Goal: Task Accomplishment & Management: Complete application form

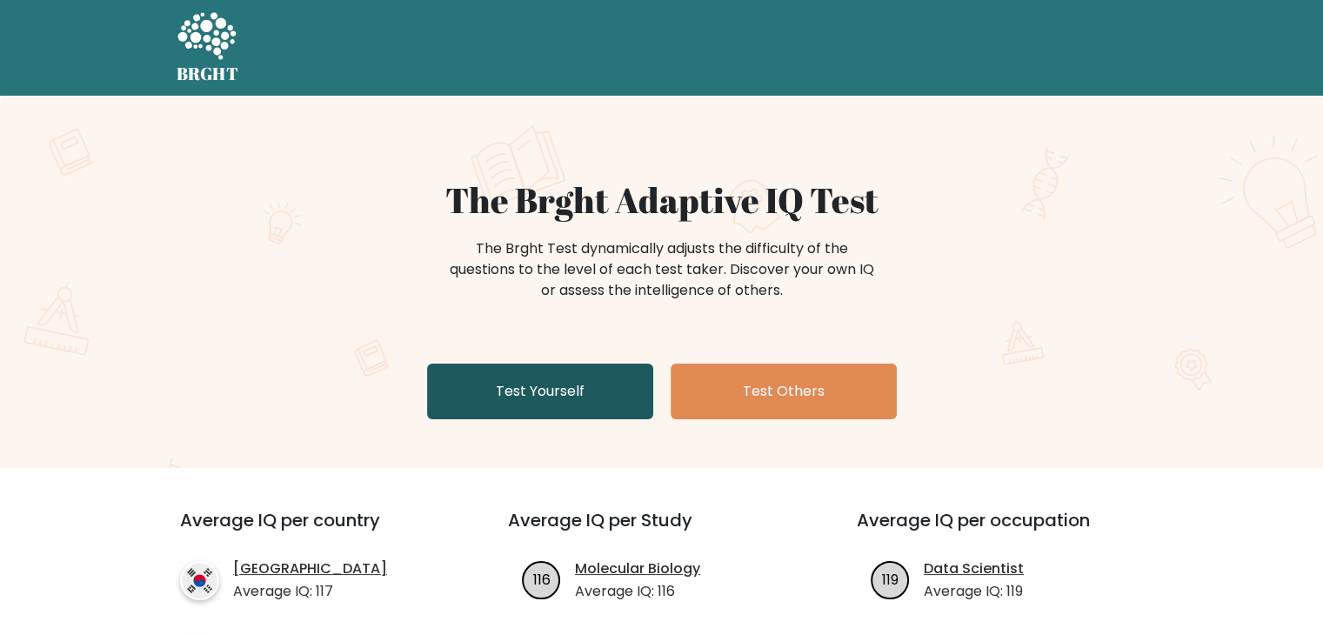
click at [599, 404] on link "Test Yourself" at bounding box center [540, 392] width 226 height 56
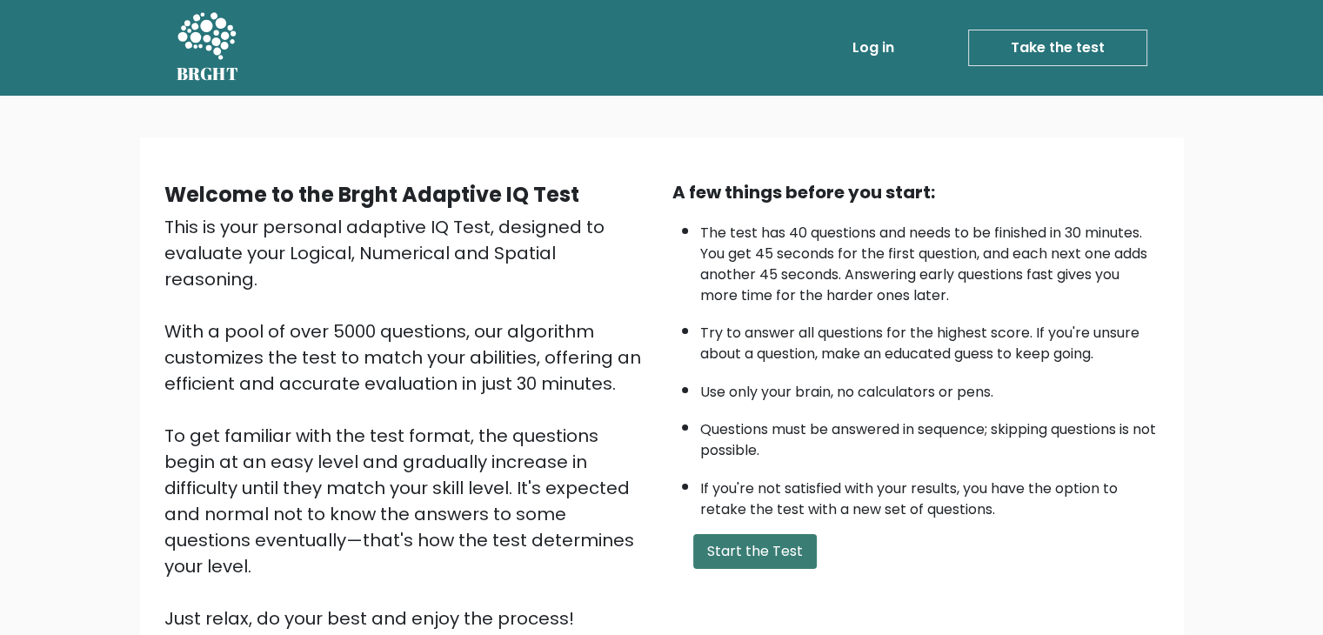
click at [738, 544] on button "Start the Test" at bounding box center [754, 551] width 123 height 35
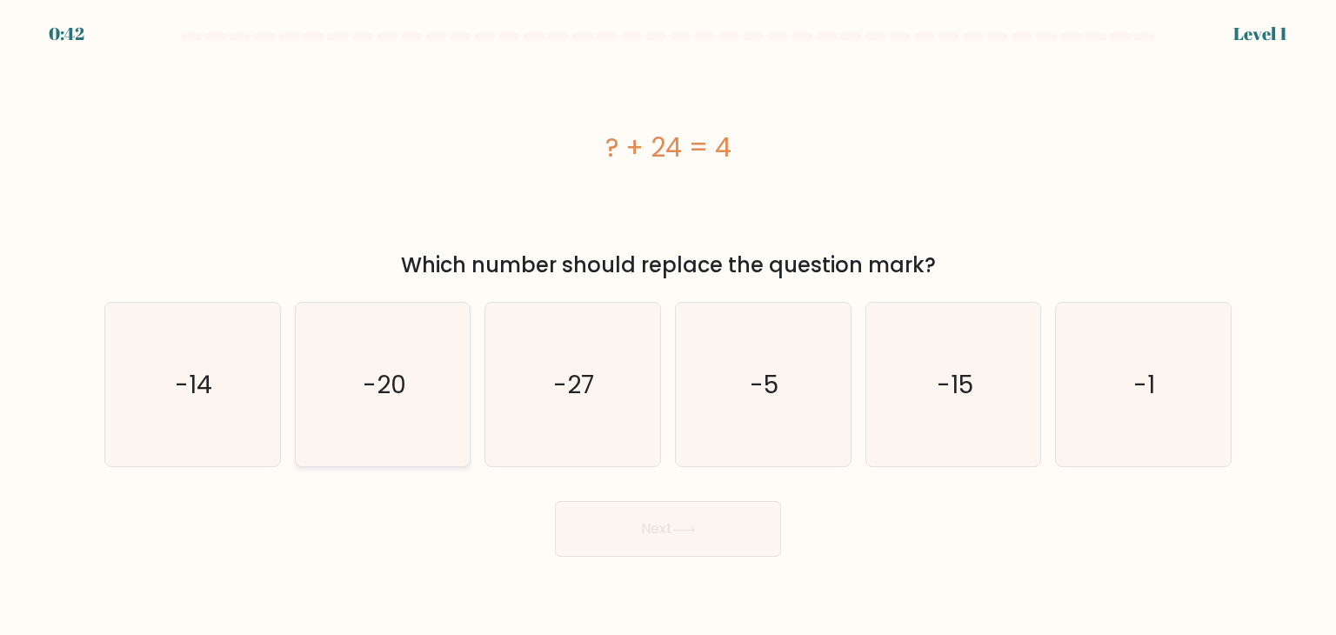
click at [386, 384] on text "-20" at bounding box center [384, 384] width 43 height 35
click at [668, 326] on input "b. -20" at bounding box center [668, 321] width 1 height 9
radio input "true"
click at [641, 517] on button "Next" at bounding box center [668, 529] width 226 height 56
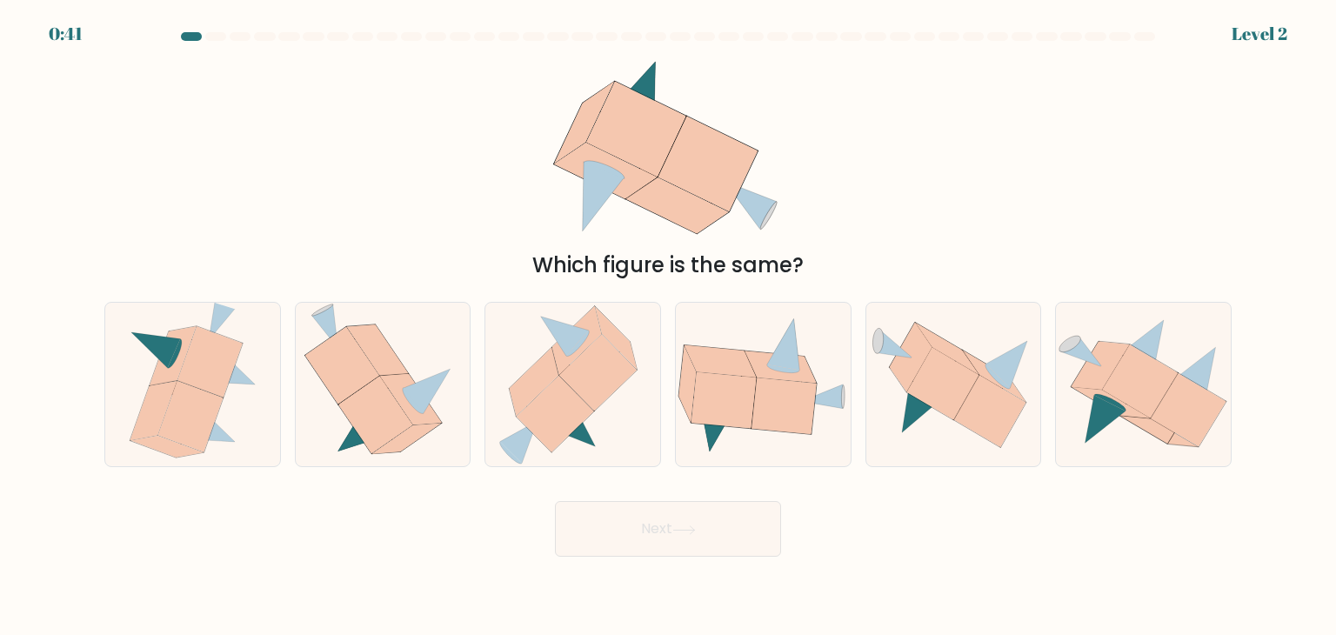
click at [670, 429] on div "d." at bounding box center [763, 384] width 190 height 165
click at [445, 416] on icon at bounding box center [382, 385] width 157 height 164
click at [668, 326] on input "b." at bounding box center [668, 321] width 1 height 9
radio input "true"
click at [650, 508] on button "Next" at bounding box center [668, 529] width 226 height 56
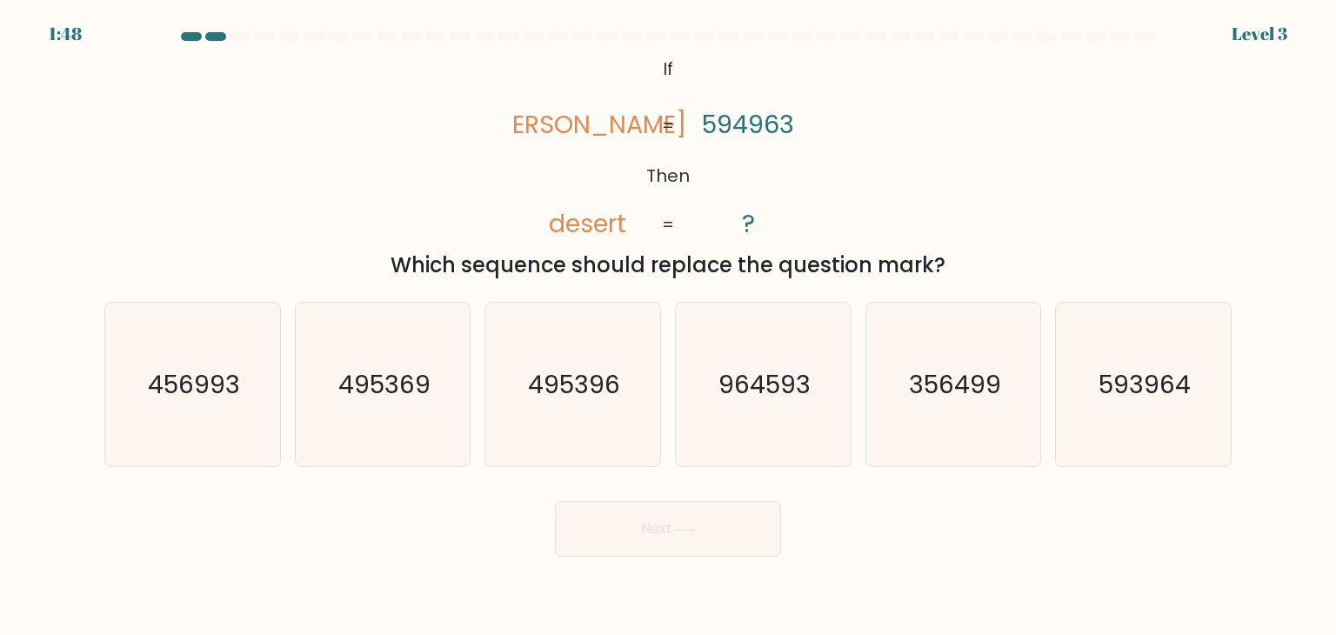
drag, startPoint x: 1198, startPoint y: 422, endPoint x: 1016, endPoint y: 510, distance: 201.9
click at [1195, 422] on icon "593964" at bounding box center [1143, 385] width 164 height 164
click at [669, 326] on input "f. 593964" at bounding box center [668, 321] width 1 height 9
radio input "true"
click at [725, 543] on button "Next" at bounding box center [668, 529] width 226 height 56
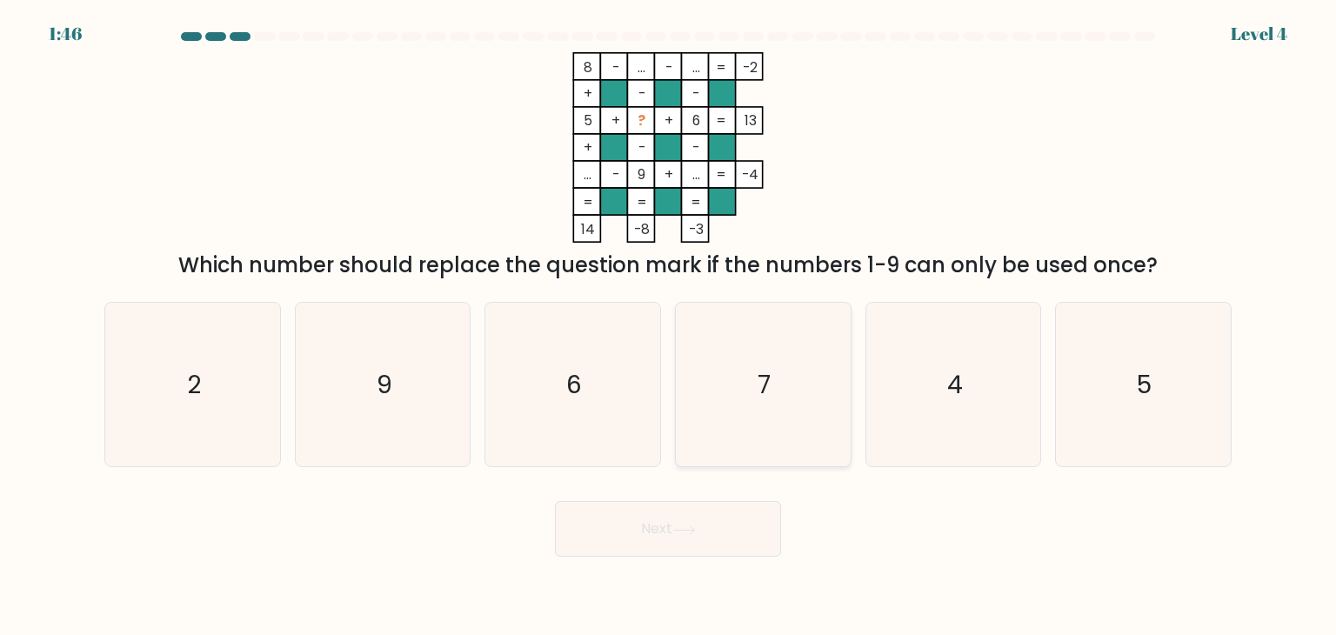
click at [763, 443] on icon "7" at bounding box center [763, 385] width 164 height 164
click at [669, 326] on input "d. 7" at bounding box center [668, 321] width 1 height 9
radio input "true"
click at [217, 422] on icon "2" at bounding box center [192, 385] width 164 height 164
click at [668, 326] on input "a. 2" at bounding box center [668, 321] width 1 height 9
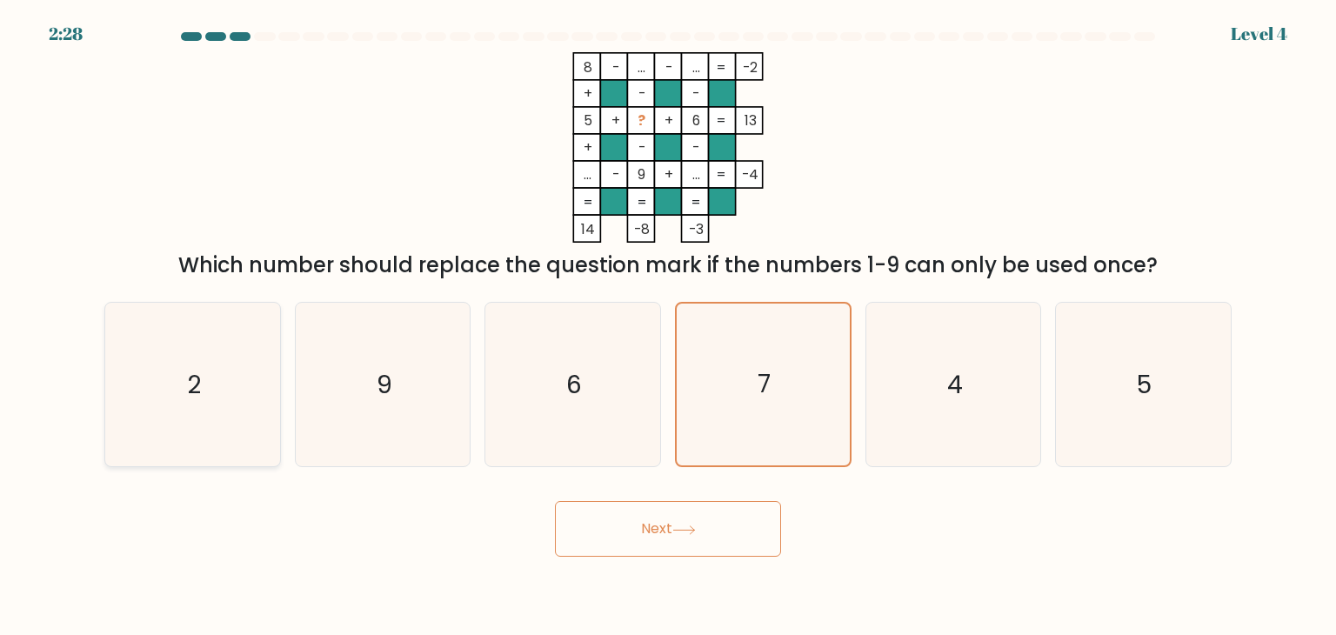
radio input "true"
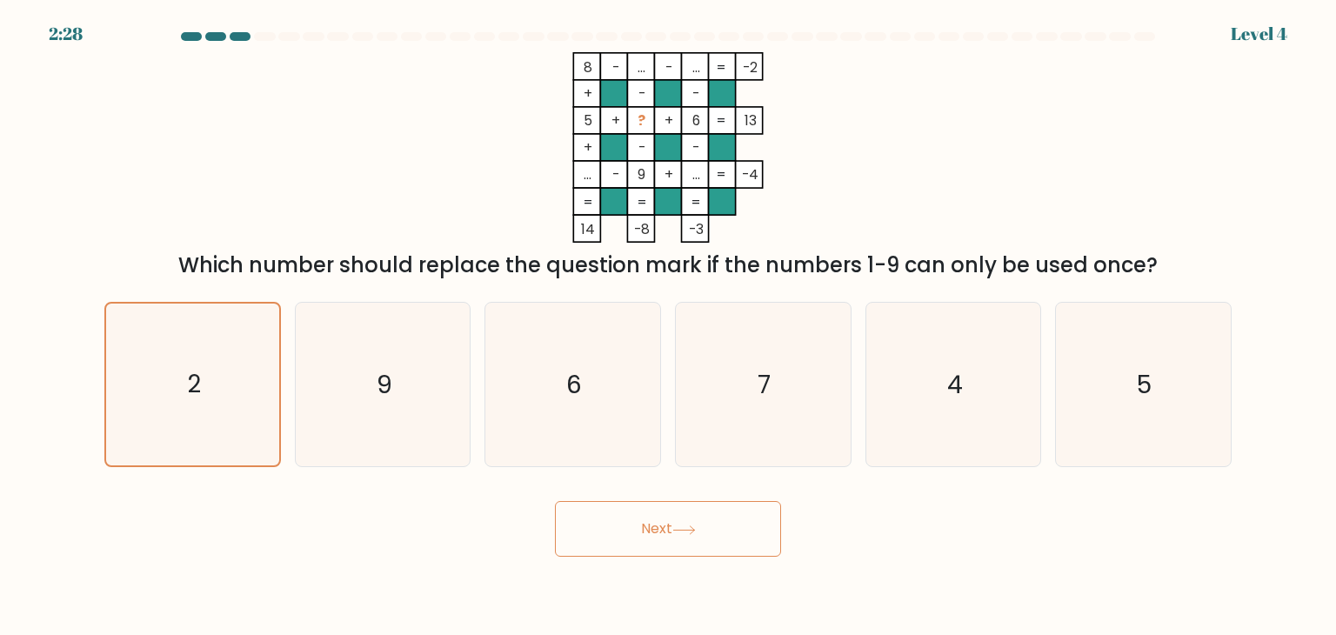
drag, startPoint x: 633, startPoint y: 537, endPoint x: 641, endPoint y: 529, distance: 11.1
click at [635, 537] on button "Next" at bounding box center [668, 529] width 226 height 56
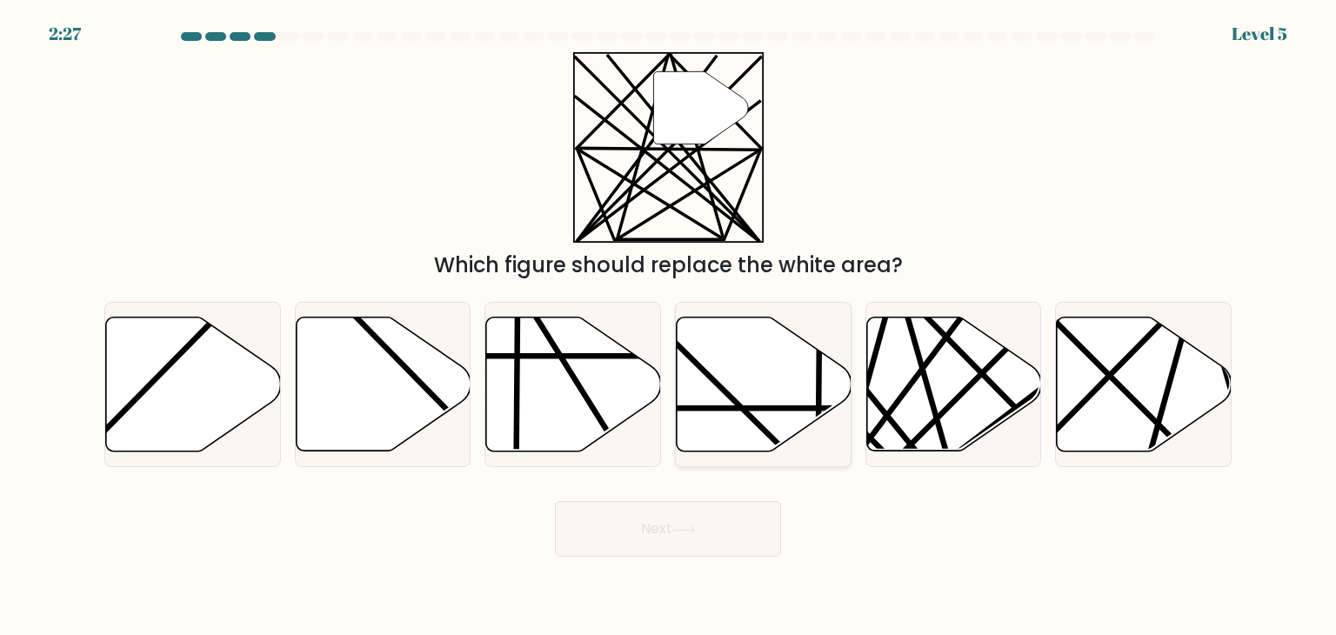
click at [697, 450] on icon at bounding box center [764, 384] width 175 height 134
click at [669, 326] on input "d." at bounding box center [668, 321] width 1 height 9
radio input "true"
click at [1092, 436] on icon at bounding box center [1144, 384] width 175 height 134
click at [669, 326] on input "f." at bounding box center [668, 321] width 1 height 9
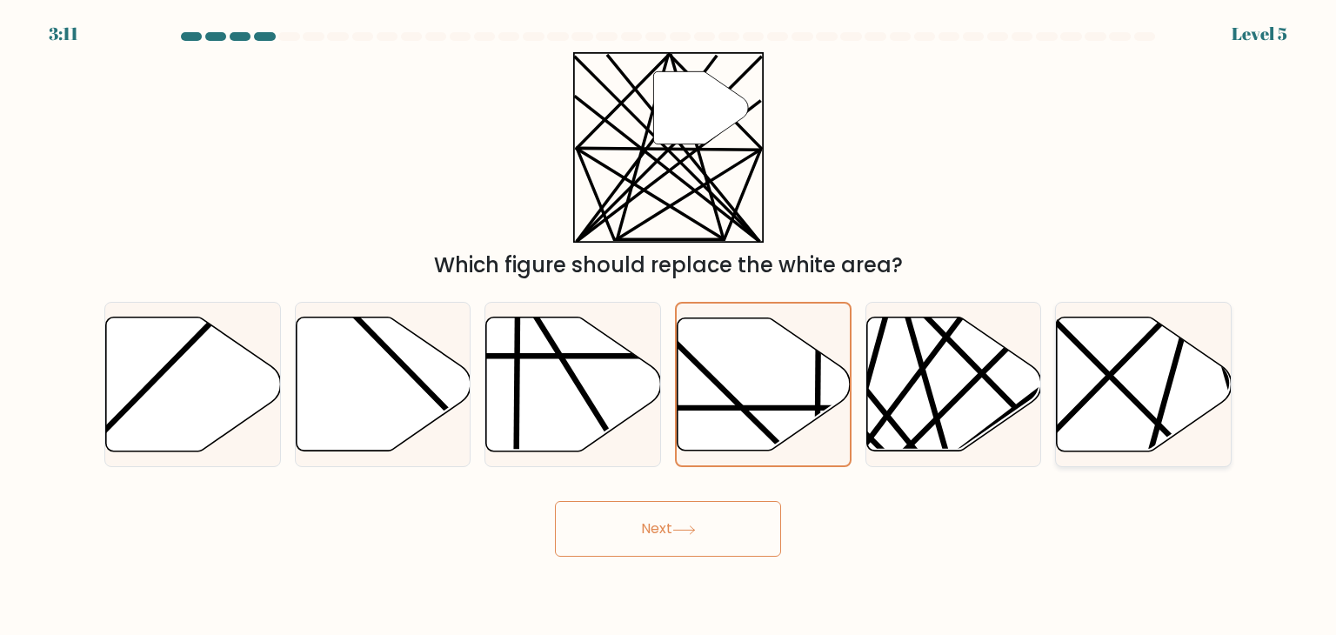
radio input "true"
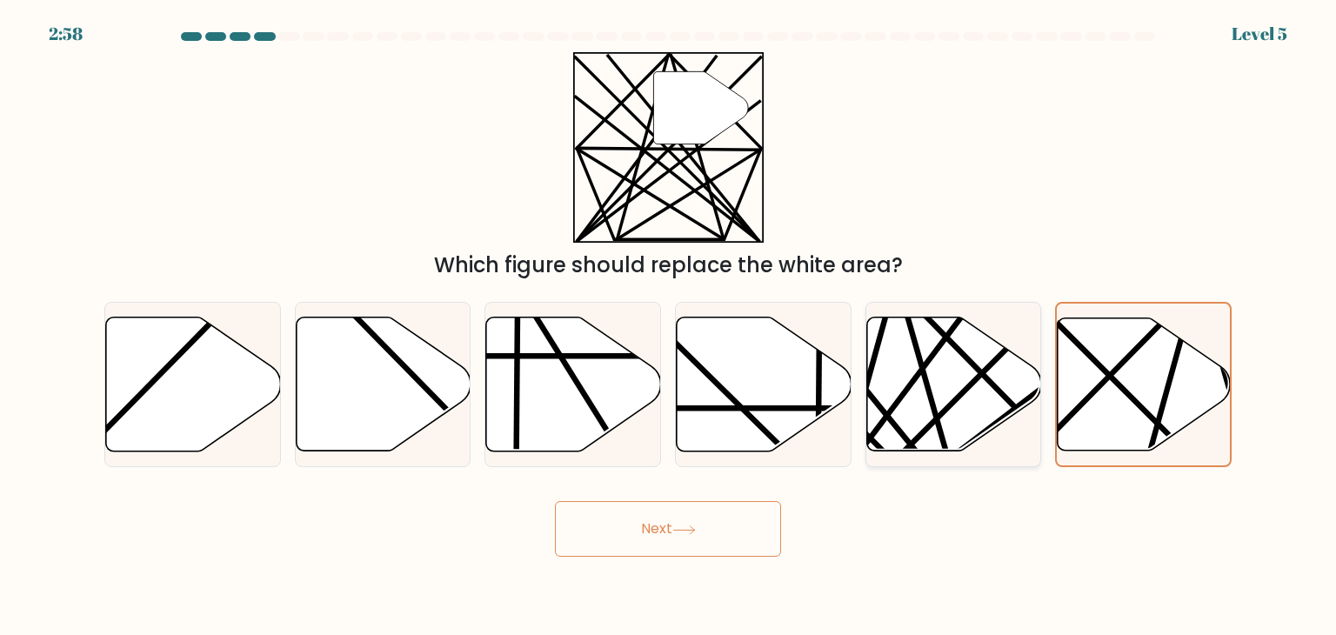
click at [953, 399] on line at bounding box center [895, 460] width 342 height 342
click at [669, 326] on input "e." at bounding box center [668, 321] width 1 height 9
radio input "true"
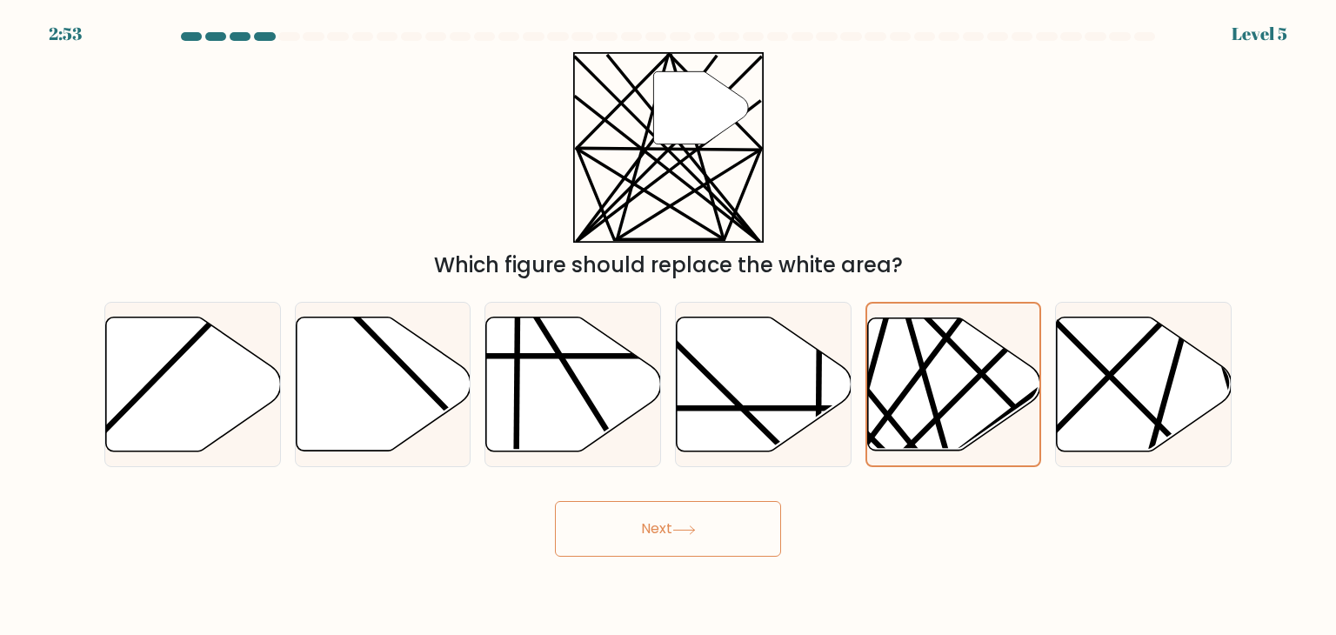
click at [704, 515] on button "Next" at bounding box center [668, 529] width 226 height 56
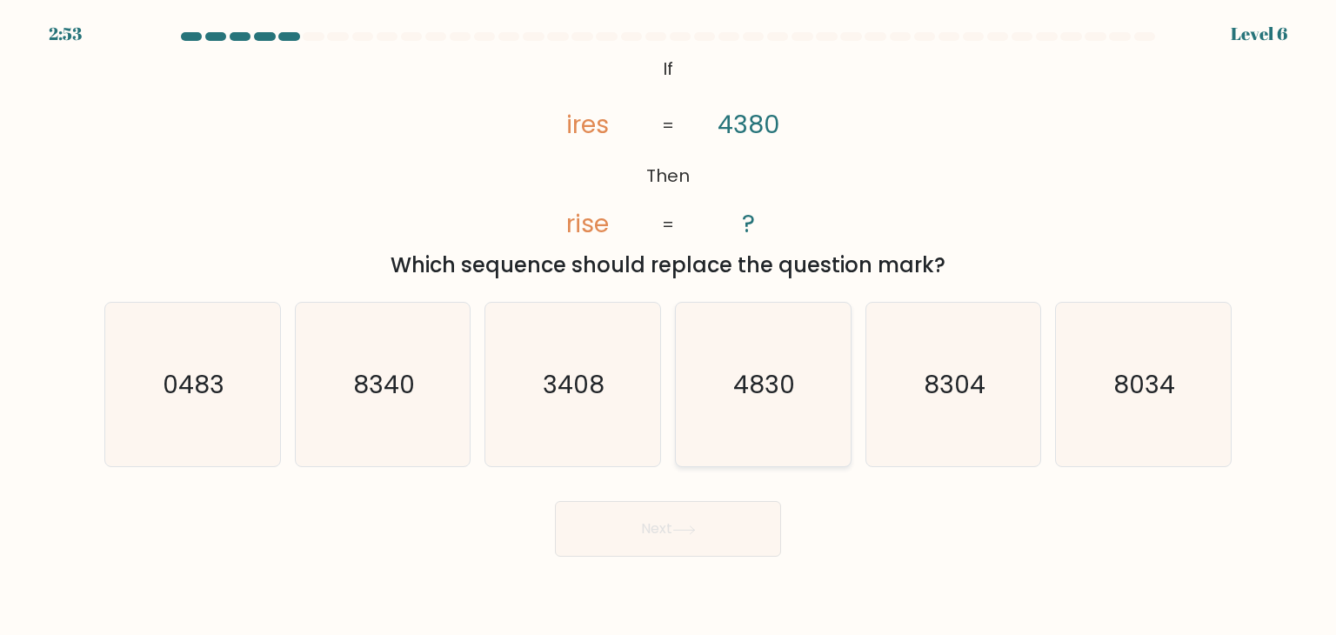
click at [804, 432] on icon "4830" at bounding box center [763, 385] width 164 height 164
click at [669, 326] on input "d. 4830" at bounding box center [668, 321] width 1 height 9
radio input "true"
click at [584, 413] on icon "3408" at bounding box center [573, 385] width 164 height 164
click at [668, 326] on input "c. 3408" at bounding box center [668, 321] width 1 height 9
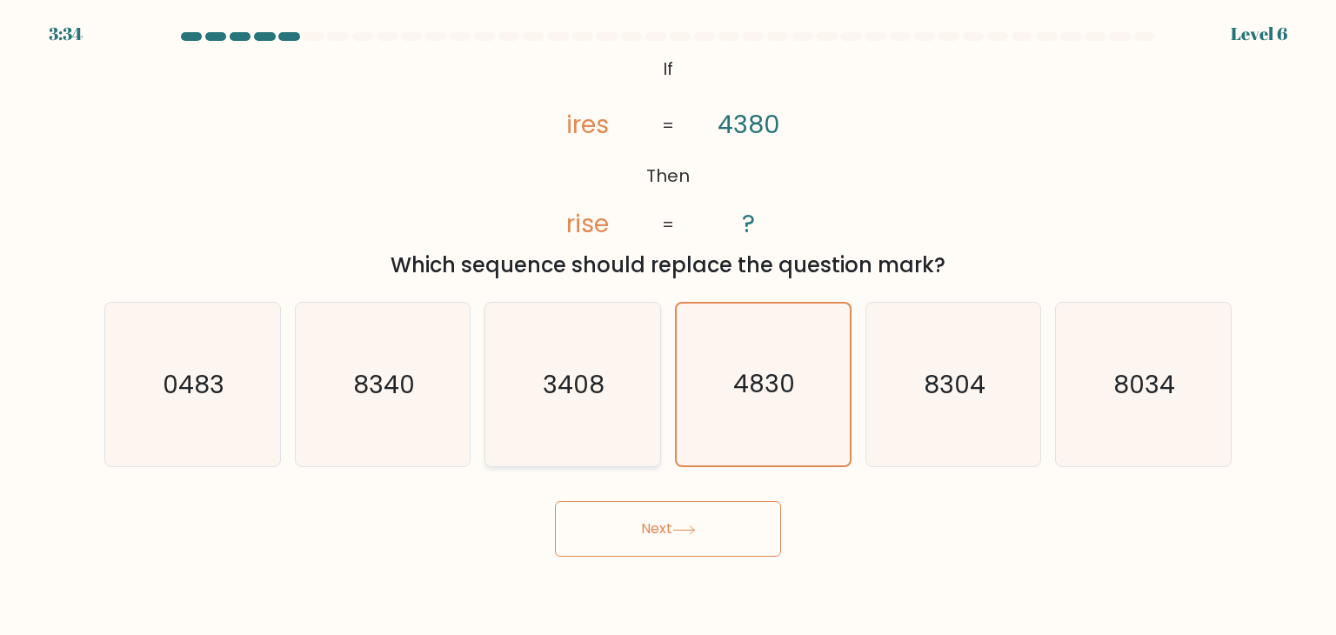
radio input "true"
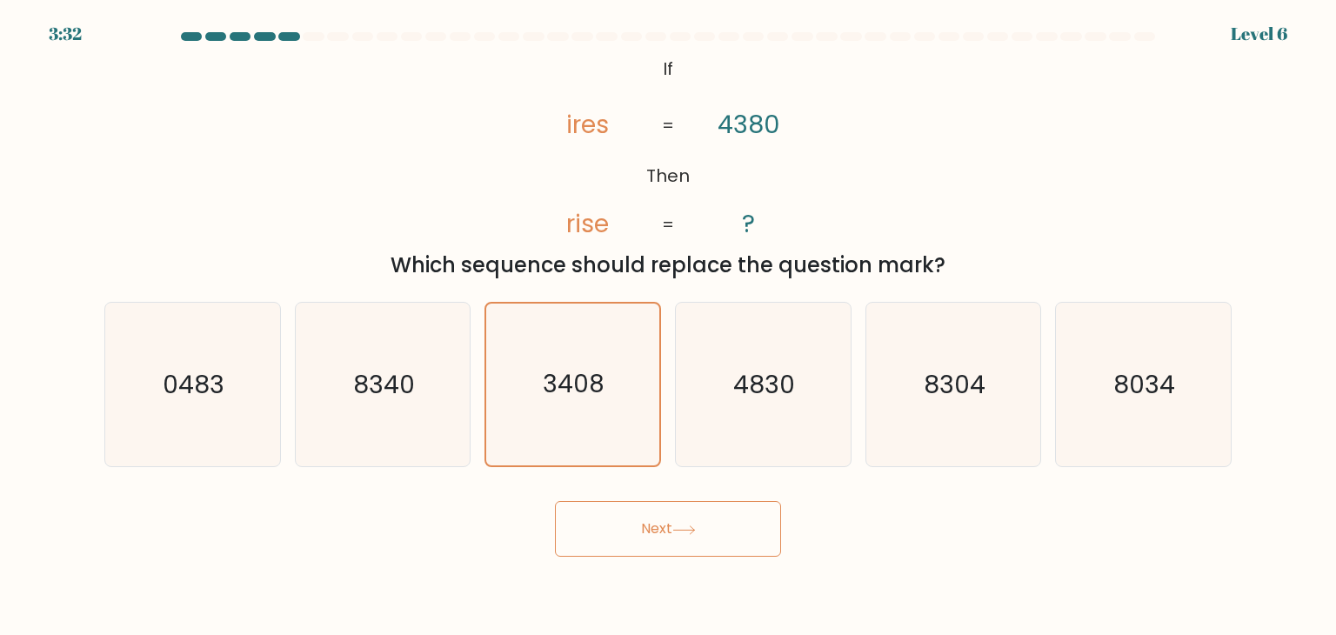
click at [651, 544] on button "Next" at bounding box center [668, 529] width 226 height 56
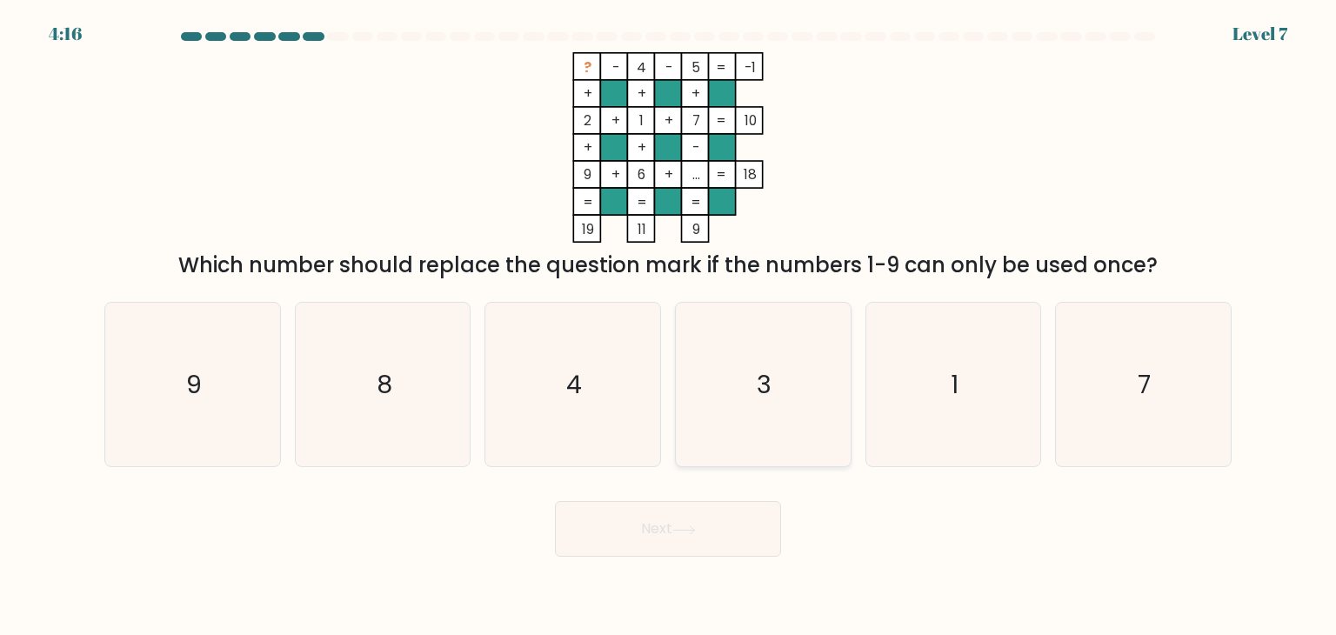
click at [707, 461] on icon "3" at bounding box center [763, 385] width 164 height 164
click at [669, 326] on input "d. 3" at bounding box center [668, 321] width 1 height 9
radio input "true"
click at [946, 389] on icon "1" at bounding box center [953, 385] width 164 height 164
click at [669, 326] on input "e. 1" at bounding box center [668, 321] width 1 height 9
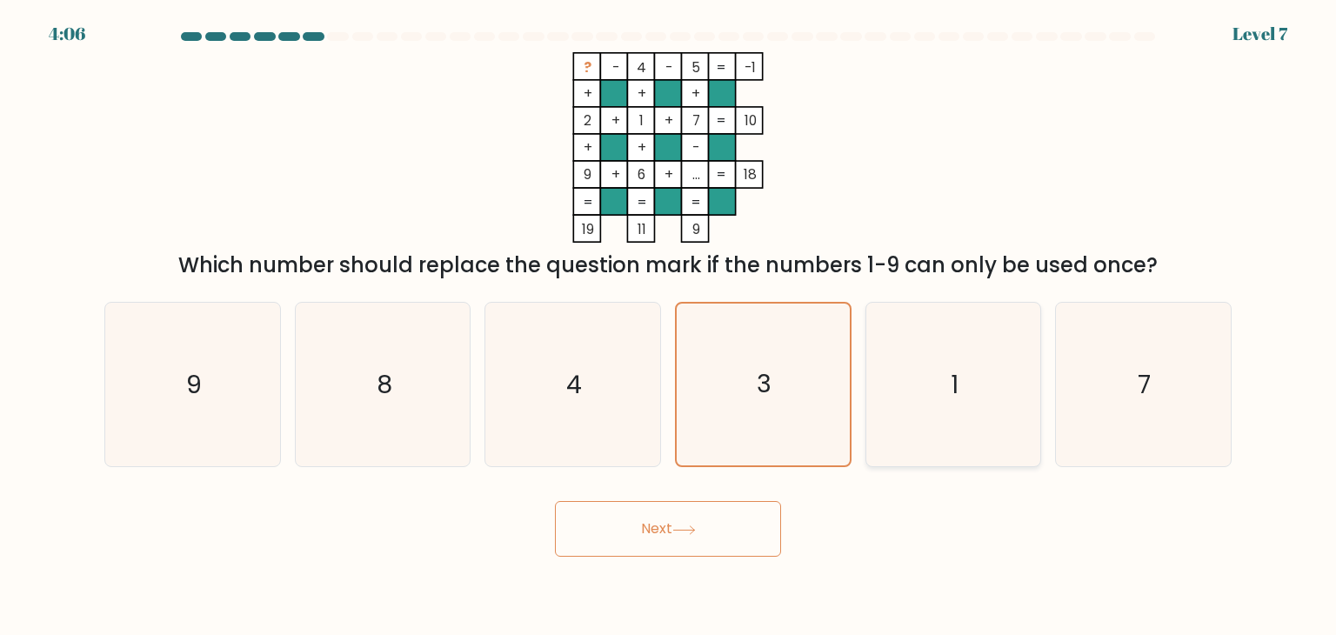
radio input "true"
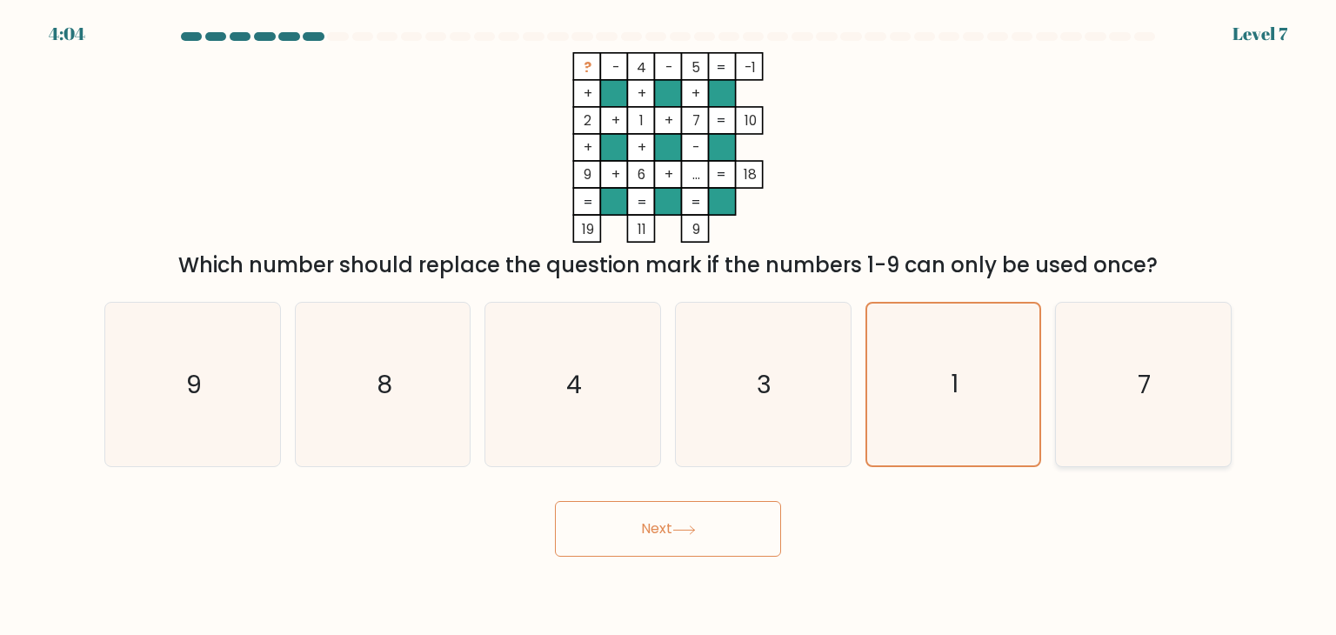
click at [1109, 401] on icon "7" at bounding box center [1143, 385] width 164 height 164
click at [669, 326] on input "f. 7" at bounding box center [668, 321] width 1 height 9
radio input "true"
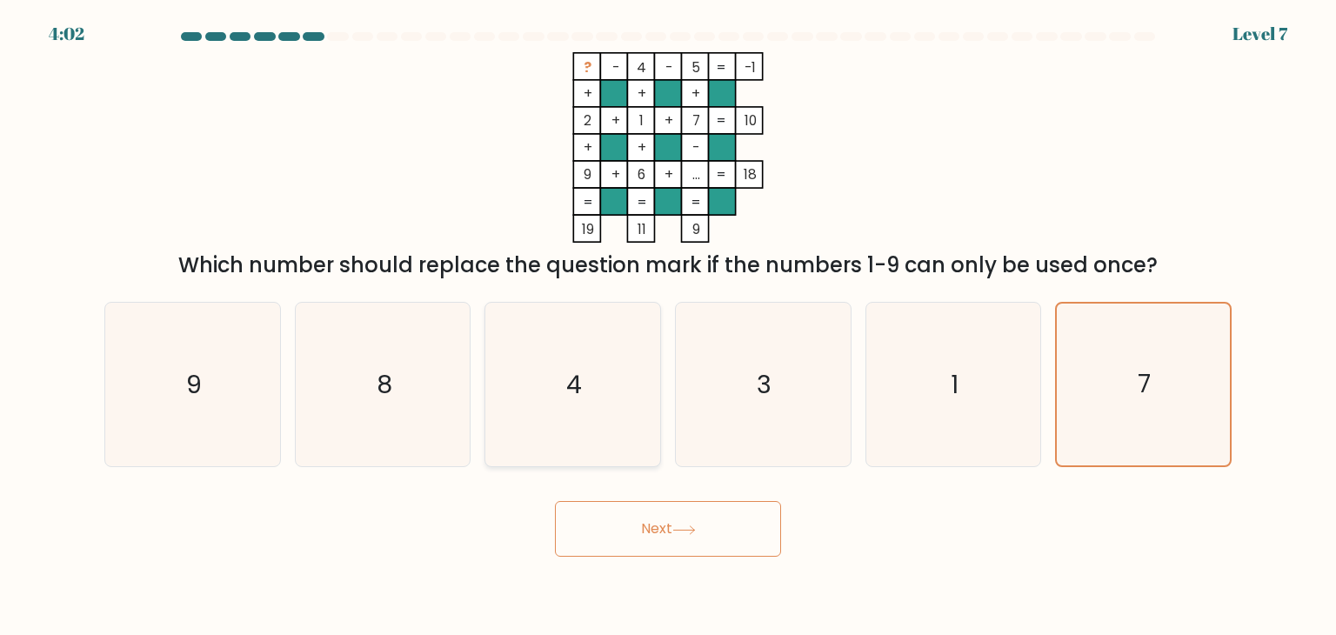
click at [577, 359] on icon "4" at bounding box center [573, 385] width 164 height 164
click at [668, 326] on input "c. 4" at bounding box center [668, 321] width 1 height 9
radio input "true"
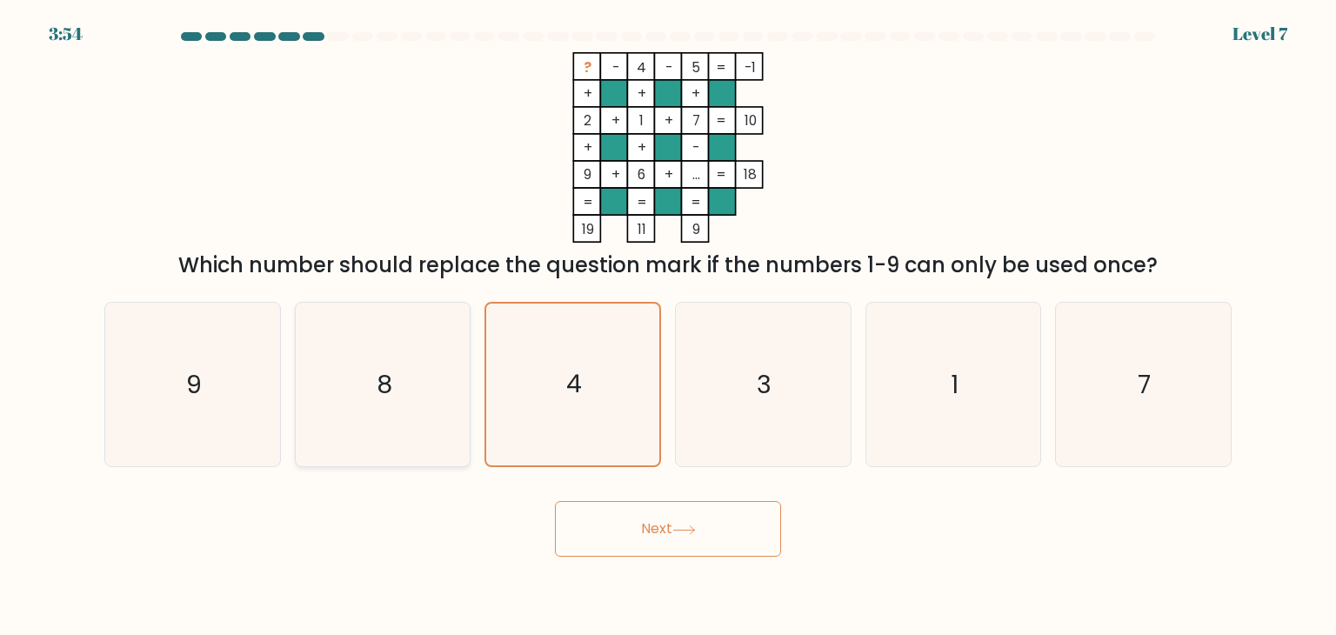
click at [305, 377] on icon "8" at bounding box center [383, 385] width 164 height 164
click at [668, 326] on input "b. 8" at bounding box center [668, 321] width 1 height 9
radio input "true"
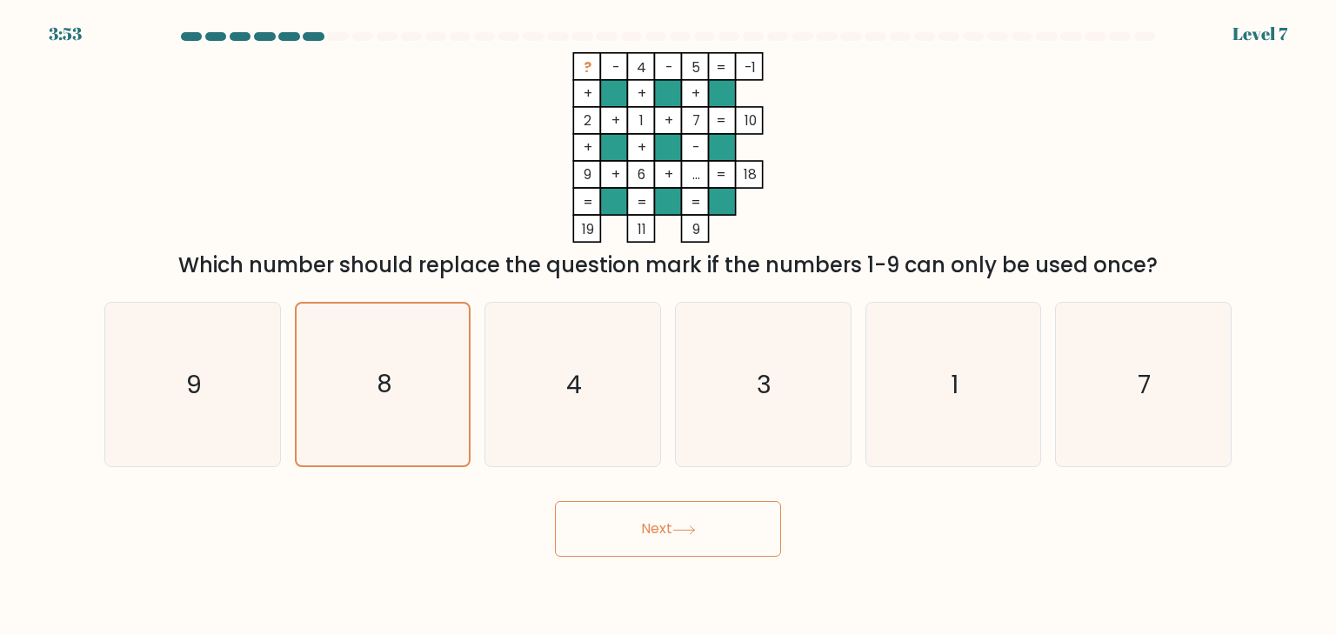
drag, startPoint x: 664, startPoint y: 540, endPoint x: 650, endPoint y: 540, distance: 14.8
click at [655, 540] on button "Next" at bounding box center [668, 529] width 226 height 56
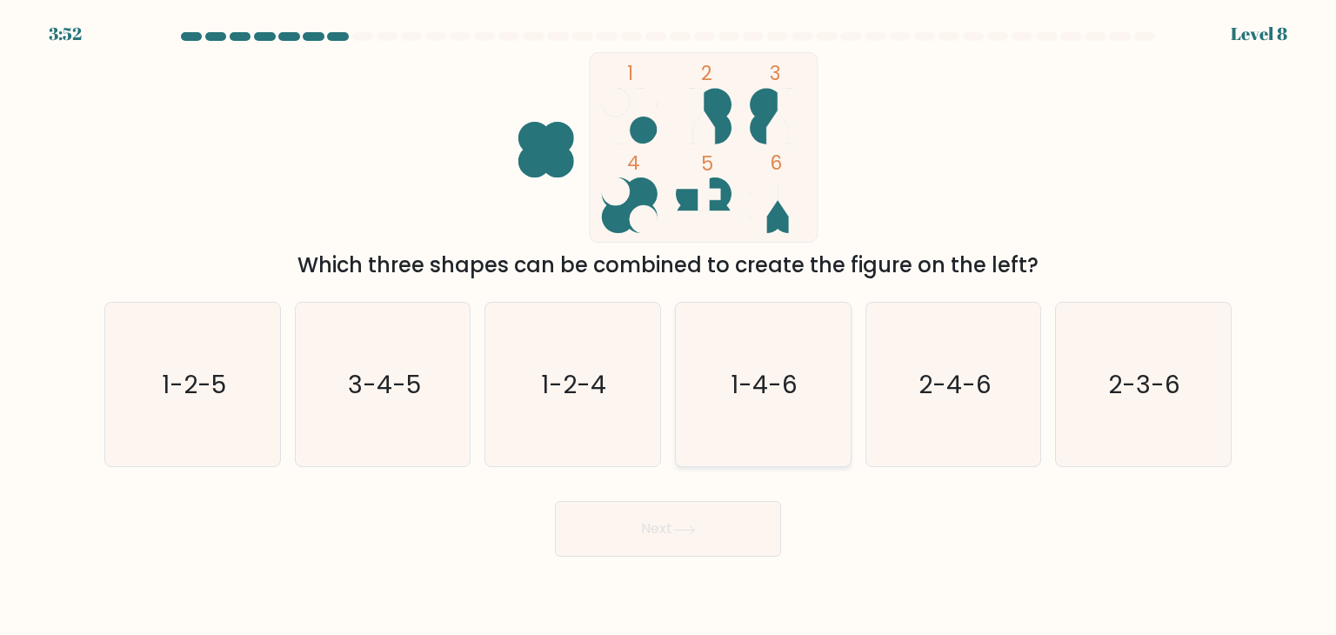
click at [708, 435] on icon "1-4-6" at bounding box center [763, 385] width 164 height 164
click at [669, 326] on input "d. 1-4-6" at bounding box center [668, 321] width 1 height 9
radio input "true"
click at [1178, 383] on text "2-3-6" at bounding box center [1145, 384] width 72 height 35
click at [669, 326] on input "f. 2-3-6" at bounding box center [668, 321] width 1 height 9
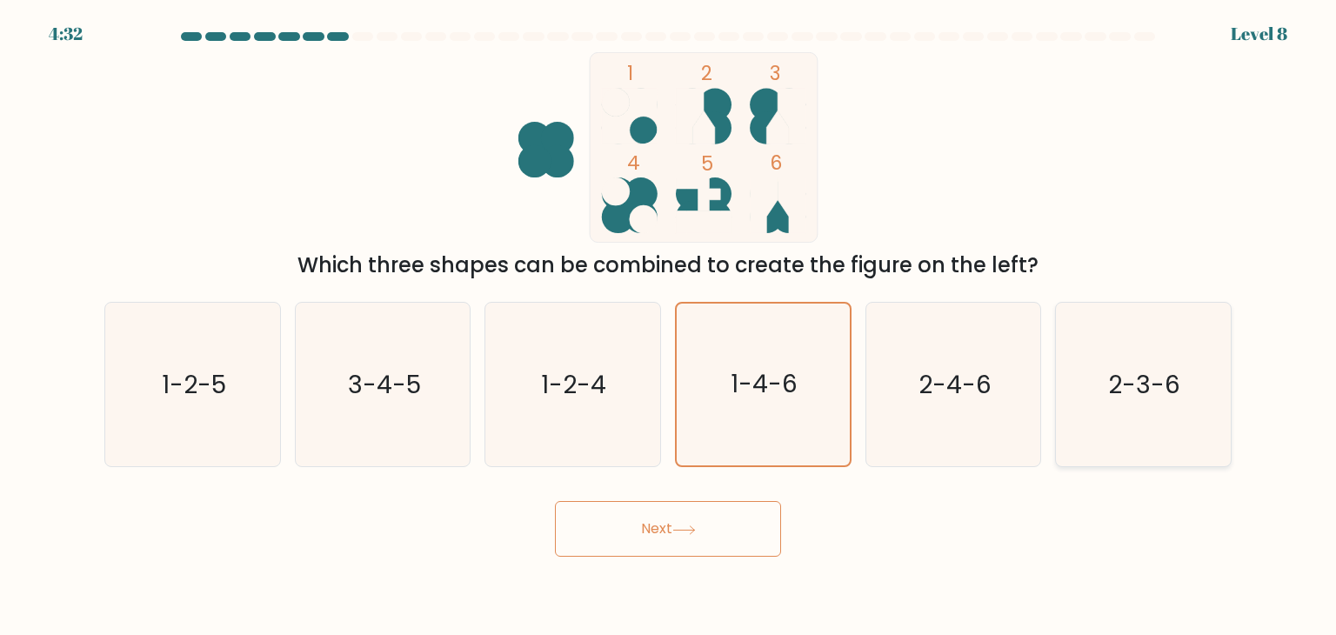
radio input "true"
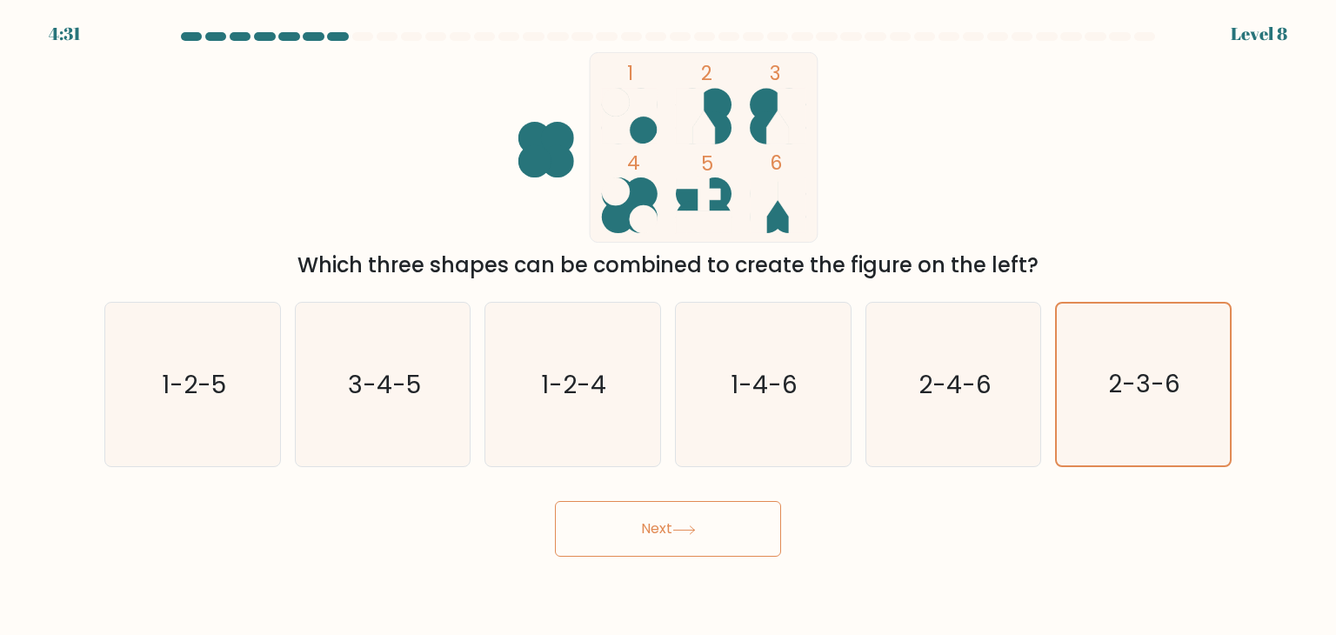
click at [703, 515] on button "Next" at bounding box center [668, 529] width 226 height 56
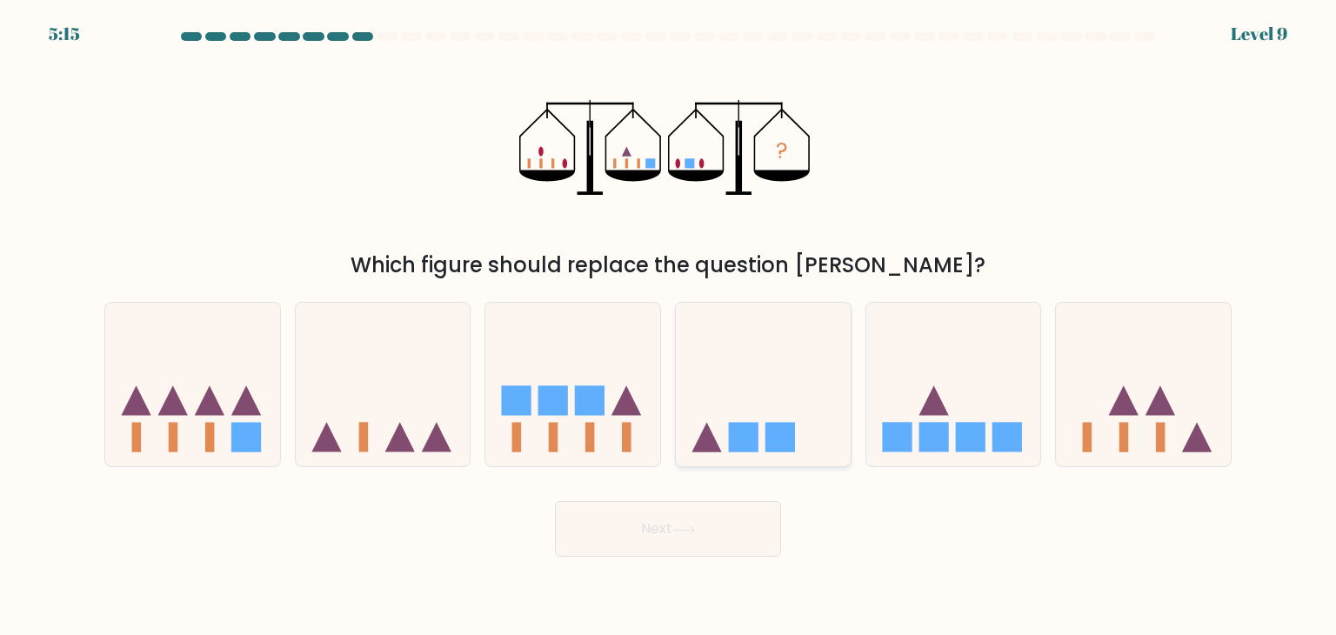
click at [716, 402] on icon at bounding box center [763, 384] width 175 height 144
click at [669, 326] on input "d." at bounding box center [668, 321] width 1 height 9
radio input "true"
click at [709, 542] on button "Next" at bounding box center [668, 529] width 226 height 56
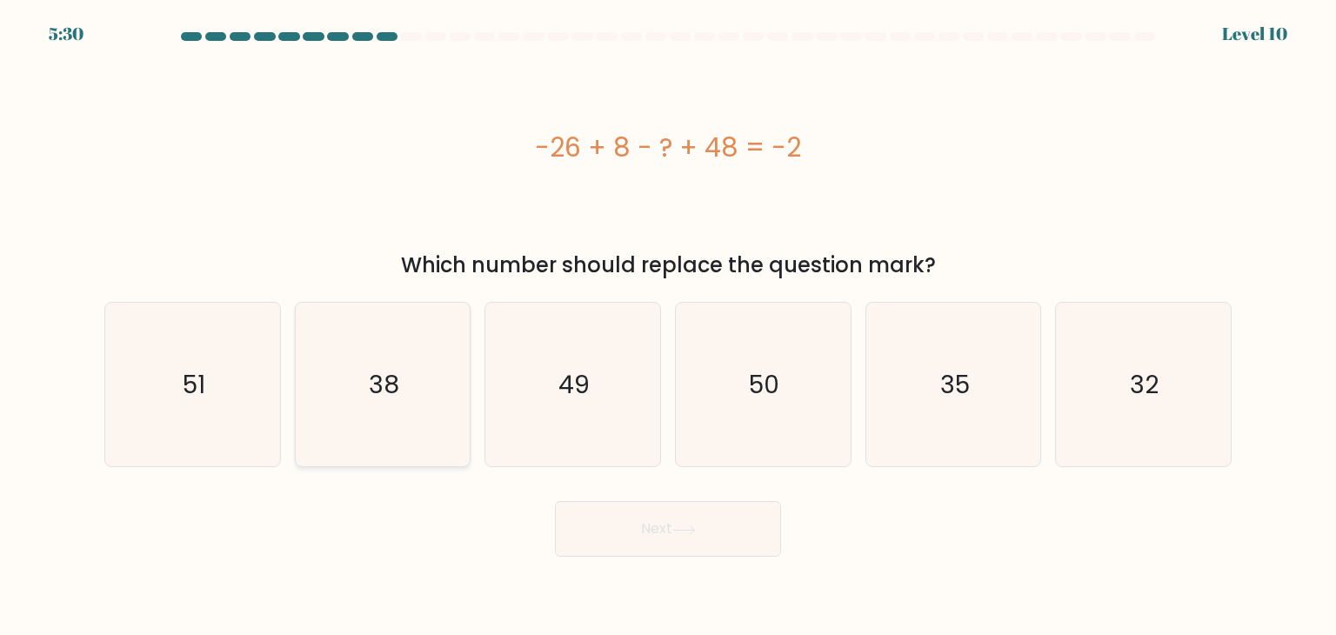
click at [427, 384] on icon "38" at bounding box center [383, 385] width 164 height 164
click at [668, 326] on input "b. 38" at bounding box center [668, 321] width 1 height 9
radio input "true"
click at [1138, 366] on icon "32" at bounding box center [1143, 385] width 164 height 164
click at [669, 326] on input "f. 32" at bounding box center [668, 321] width 1 height 9
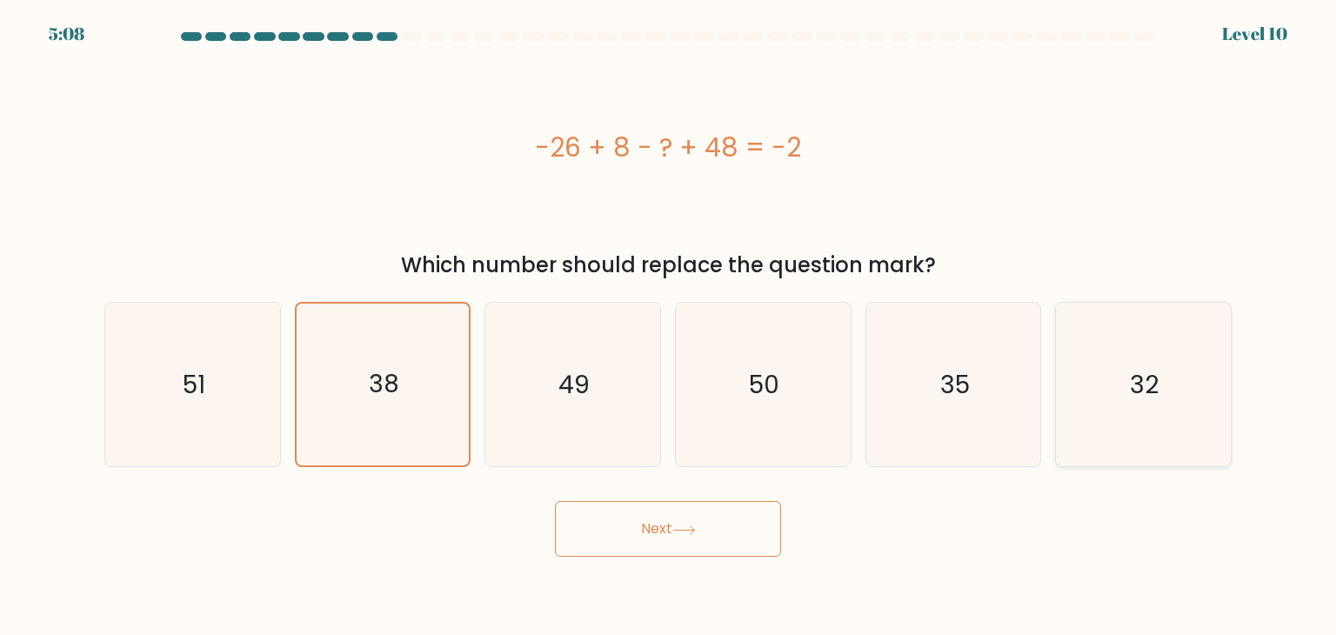
radio input "true"
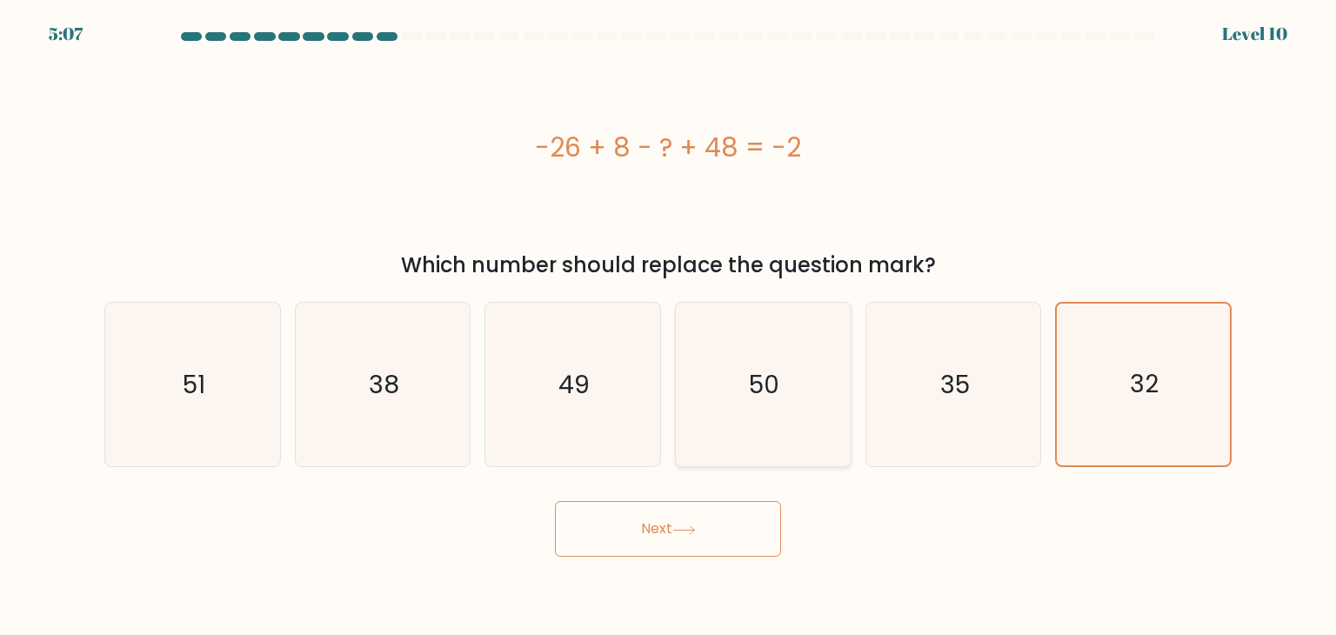
click at [715, 420] on icon "50" at bounding box center [763, 385] width 164 height 164
click at [669, 326] on input "d. 50" at bounding box center [668, 321] width 1 height 9
radio input "true"
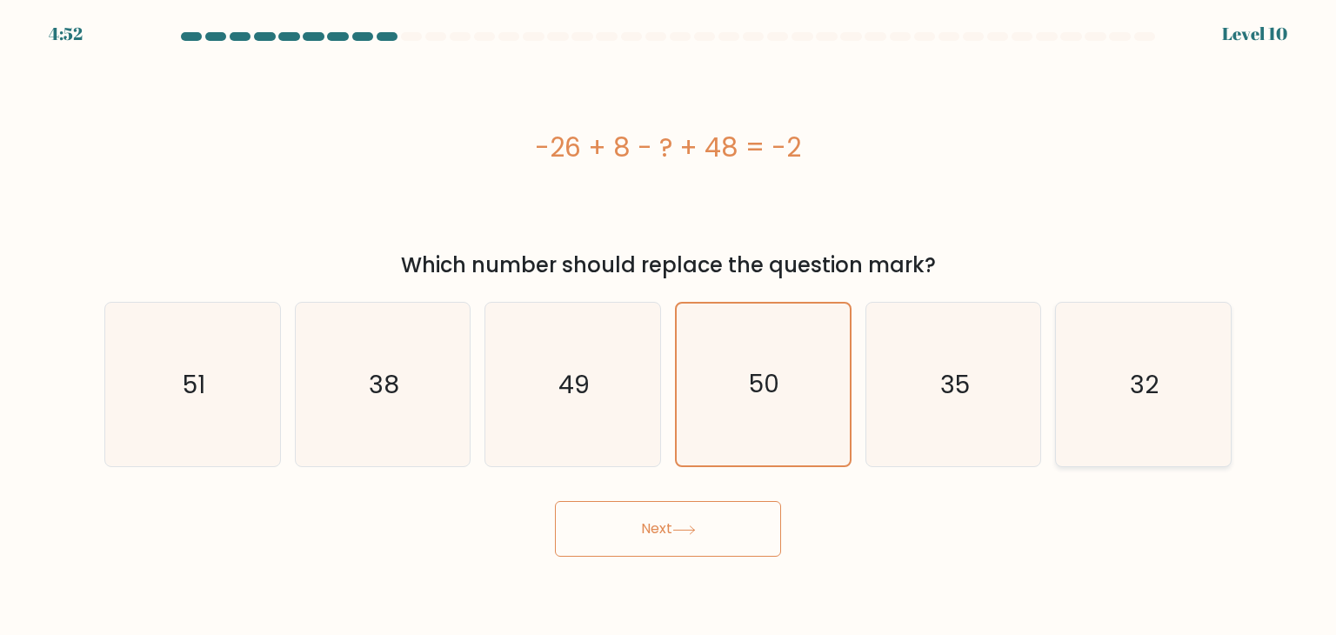
click at [1135, 379] on icon "32" at bounding box center [1143, 385] width 164 height 164
click at [669, 326] on input "f. 32" at bounding box center [668, 321] width 1 height 9
radio input "true"
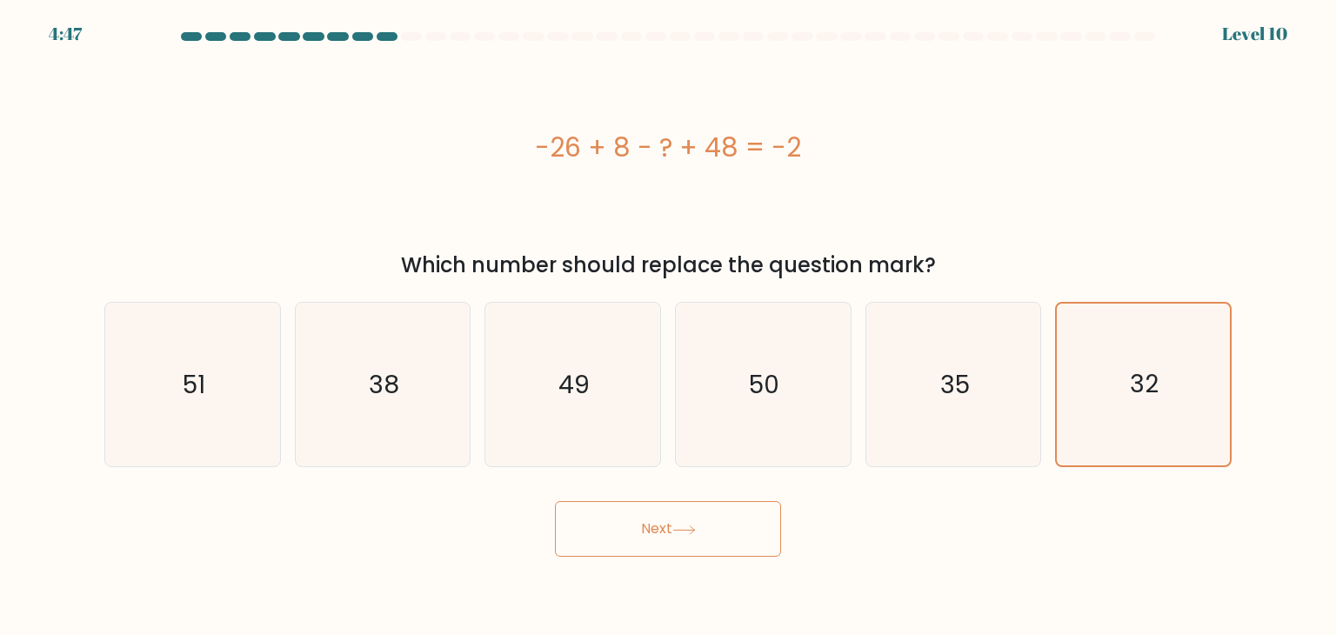
click at [702, 519] on button "Next" at bounding box center [668, 529] width 226 height 56
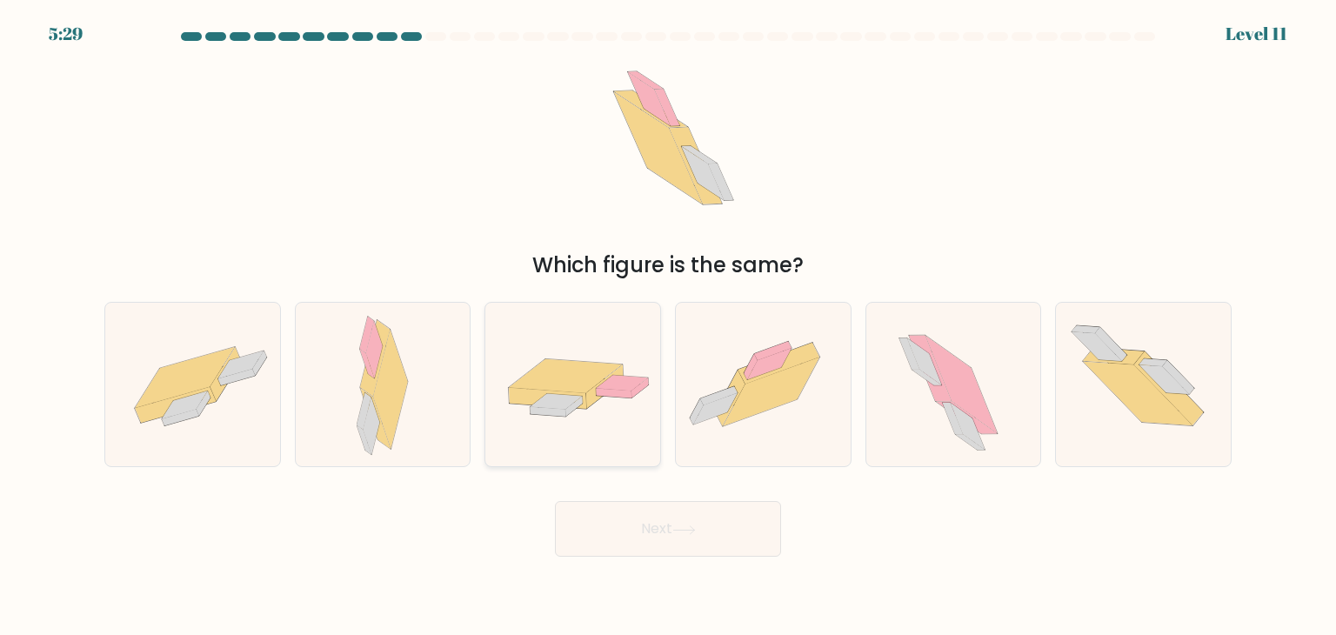
click at [597, 400] on icon at bounding box center [605, 385] width 37 height 43
click at [668, 326] on input "c." at bounding box center [668, 321] width 1 height 9
radio input "true"
click at [762, 384] on icon at bounding box center [771, 391] width 97 height 69
click at [669, 326] on input "d." at bounding box center [668, 321] width 1 height 9
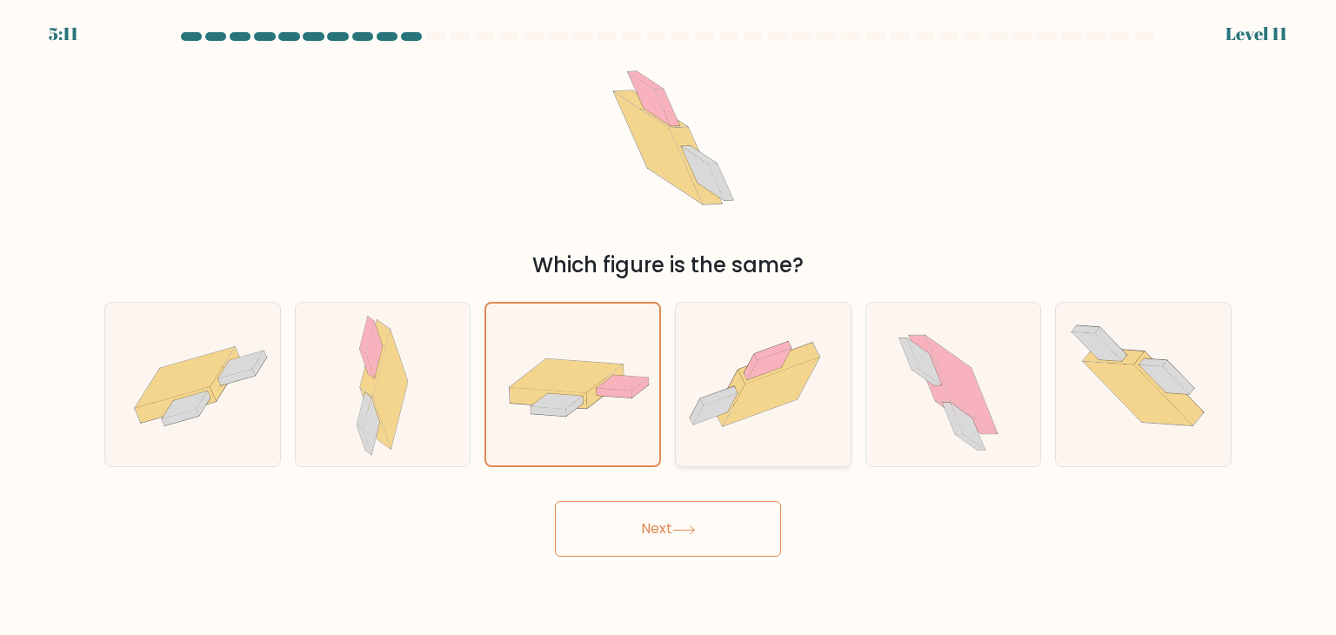
radio input "true"
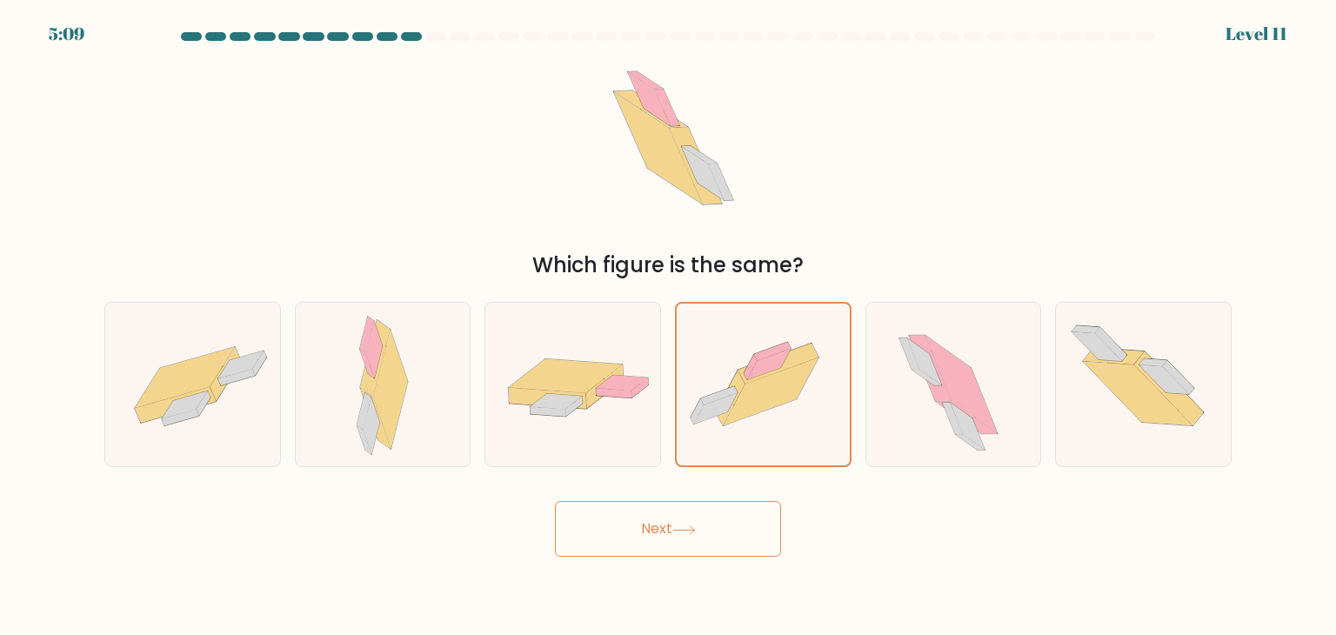
click at [701, 527] on button "Next" at bounding box center [668, 529] width 226 height 56
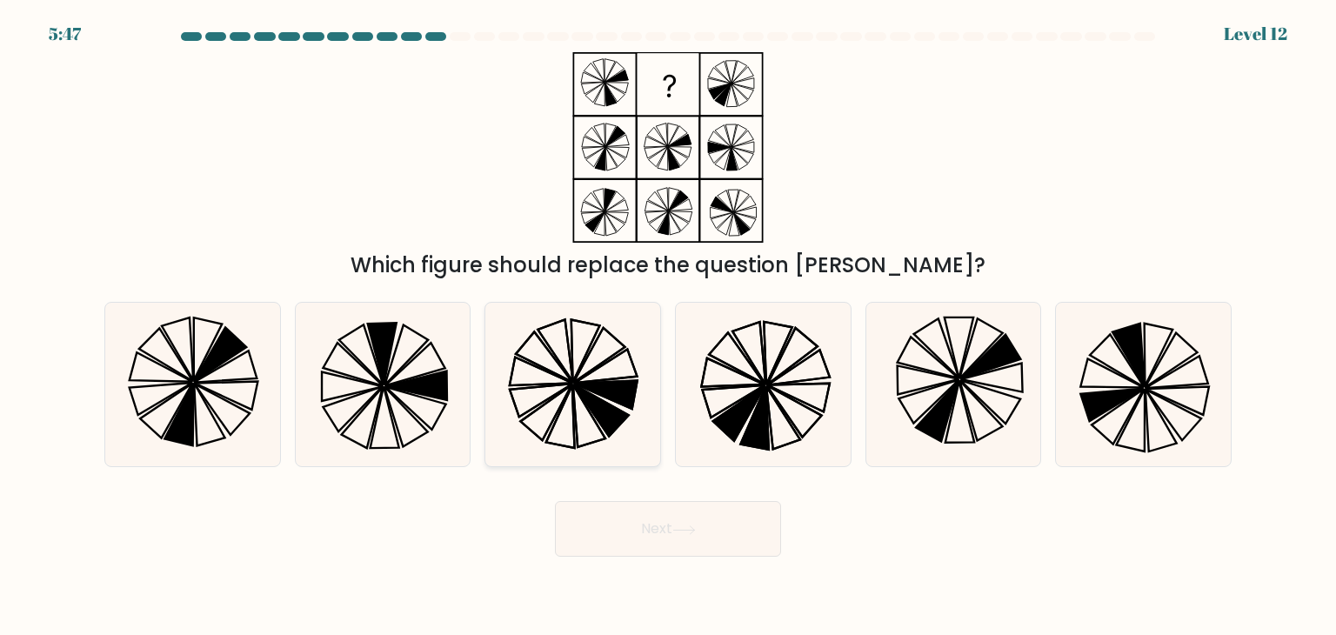
click at [571, 400] on icon at bounding box center [573, 385] width 164 height 164
click at [668, 326] on input "c." at bounding box center [668, 321] width 1 height 9
radio input "true"
click at [649, 520] on button "Next" at bounding box center [668, 529] width 226 height 56
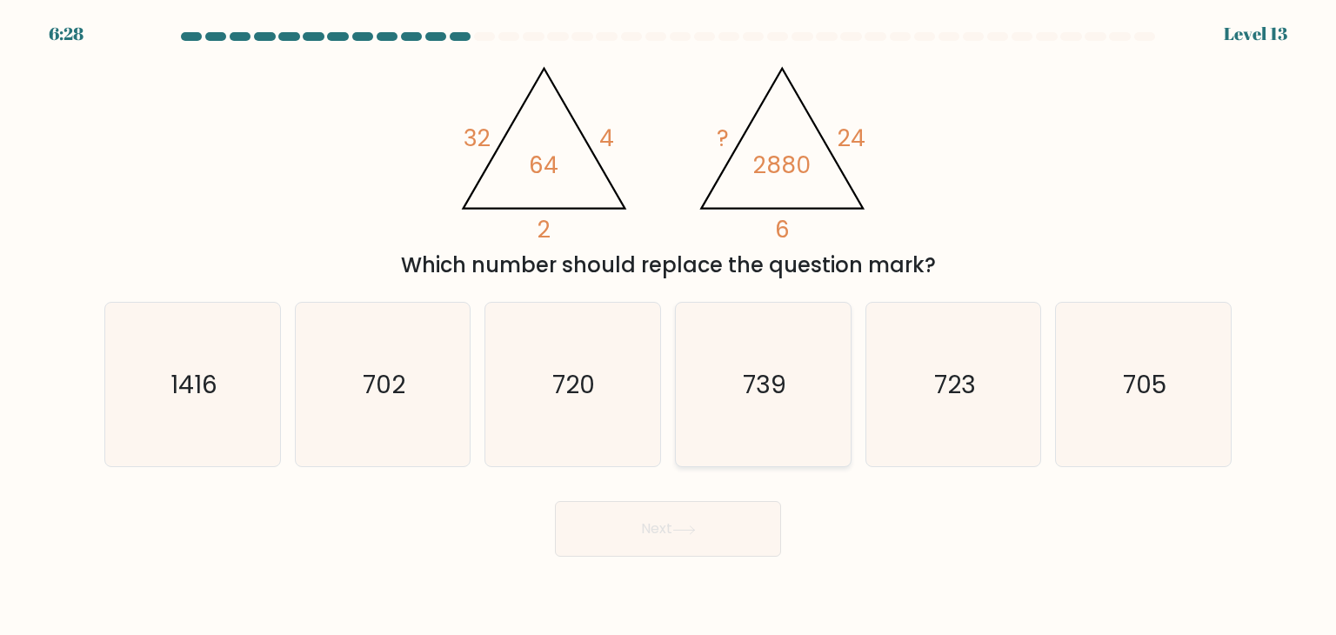
click at [714, 411] on icon "739" at bounding box center [763, 385] width 164 height 164
click at [669, 326] on input "d. 739" at bounding box center [668, 321] width 1 height 9
radio input "true"
click at [596, 403] on icon "720" at bounding box center [573, 385] width 164 height 164
click at [668, 326] on input "c. 720" at bounding box center [668, 321] width 1 height 9
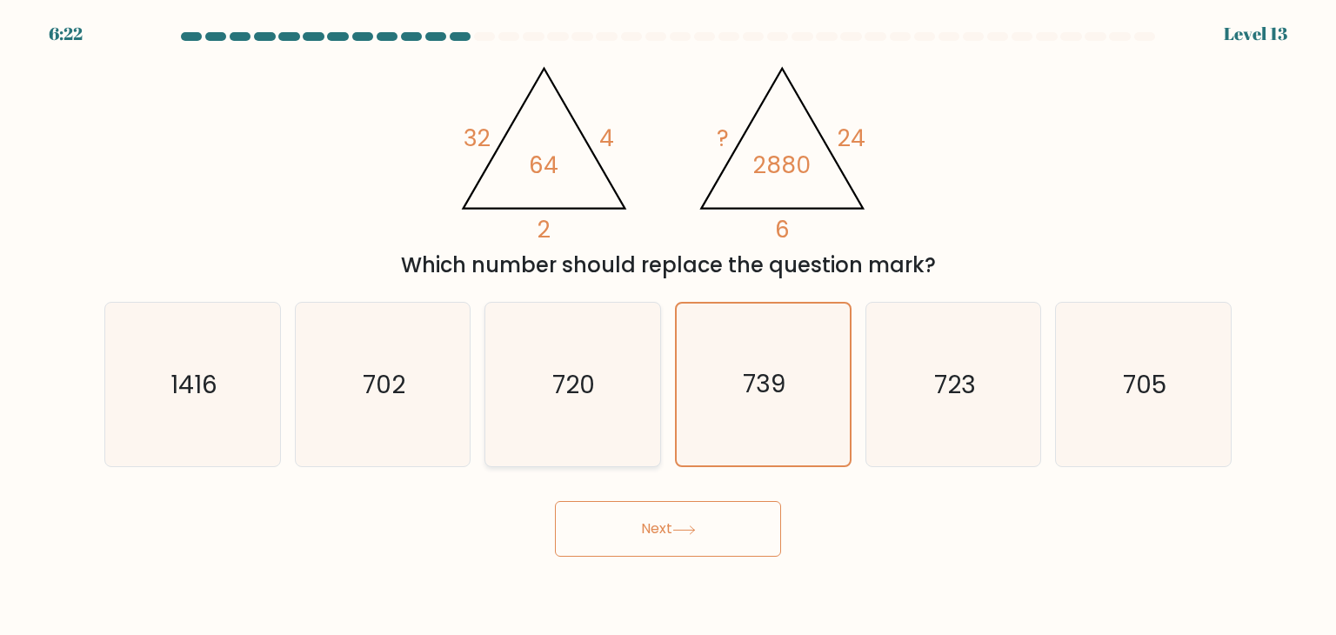
radio input "true"
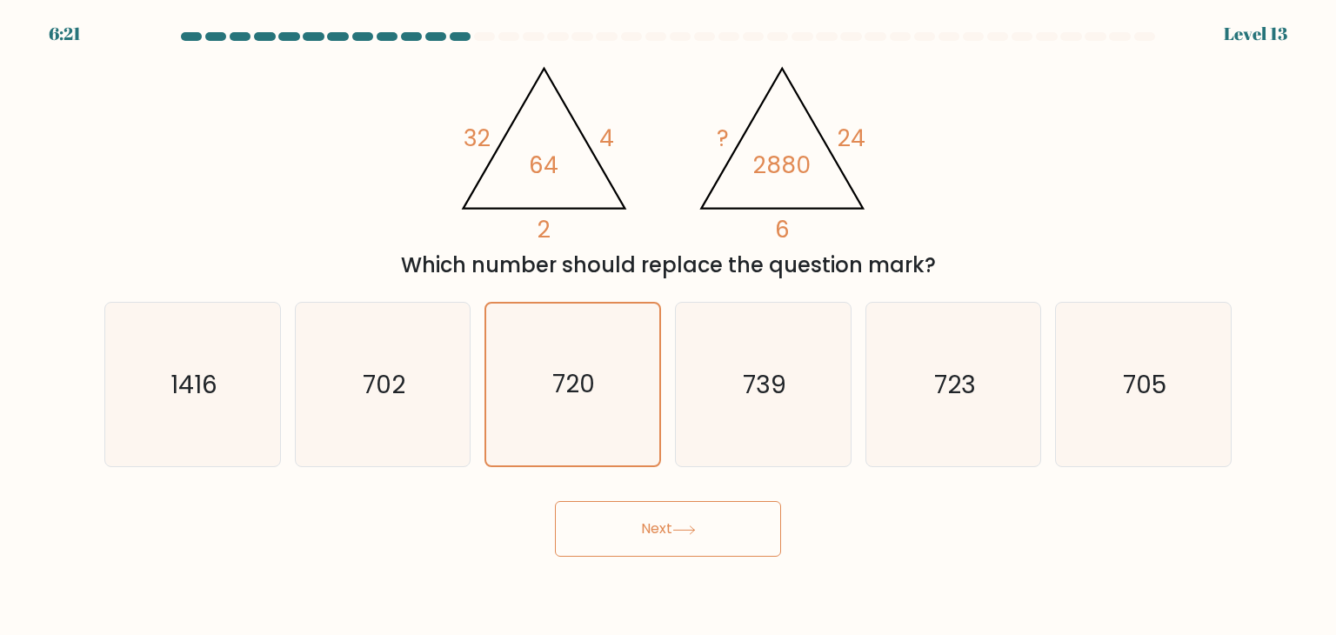
click at [617, 557] on body "6:21 Level 13" at bounding box center [668, 317] width 1336 height 635
click at [636, 544] on button "Next" at bounding box center [668, 529] width 226 height 56
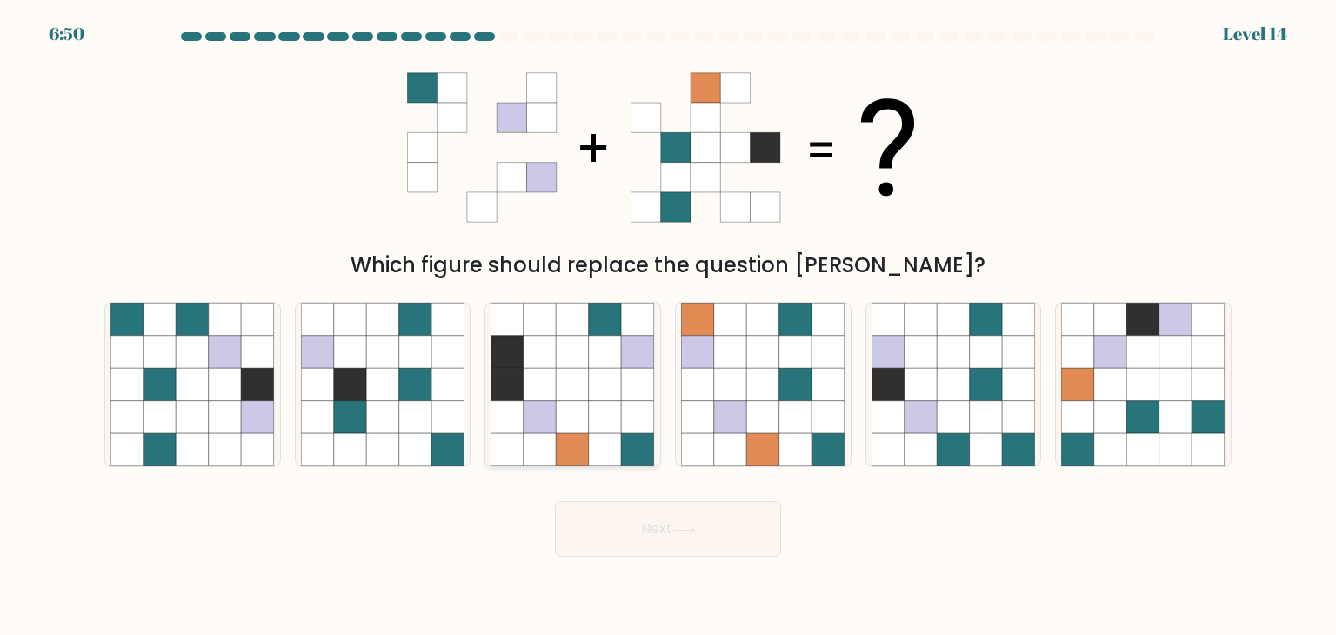
click at [626, 429] on icon at bounding box center [638, 417] width 33 height 33
click at [668, 326] on input "c." at bounding box center [668, 321] width 1 height 9
radio input "true"
click at [786, 416] on icon at bounding box center [795, 417] width 33 height 33
click at [669, 326] on input "d." at bounding box center [668, 321] width 1 height 9
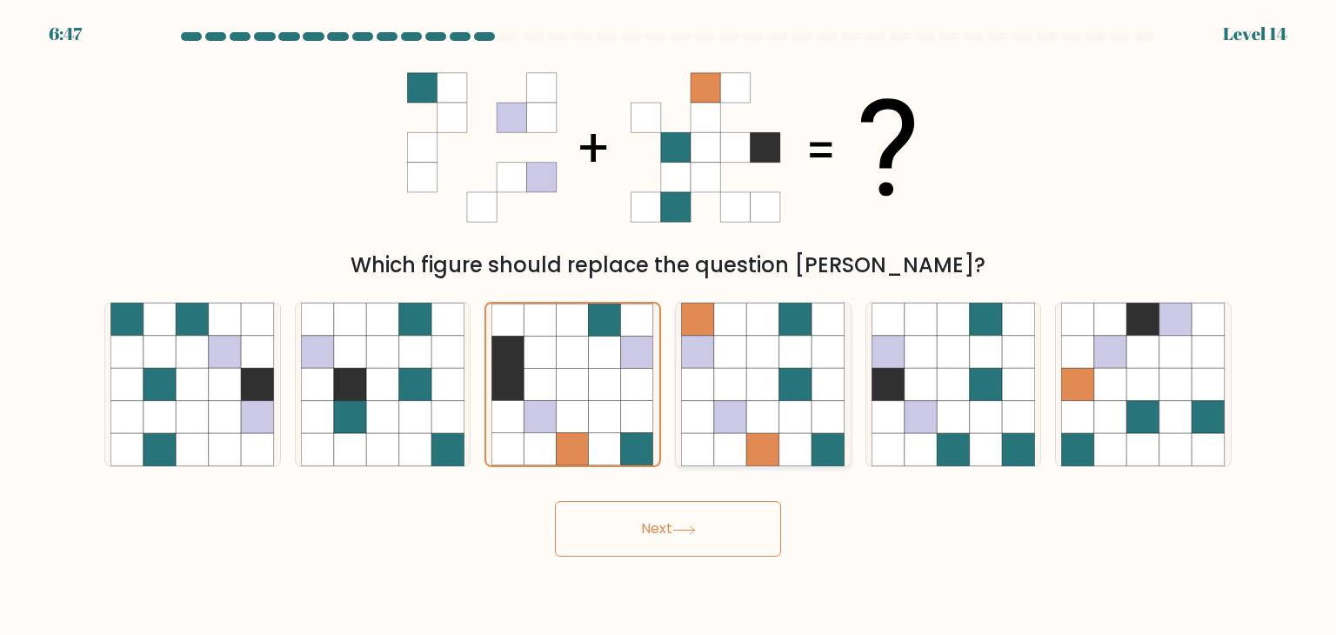
radio input "true"
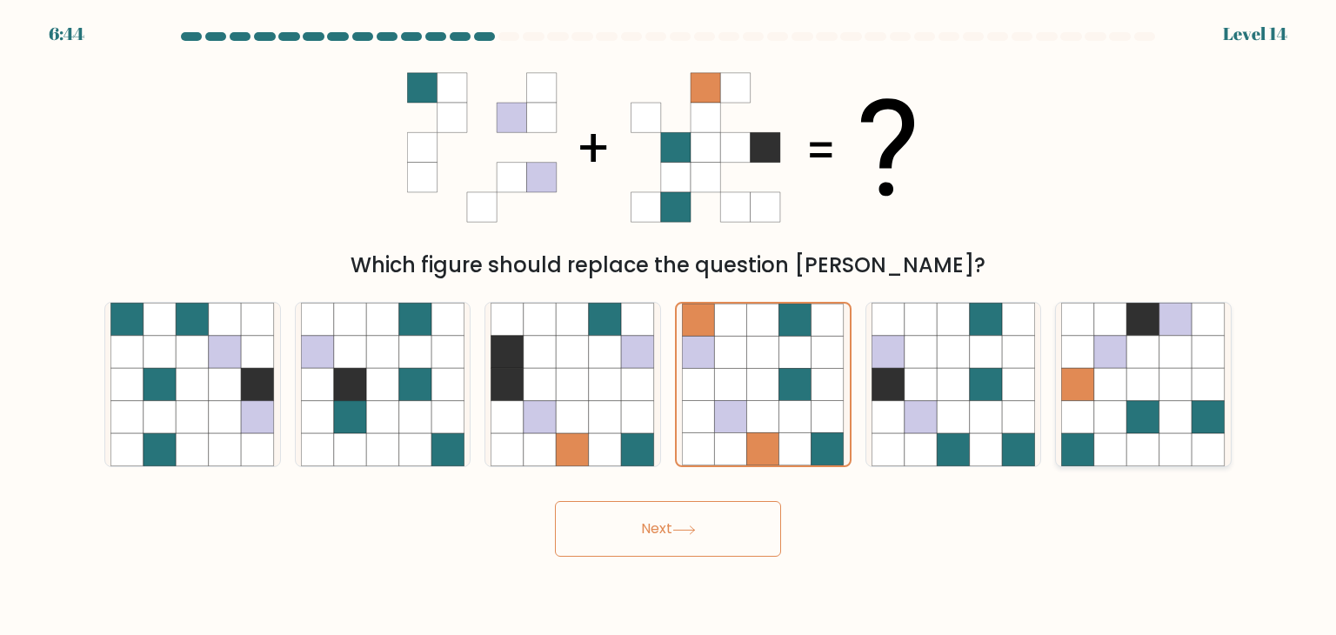
click at [1138, 421] on icon at bounding box center [1143, 417] width 33 height 33
click at [669, 326] on input "f." at bounding box center [668, 321] width 1 height 9
radio input "true"
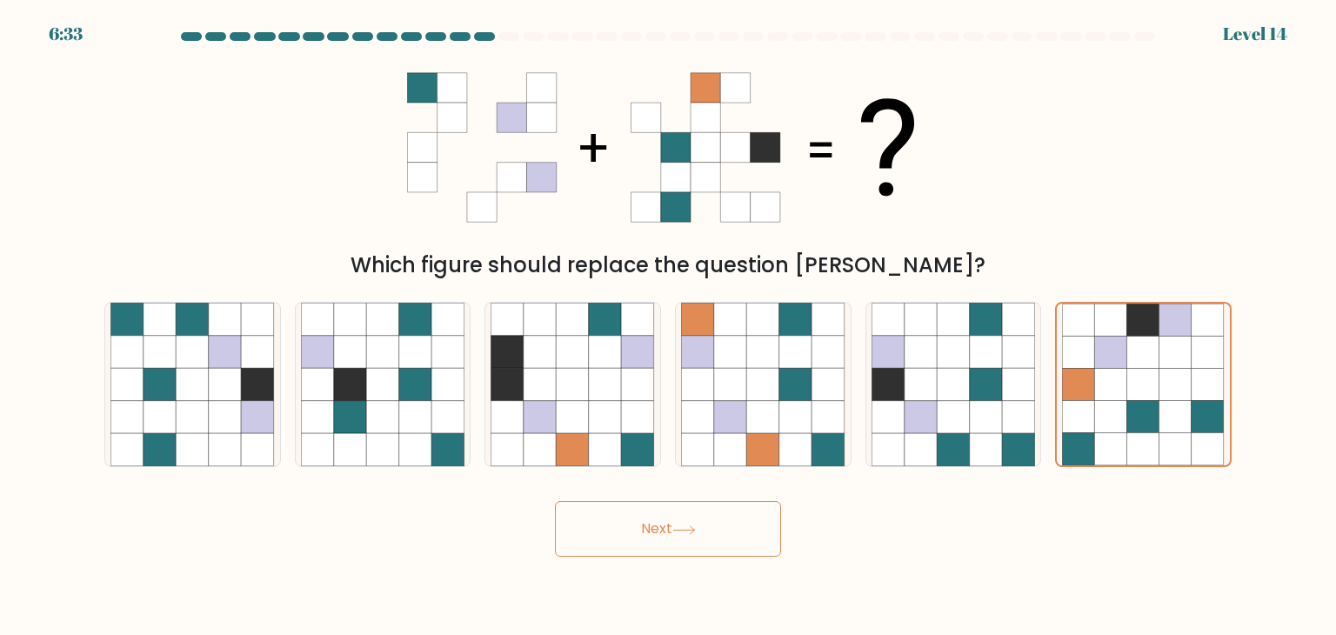
click at [732, 538] on button "Next" at bounding box center [668, 529] width 226 height 56
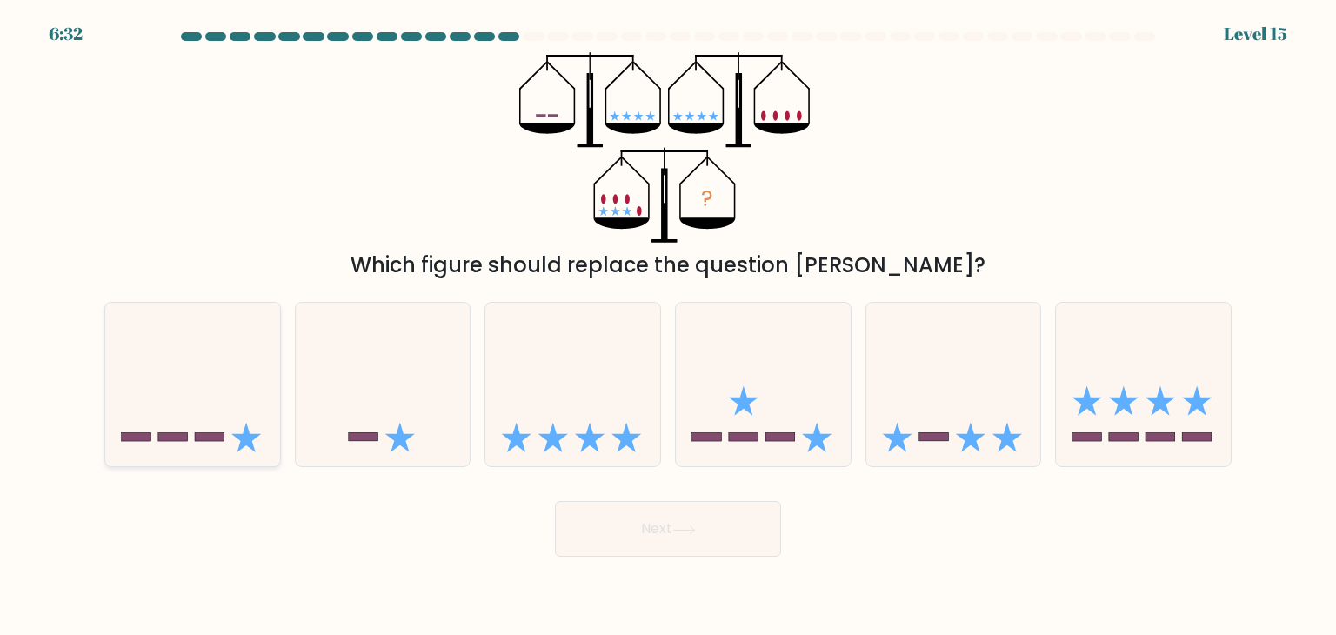
click at [243, 410] on icon at bounding box center [192, 384] width 175 height 144
click at [668, 326] on input "a." at bounding box center [668, 321] width 1 height 9
radio input "true"
click at [662, 536] on button "Next" at bounding box center [668, 529] width 226 height 56
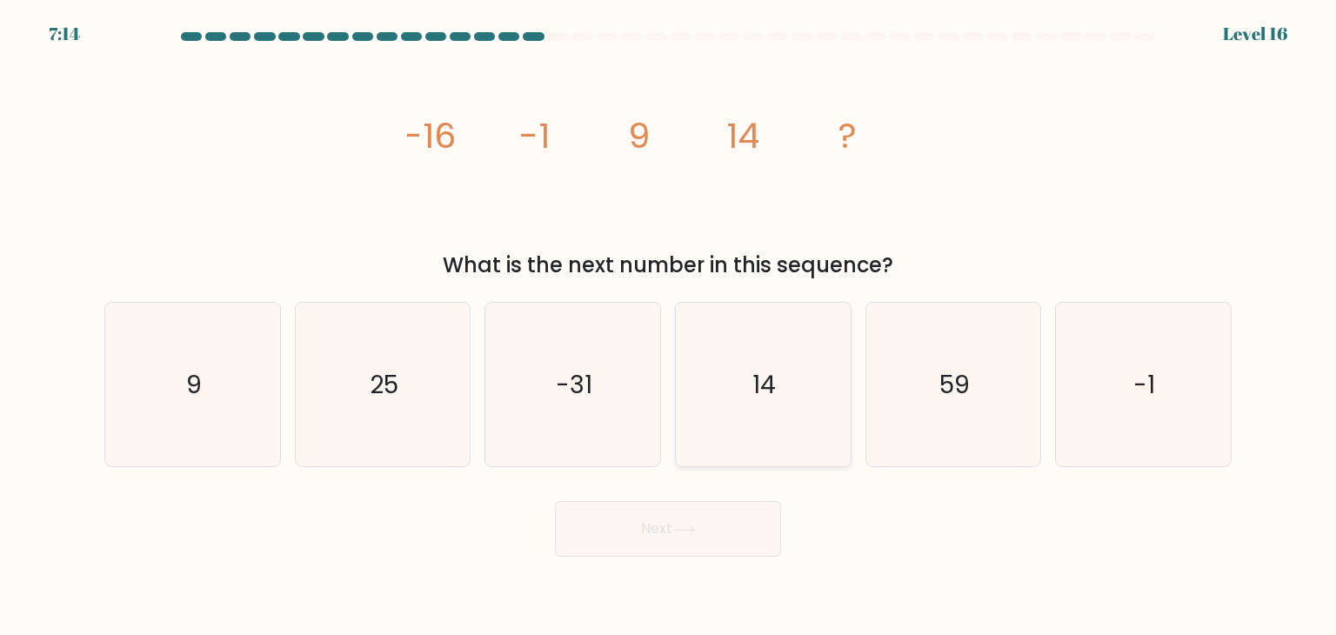
click at [702, 408] on icon "14" at bounding box center [763, 385] width 164 height 164
click at [669, 326] on input "d. 14" at bounding box center [668, 321] width 1 height 9
radio input "true"
drag, startPoint x: 724, startPoint y: 566, endPoint x: 724, endPoint y: 551, distance: 15.7
click at [724, 554] on body "7:07 Level 16" at bounding box center [668, 317] width 1336 height 635
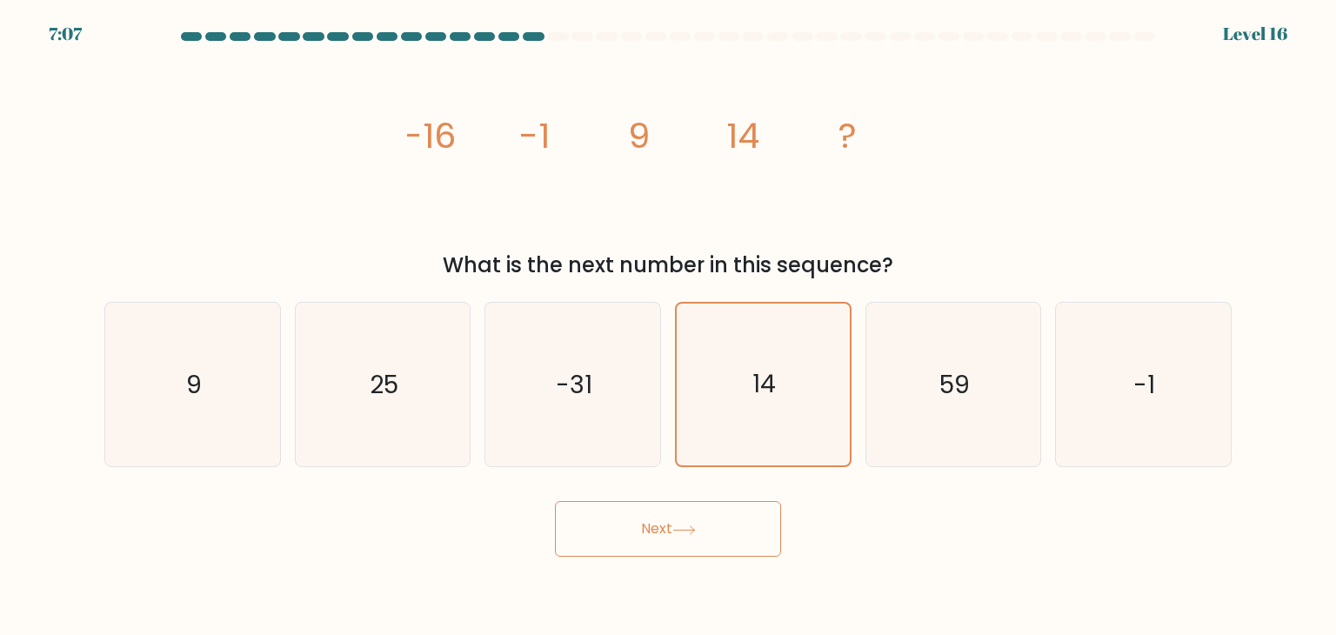
click at [724, 551] on button "Next" at bounding box center [668, 529] width 226 height 56
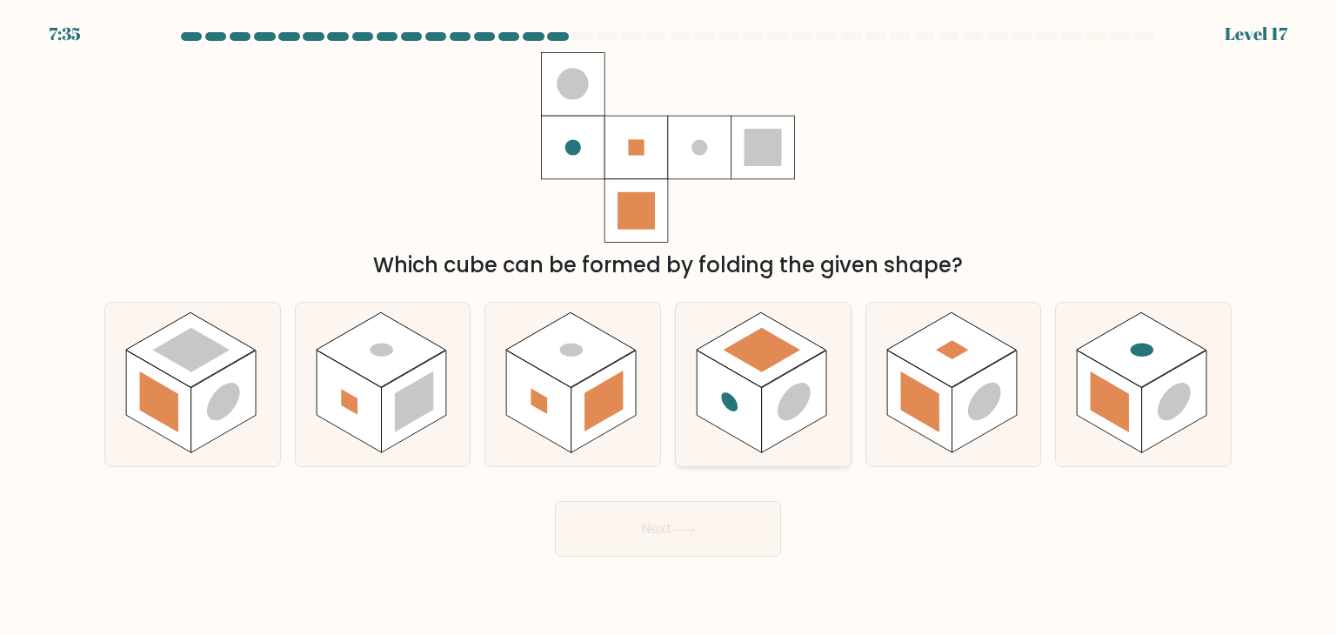
click at [798, 418] on rect at bounding box center [794, 401] width 65 height 103
click at [669, 326] on input "d." at bounding box center [668, 321] width 1 height 9
radio input "true"
click at [925, 408] on rect at bounding box center [919, 401] width 38 height 61
click at [669, 326] on input "e." at bounding box center [668, 321] width 1 height 9
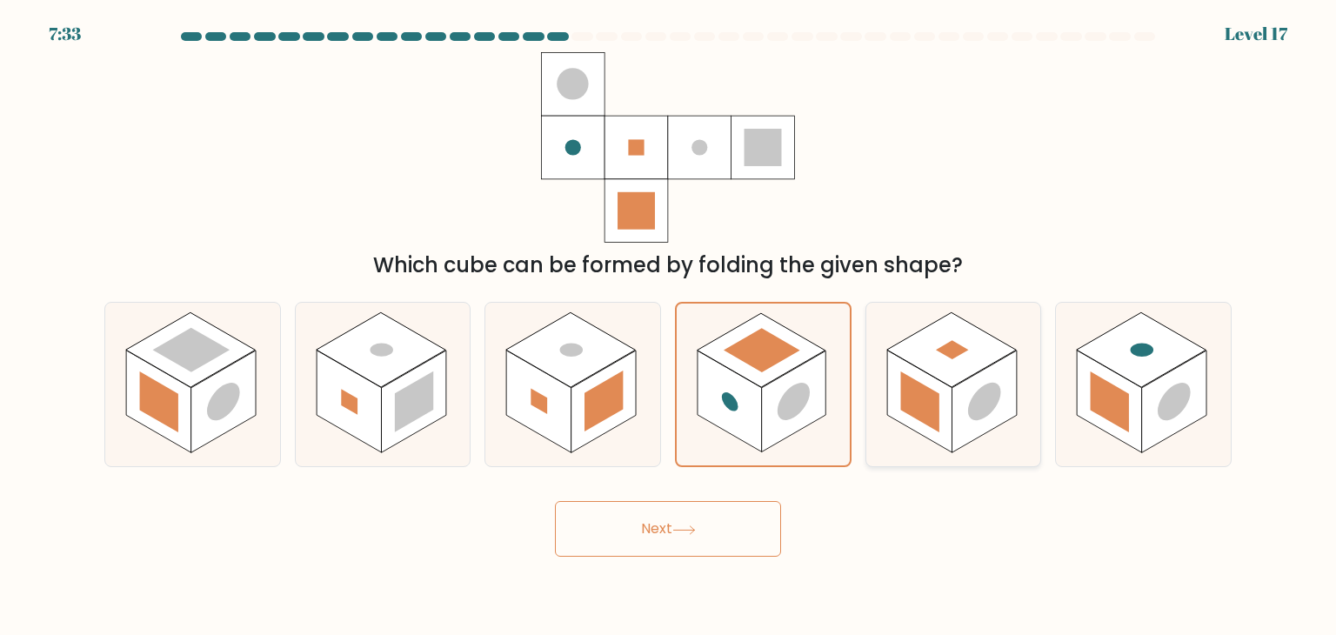
radio input "true"
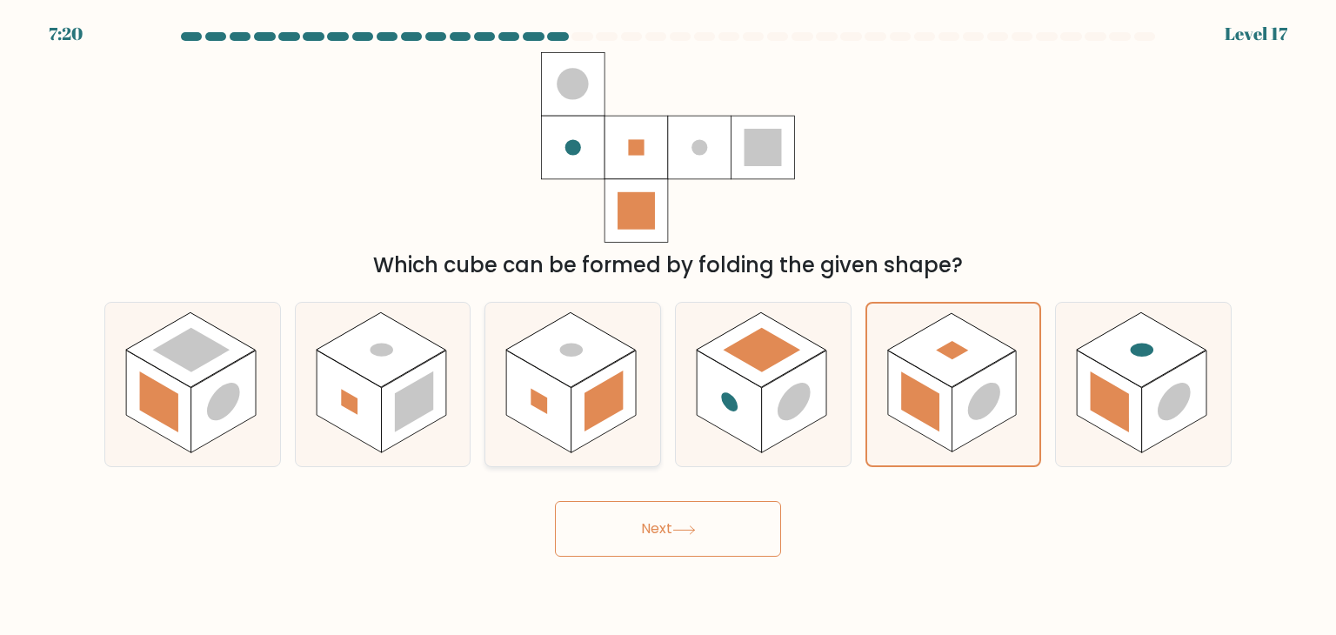
click at [640, 376] on icon at bounding box center [572, 385] width 175 height 164
click at [668, 326] on input "c." at bounding box center [668, 321] width 1 height 9
radio input "true"
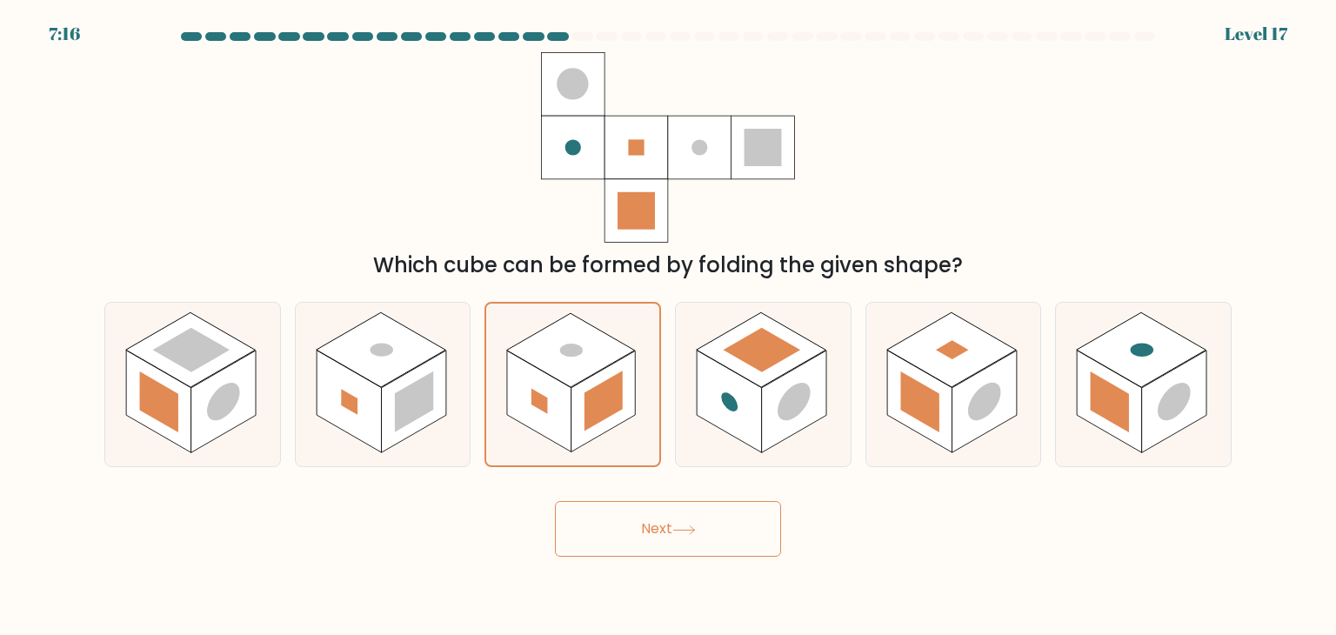
click at [664, 524] on button "Next" at bounding box center [668, 529] width 226 height 56
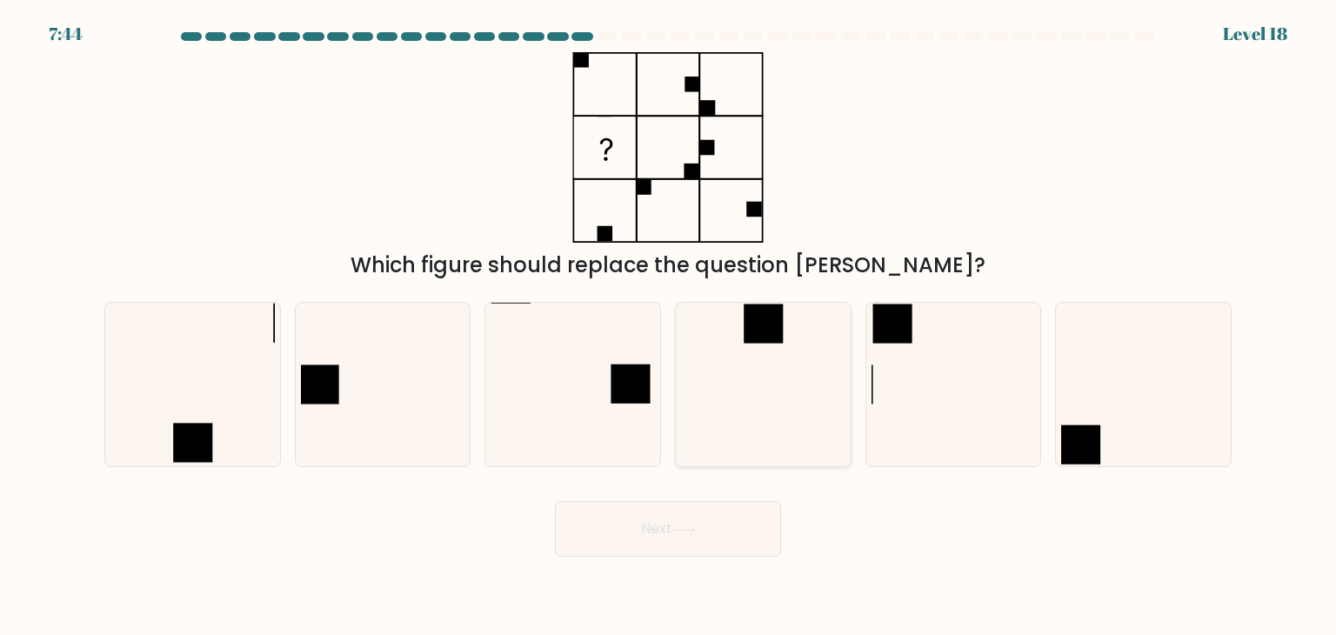
click at [781, 417] on icon at bounding box center [763, 385] width 164 height 164
click at [669, 326] on input "d." at bounding box center [668, 321] width 1 height 9
radio input "true"
click at [675, 537] on button "Next" at bounding box center [668, 529] width 226 height 56
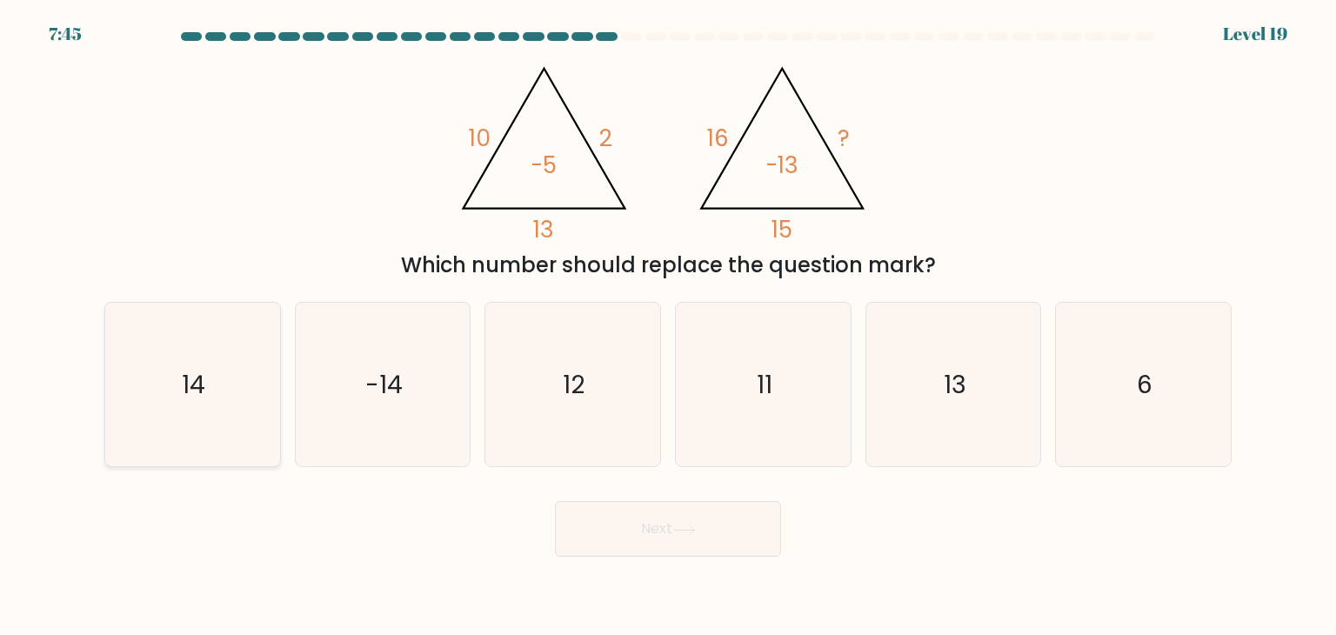
click at [242, 391] on icon "14" at bounding box center [192, 385] width 164 height 164
click at [668, 326] on input "a. 14" at bounding box center [668, 321] width 1 height 9
radio input "true"
click at [694, 531] on icon at bounding box center [683, 530] width 23 height 10
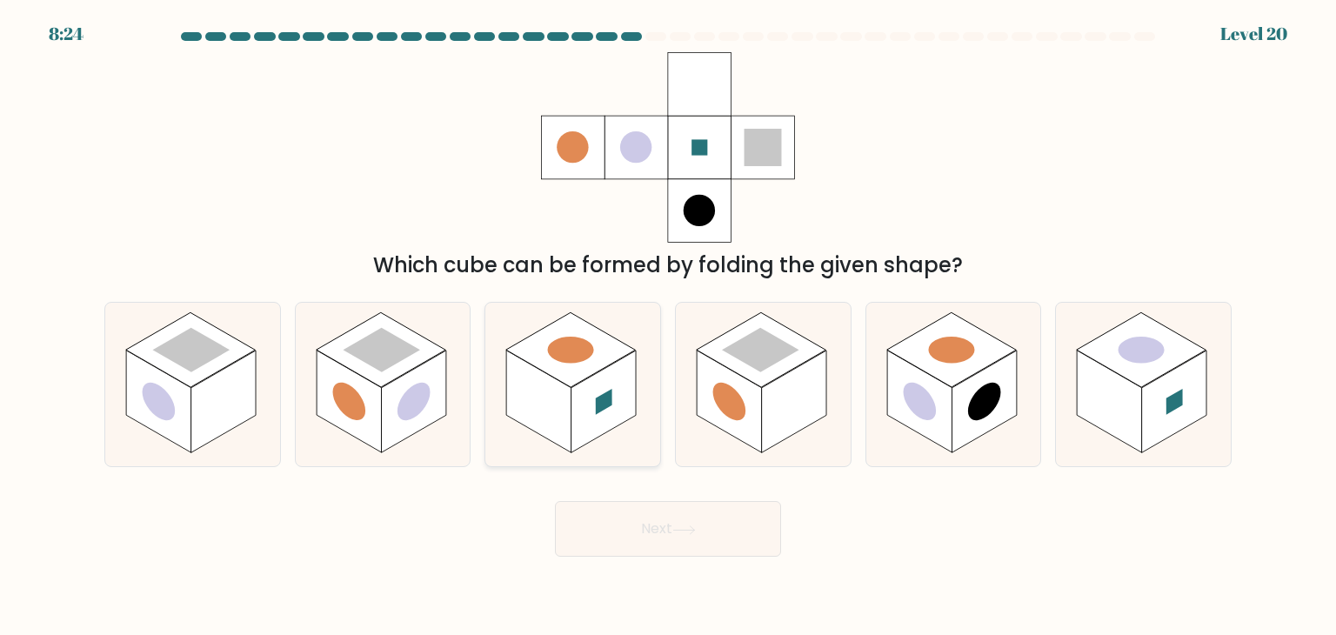
click at [581, 391] on rect at bounding box center [603, 401] width 65 height 103
click at [668, 326] on input "c." at bounding box center [668, 321] width 1 height 9
radio input "true"
click at [1002, 435] on icon at bounding box center [953, 385] width 175 height 164
click at [669, 326] on input "e." at bounding box center [668, 321] width 1 height 9
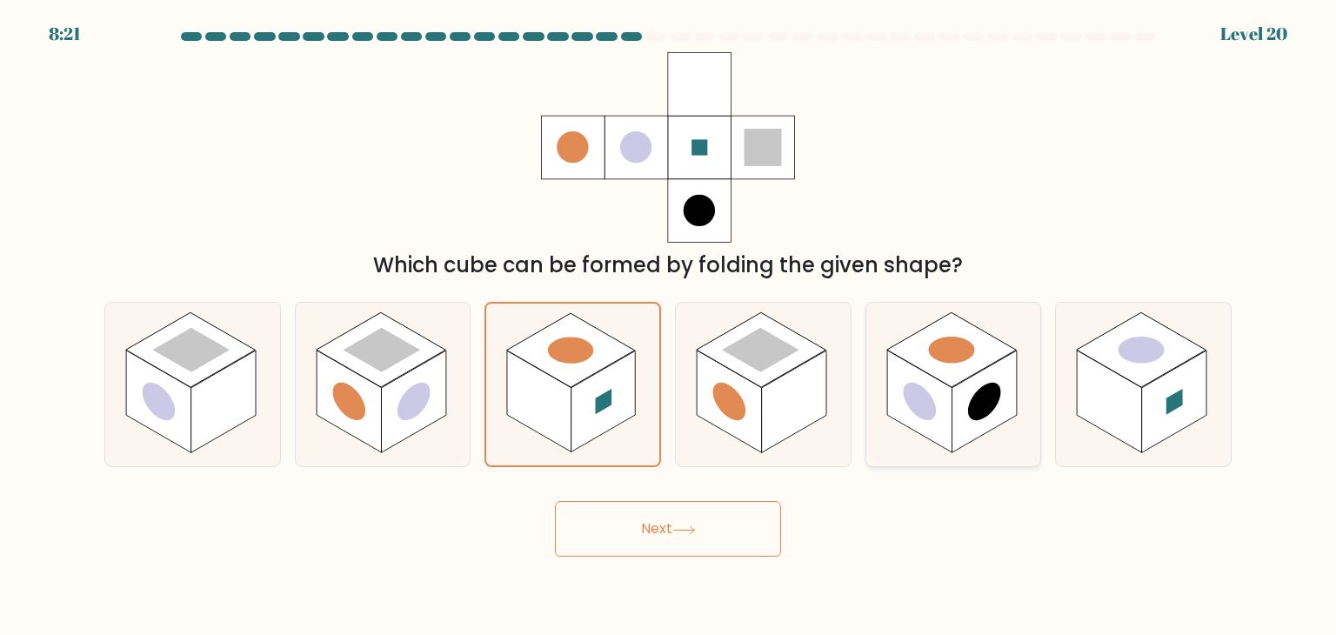
radio input "true"
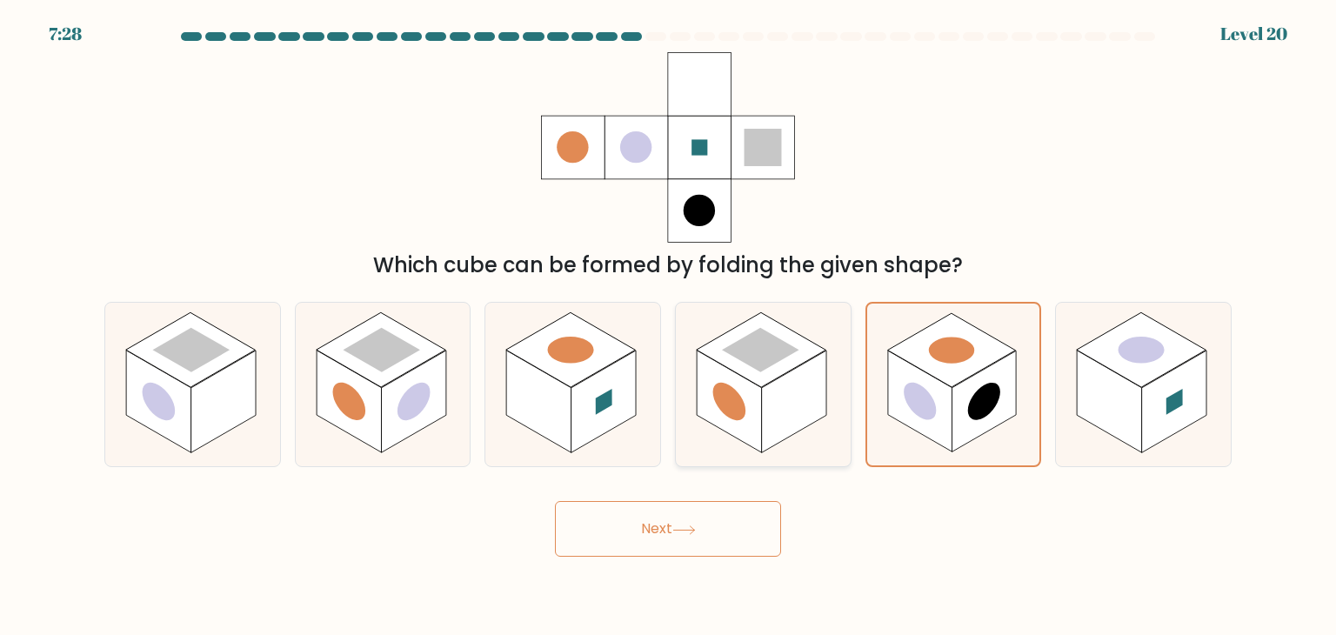
click at [727, 348] on rect at bounding box center [760, 350] width 77 height 44
click at [669, 326] on input "d." at bounding box center [668, 321] width 1 height 9
radio input "true"
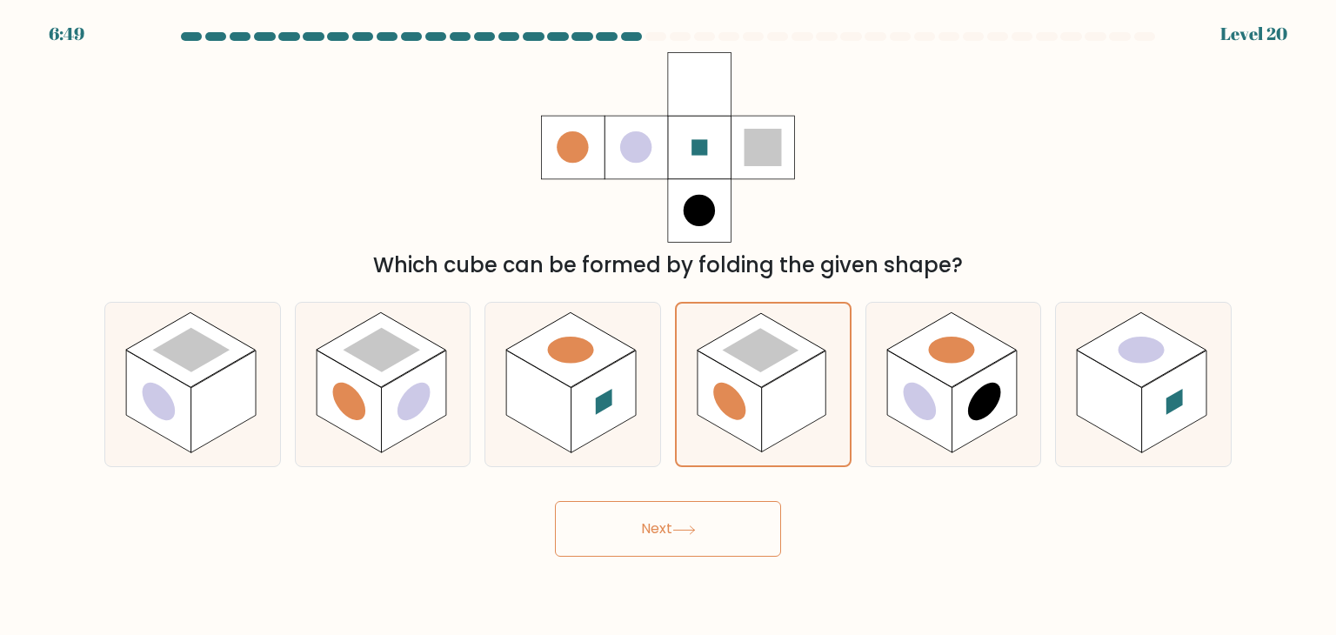
click at [776, 526] on button "Next" at bounding box center [668, 529] width 226 height 56
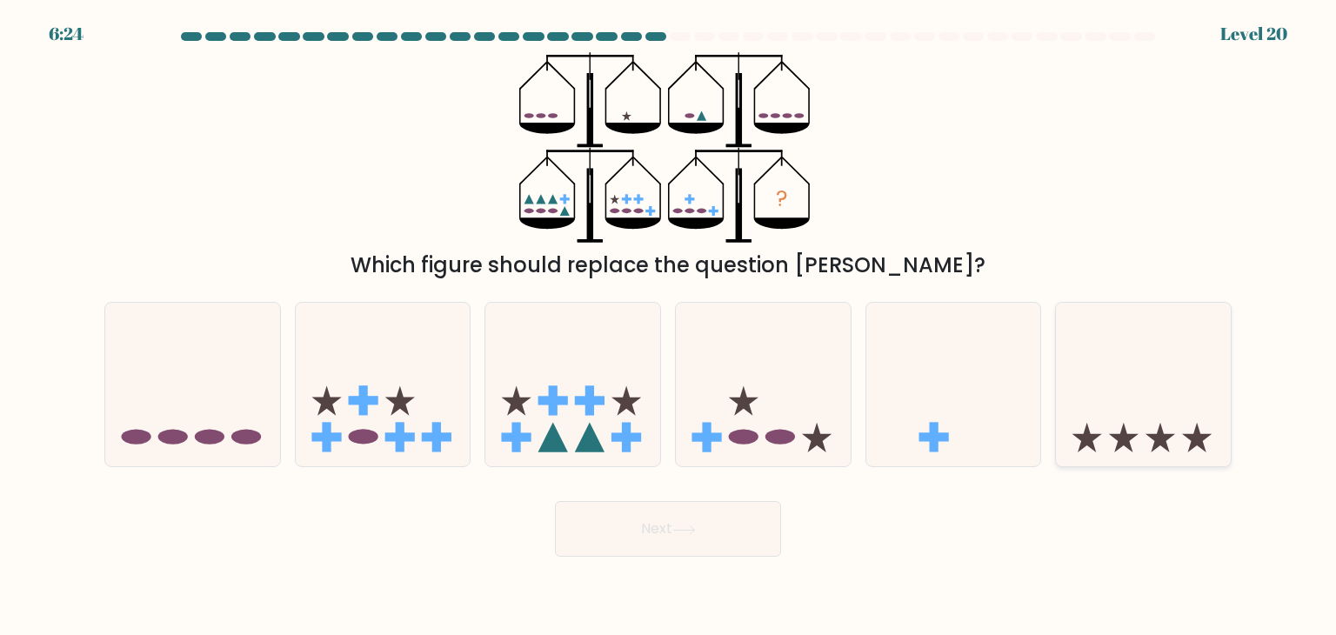
click at [1114, 450] on icon at bounding box center [1143, 384] width 175 height 144
click at [669, 326] on input "f." at bounding box center [668, 321] width 1 height 9
radio input "true"
click at [706, 518] on button "Next" at bounding box center [668, 529] width 226 height 56
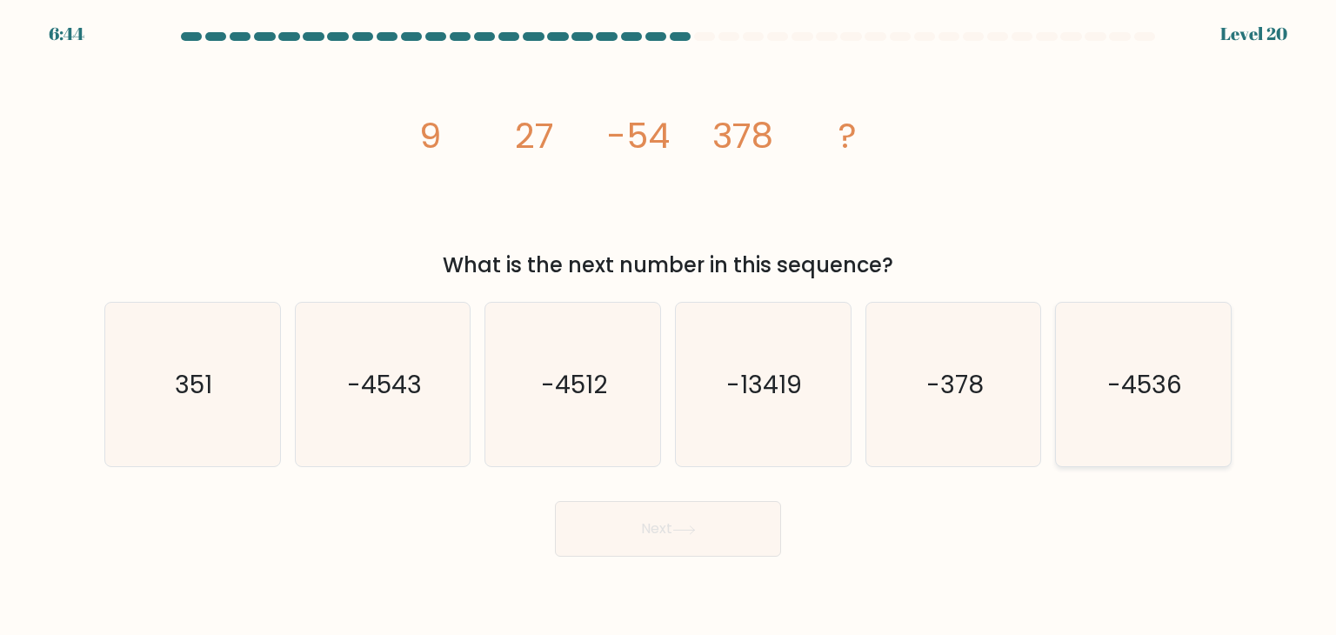
click at [1131, 350] on icon "-4536" at bounding box center [1143, 385] width 164 height 164
click at [669, 326] on input "f. -4536" at bounding box center [668, 321] width 1 height 9
radio input "true"
click at [734, 552] on button "Next" at bounding box center [668, 529] width 226 height 56
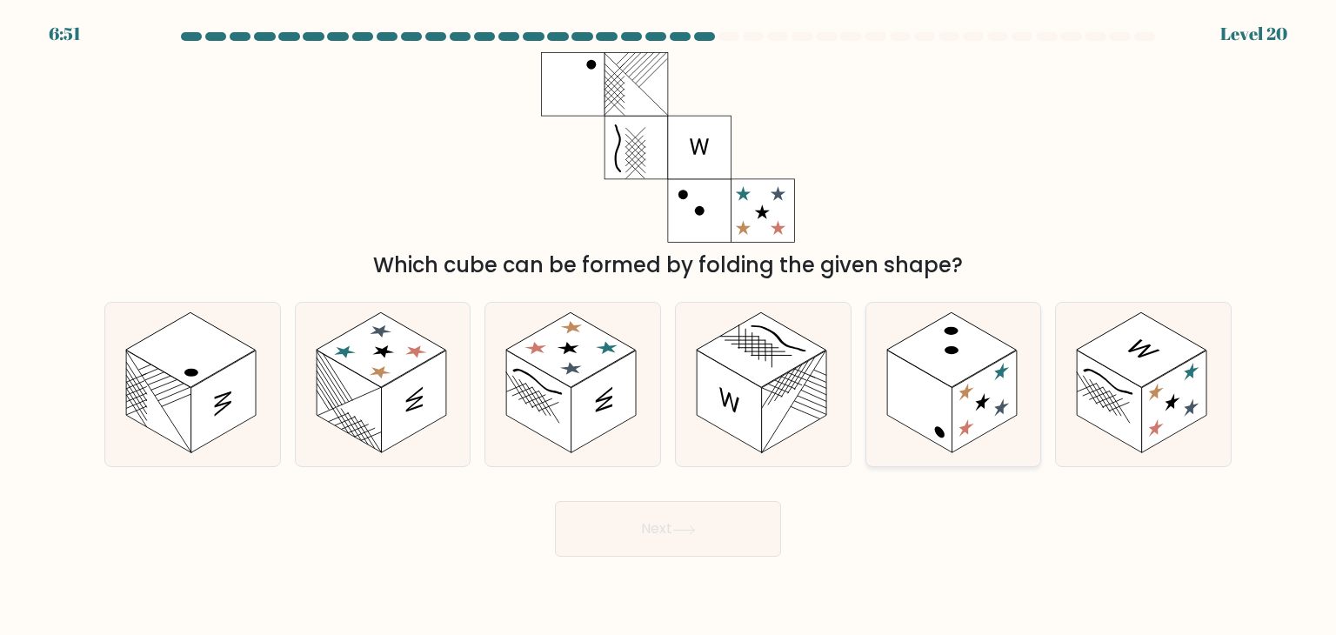
click at [971, 444] on icon at bounding box center [953, 385] width 175 height 164
click at [669, 326] on input "e." at bounding box center [668, 321] width 1 height 9
radio input "true"
click at [744, 521] on button "Next" at bounding box center [668, 529] width 226 height 56
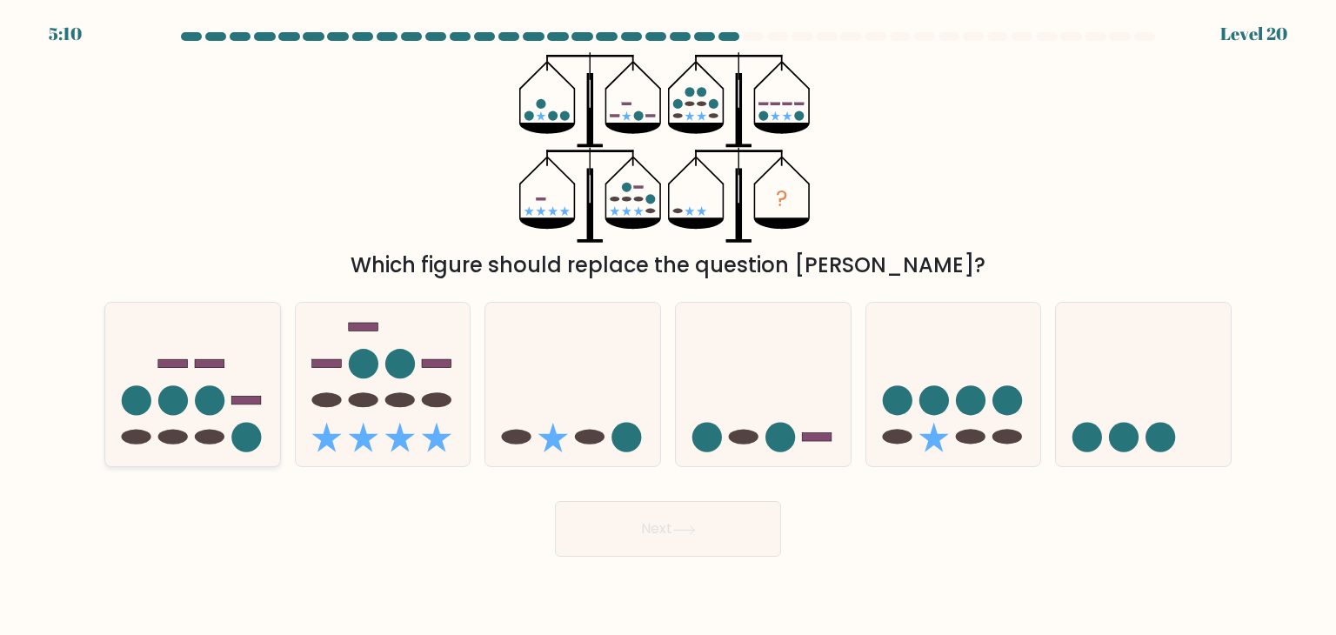
click at [242, 414] on icon at bounding box center [192, 384] width 175 height 144
click at [668, 326] on input "a." at bounding box center [668, 321] width 1 height 9
radio input "true"
click at [976, 445] on icon at bounding box center [953, 384] width 175 height 144
click at [669, 326] on input "e." at bounding box center [668, 321] width 1 height 9
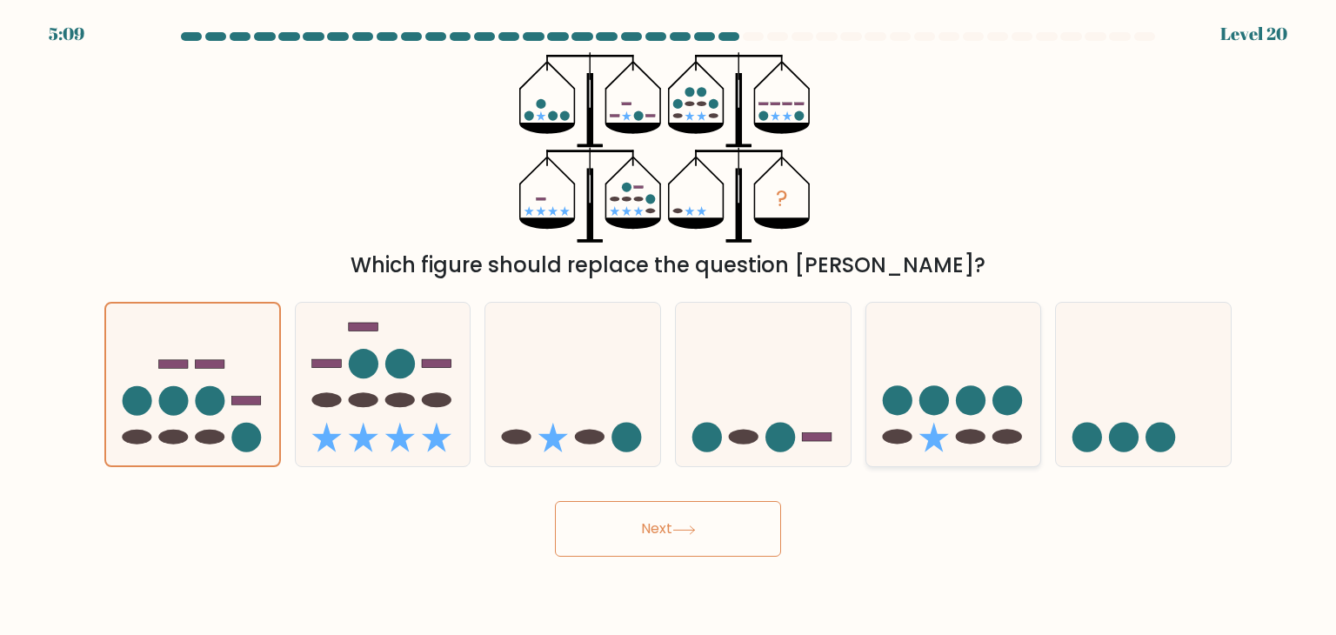
radio input "true"
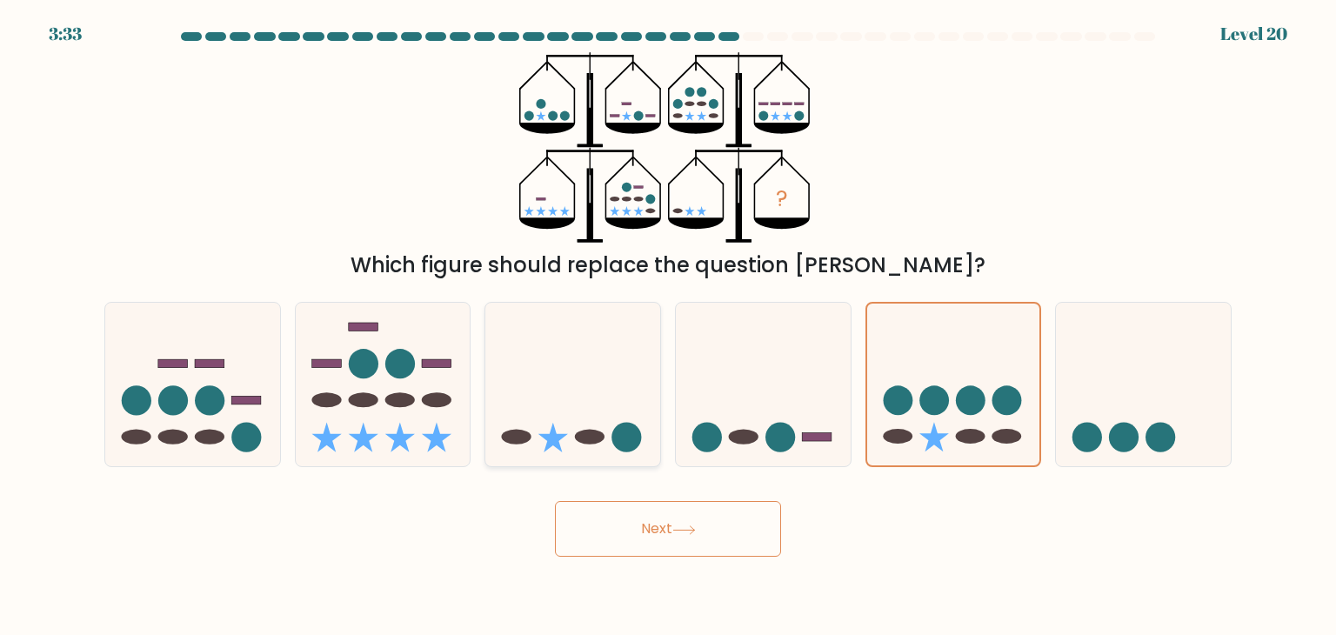
drag, startPoint x: 595, startPoint y: 429, endPoint x: 591, endPoint y: 407, distance: 22.0
click at [594, 411] on icon at bounding box center [572, 384] width 175 height 144
click at [668, 326] on input "c." at bounding box center [668, 321] width 1 height 9
radio input "true"
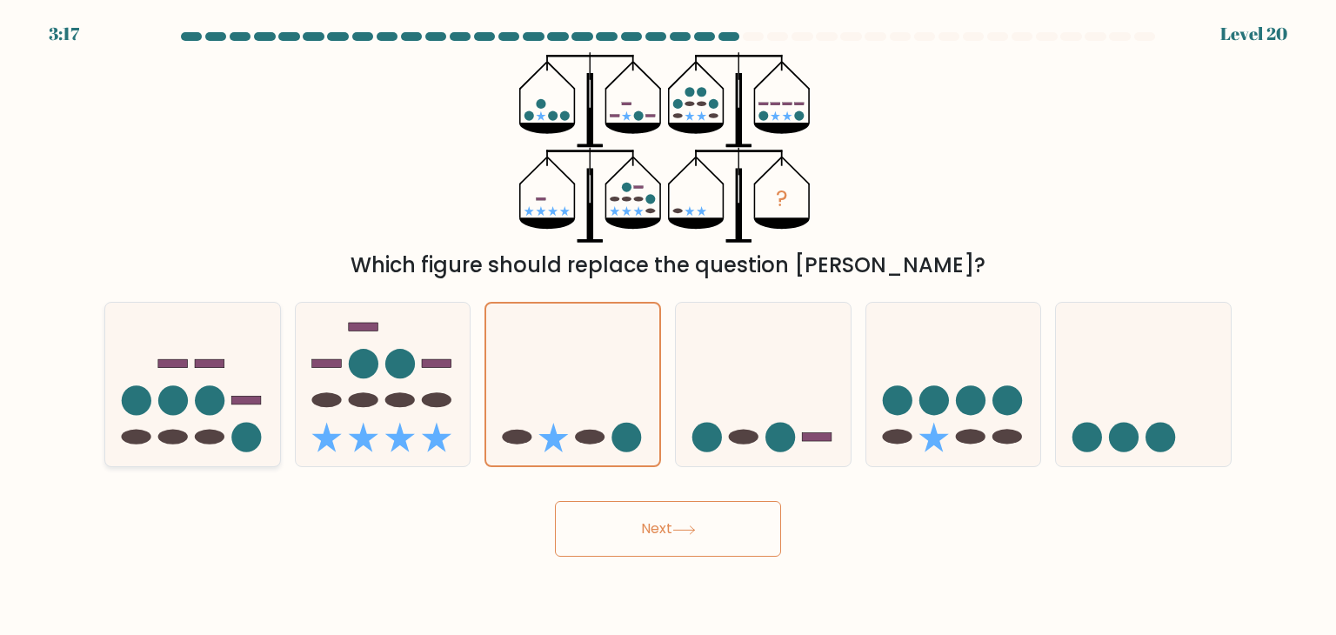
click at [201, 373] on icon at bounding box center [192, 384] width 175 height 144
click at [668, 326] on input "a." at bounding box center [668, 321] width 1 height 9
radio input "true"
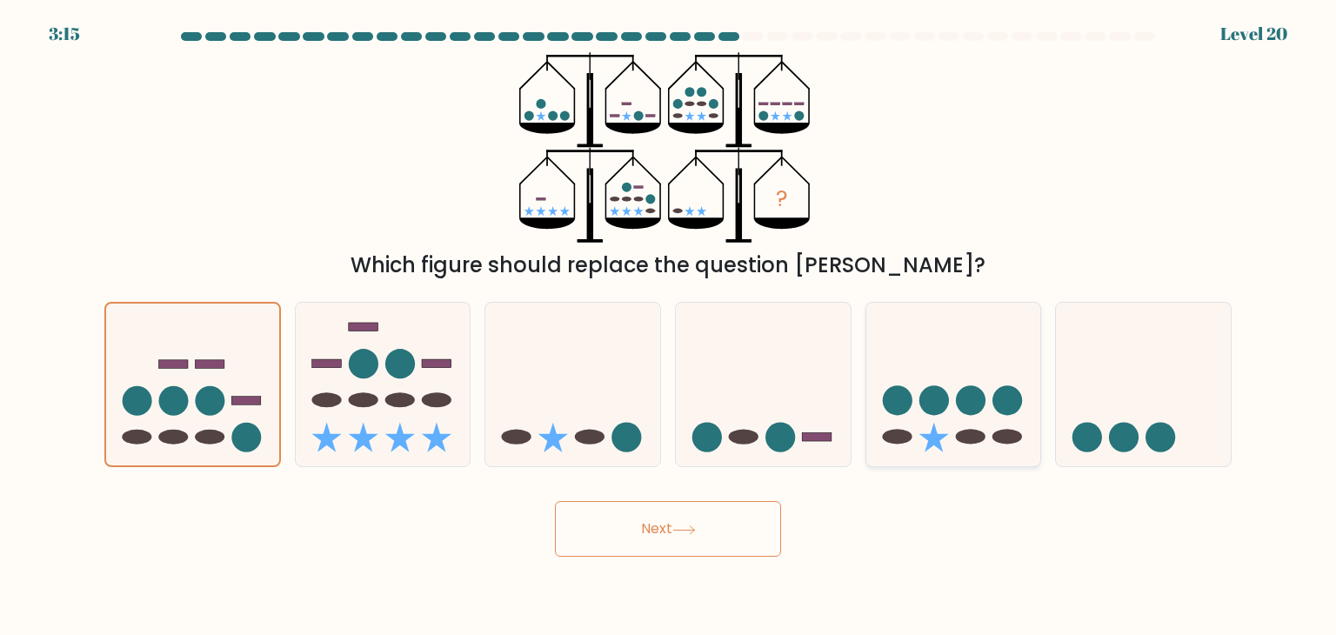
click at [991, 432] on icon at bounding box center [953, 384] width 175 height 144
click at [669, 326] on input "e." at bounding box center [668, 321] width 1 height 9
radio input "true"
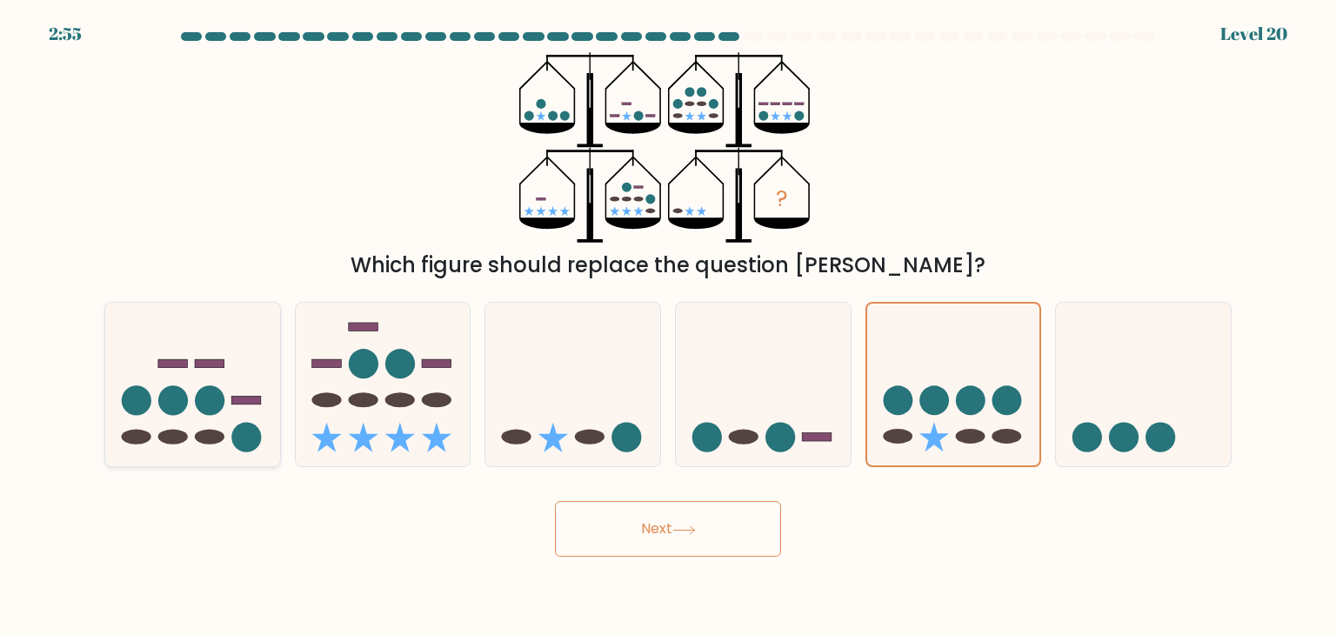
click at [170, 402] on circle at bounding box center [173, 401] width 30 height 30
click at [668, 326] on input "a." at bounding box center [668, 321] width 1 height 9
radio input "true"
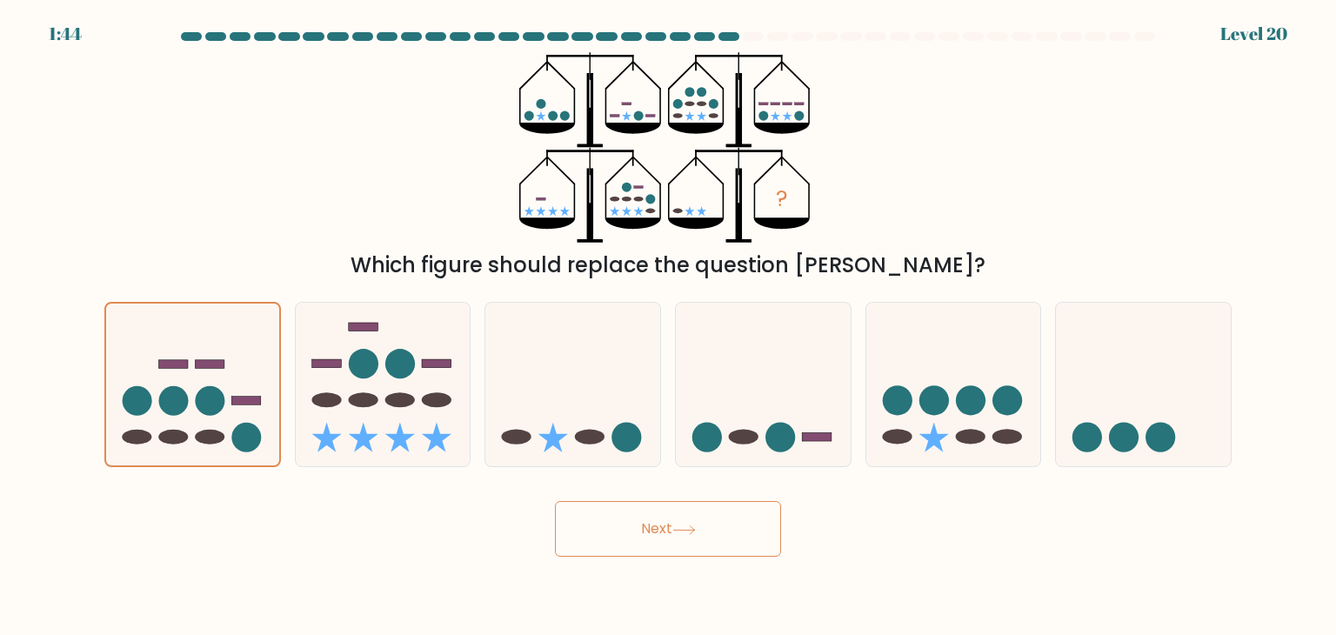
click at [684, 531] on icon at bounding box center [683, 530] width 23 height 10
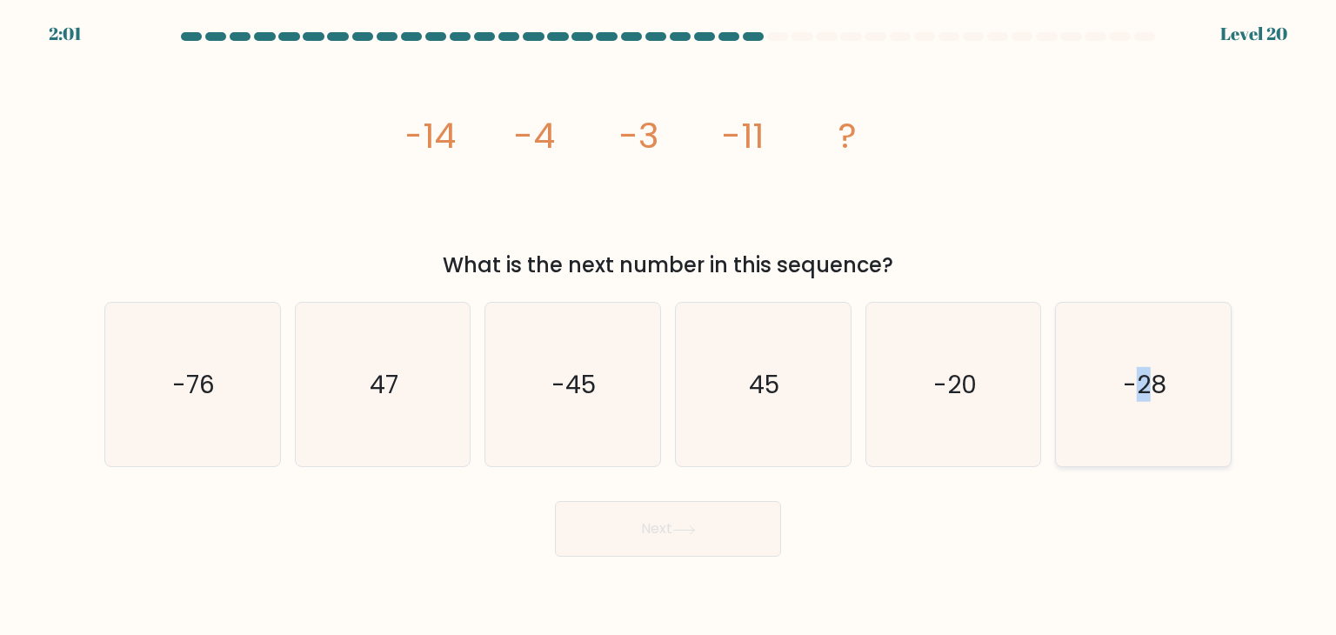
drag, startPoint x: 1145, startPoint y: 357, endPoint x: 1138, endPoint y: 344, distance: 14.8
click at [1145, 350] on icon "-28" at bounding box center [1143, 385] width 164 height 164
click at [1117, 457] on icon "-28" at bounding box center [1143, 385] width 164 height 164
click at [669, 326] on input "f. -28" at bounding box center [668, 321] width 1 height 9
radio input "true"
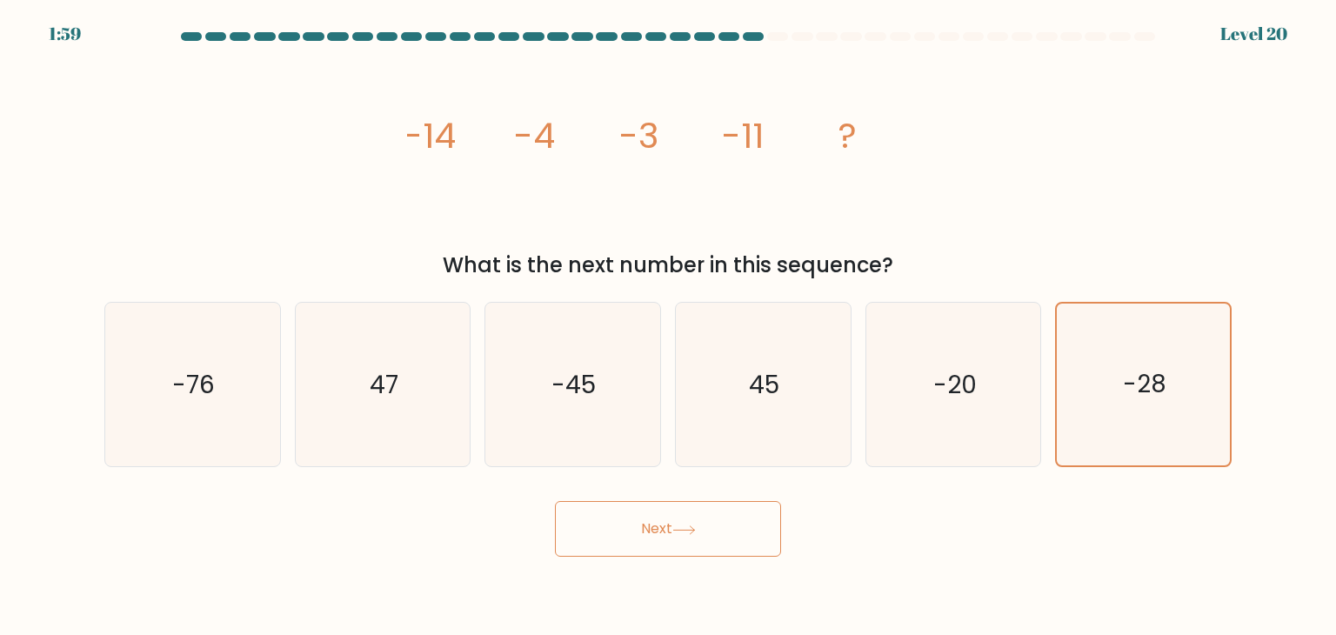
click at [737, 540] on button "Next" at bounding box center [668, 529] width 226 height 56
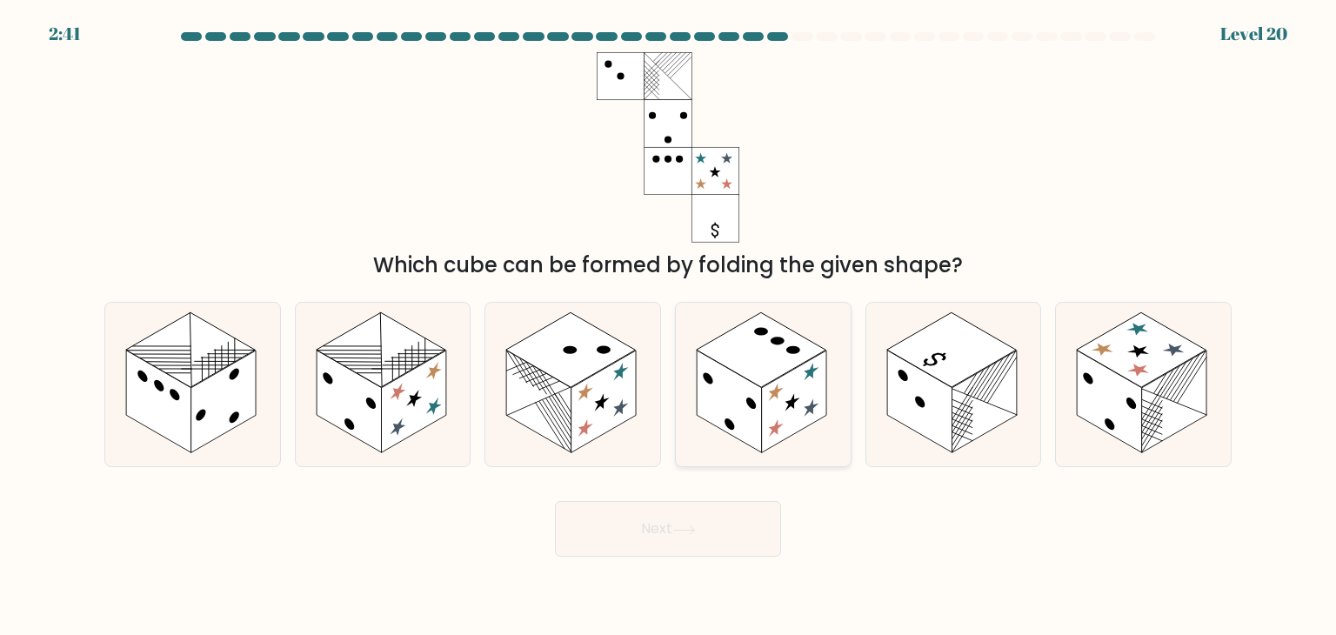
click at [762, 429] on rect at bounding box center [794, 401] width 65 height 103
click at [669, 326] on input "d." at bounding box center [668, 321] width 1 height 9
radio input "true"
drag, startPoint x: 1181, startPoint y: 394, endPoint x: 1160, endPoint y: 372, distance: 30.1
click at [1182, 391] on rect at bounding box center [1174, 401] width 65 height 103
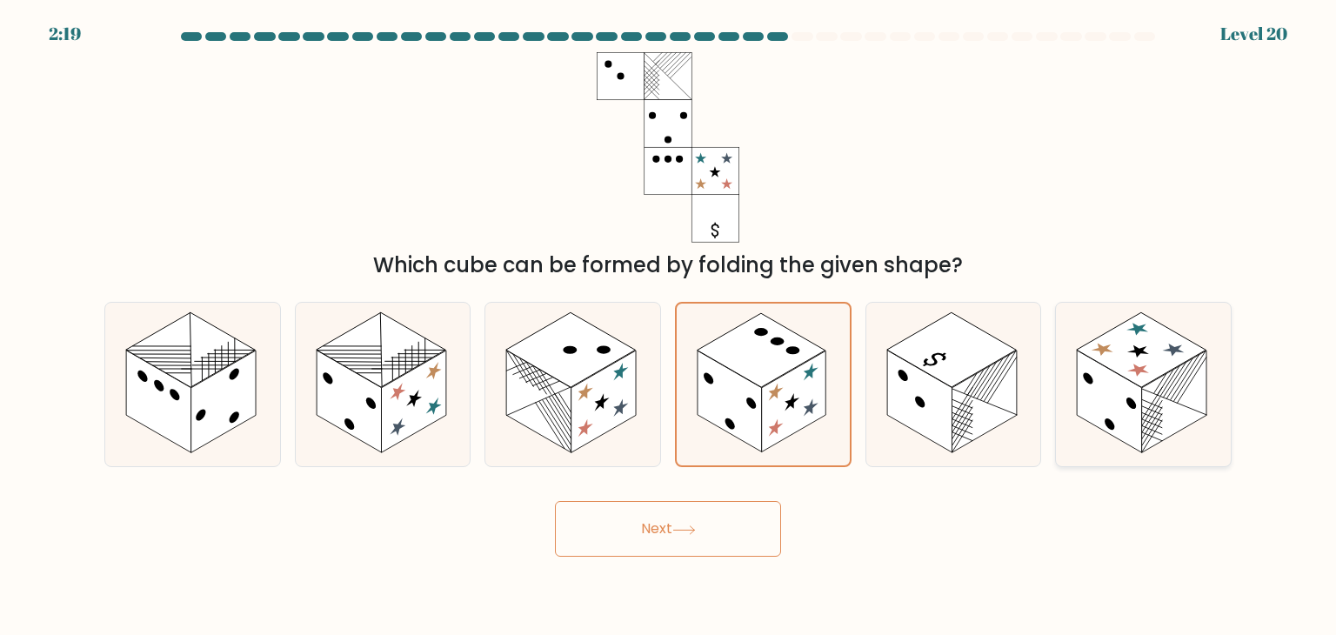
click at [669, 326] on input "f." at bounding box center [668, 321] width 1 height 9
radio input "true"
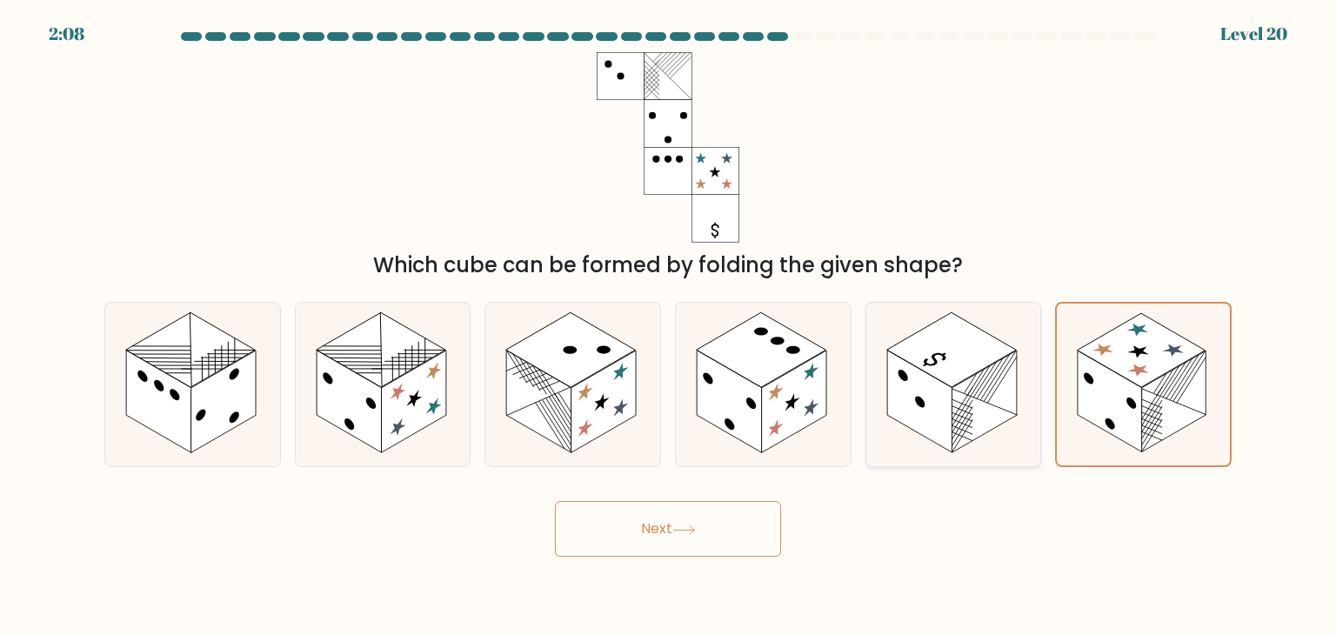
click at [948, 405] on rect at bounding box center [919, 401] width 65 height 103
click at [669, 326] on input "e." at bounding box center [668, 321] width 1 height 9
radio input "true"
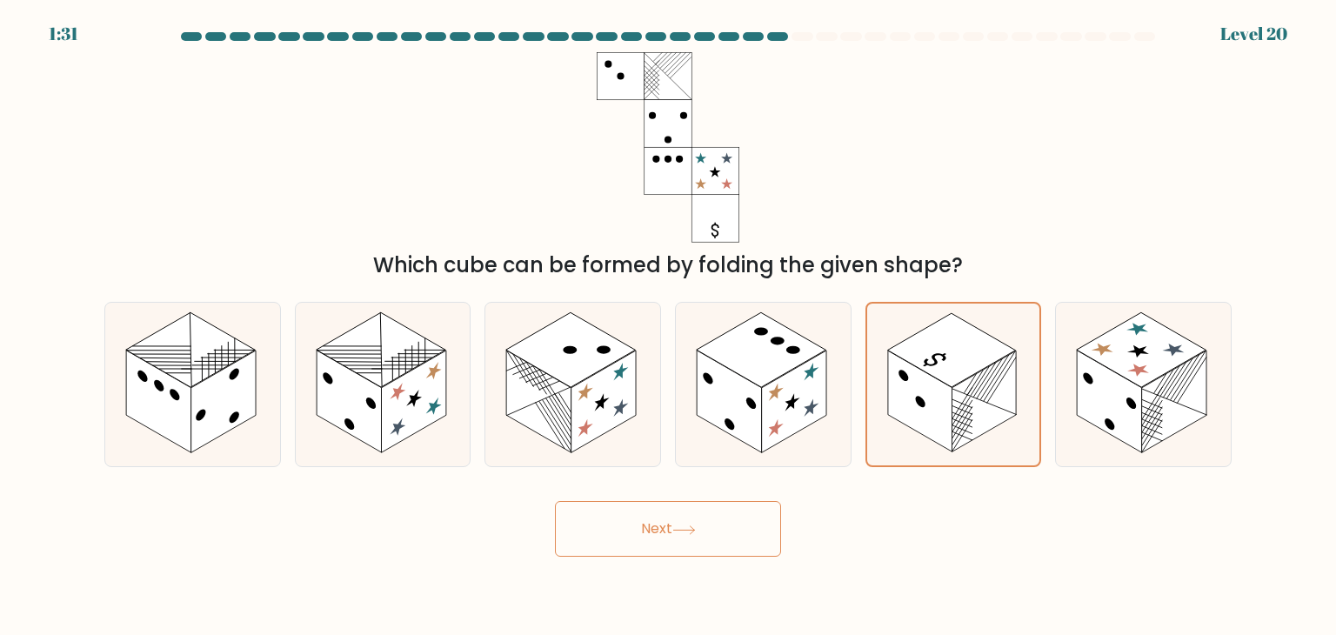
click at [725, 518] on button "Next" at bounding box center [668, 529] width 226 height 56
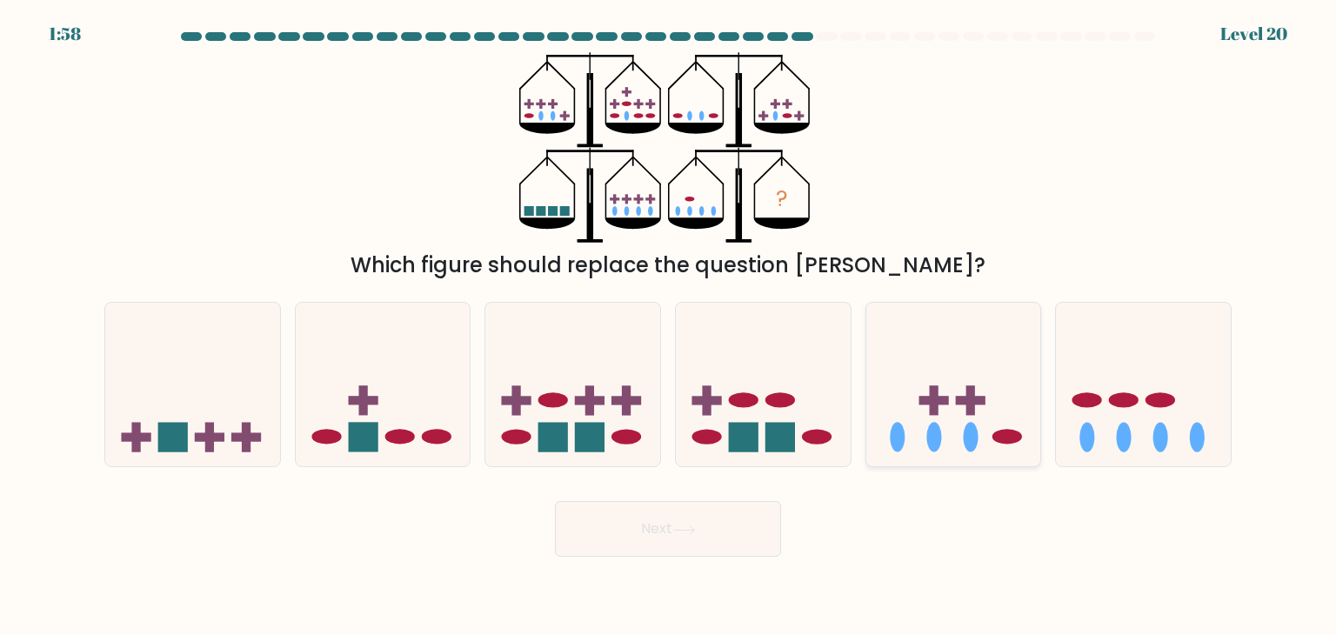
click at [982, 437] on icon at bounding box center [953, 384] width 175 height 144
click at [669, 326] on input "e." at bounding box center [668, 321] width 1 height 9
radio input "true"
click at [724, 540] on button "Next" at bounding box center [668, 529] width 226 height 56
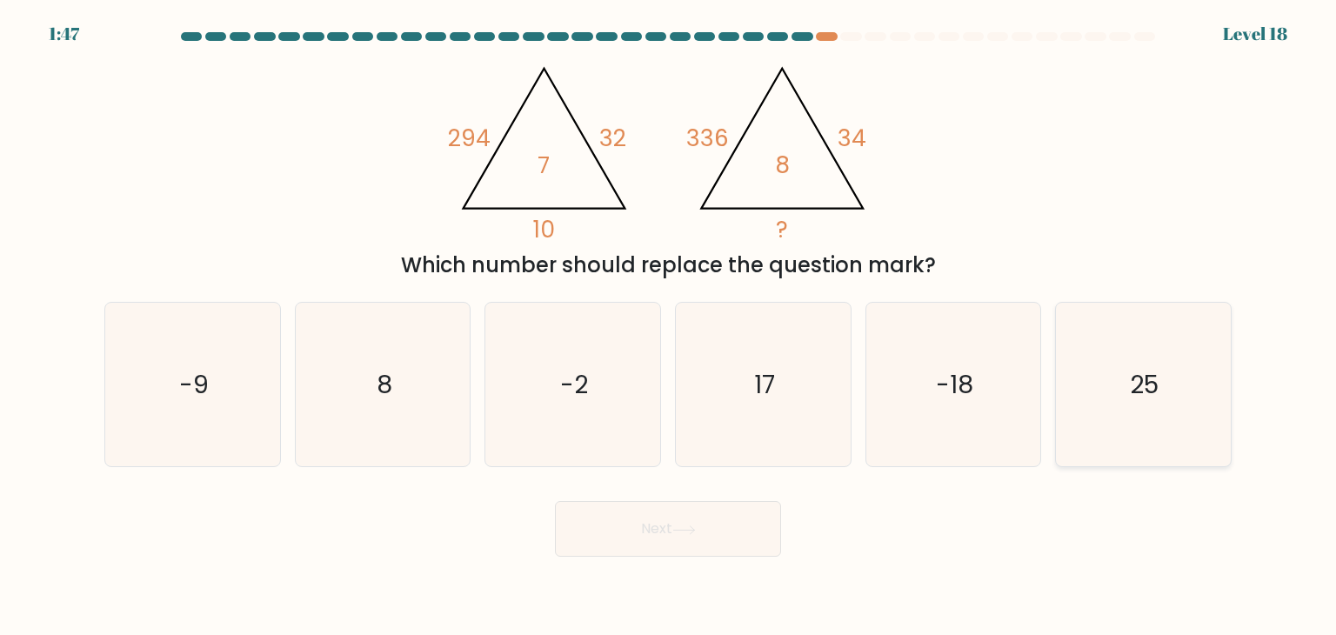
click at [1130, 402] on icon "25" at bounding box center [1143, 385] width 164 height 164
click at [669, 326] on input "f. 25" at bounding box center [668, 321] width 1 height 9
radio input "true"
click at [369, 377] on icon "8" at bounding box center [383, 385] width 164 height 164
click at [668, 326] on input "b. 8" at bounding box center [668, 321] width 1 height 9
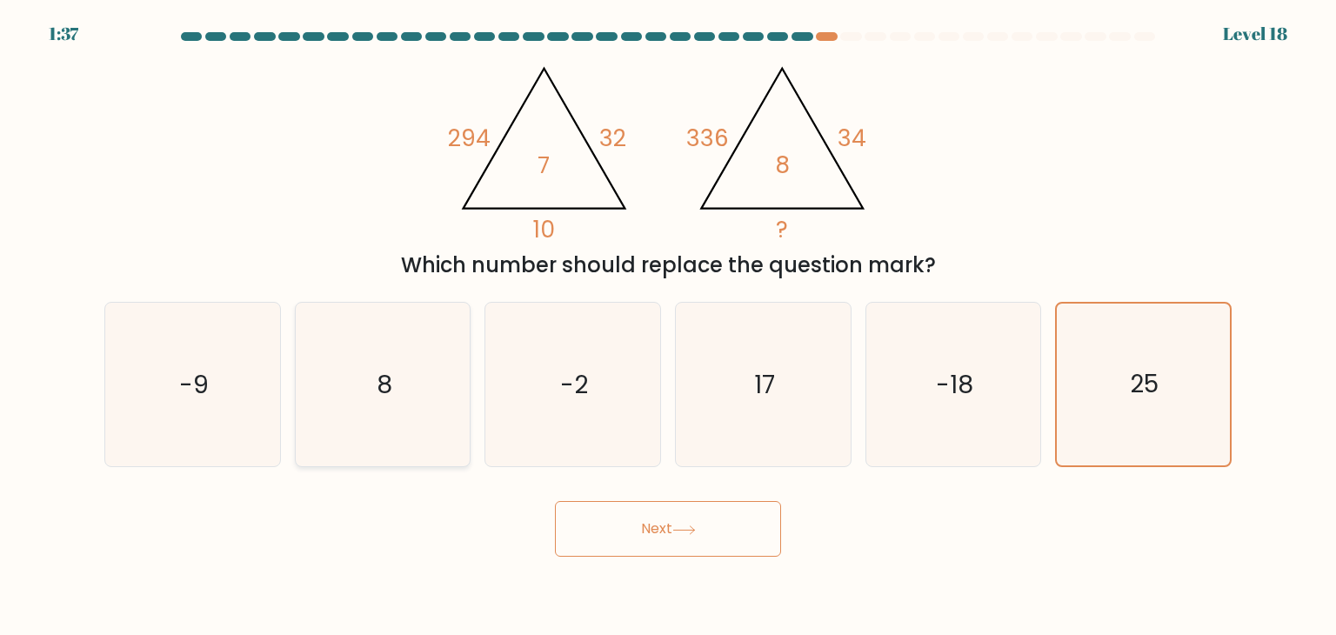
radio input "true"
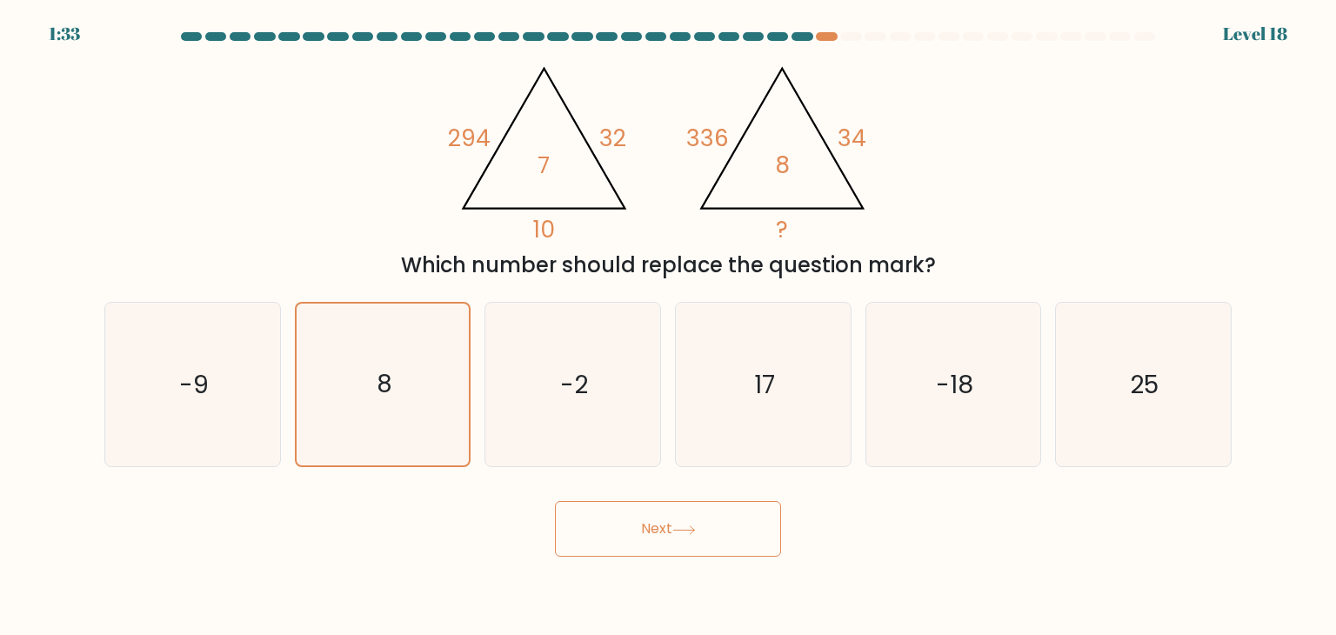
click at [644, 531] on button "Next" at bounding box center [668, 529] width 226 height 56
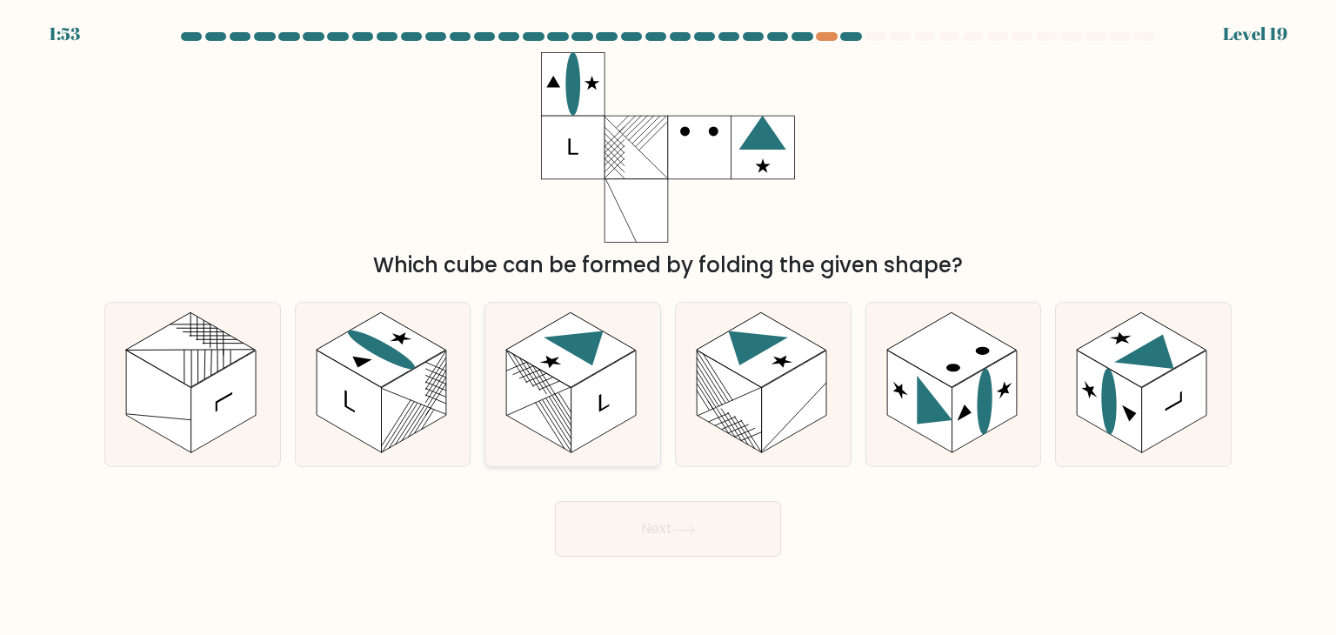
click at [577, 409] on rect at bounding box center [603, 401] width 65 height 103
click at [668, 326] on input "c." at bounding box center [668, 321] width 1 height 9
radio input "true"
click at [826, 381] on rect at bounding box center [794, 401] width 65 height 103
click at [669, 326] on input "d." at bounding box center [668, 321] width 1 height 9
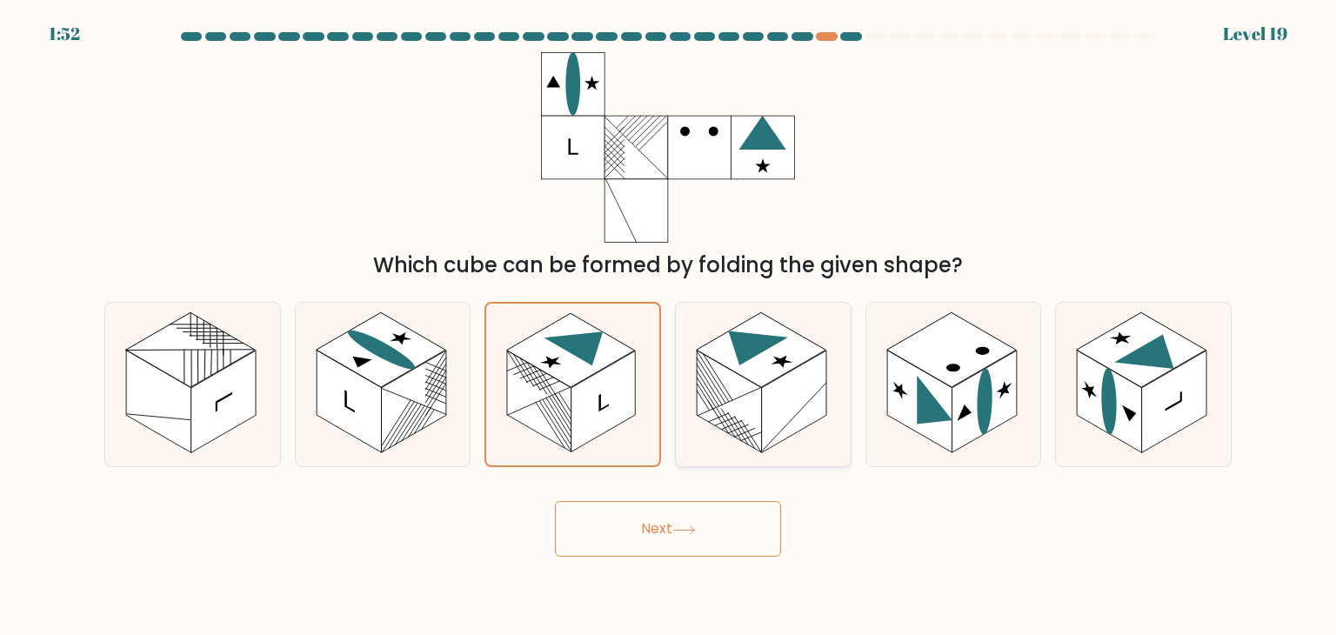
radio input "true"
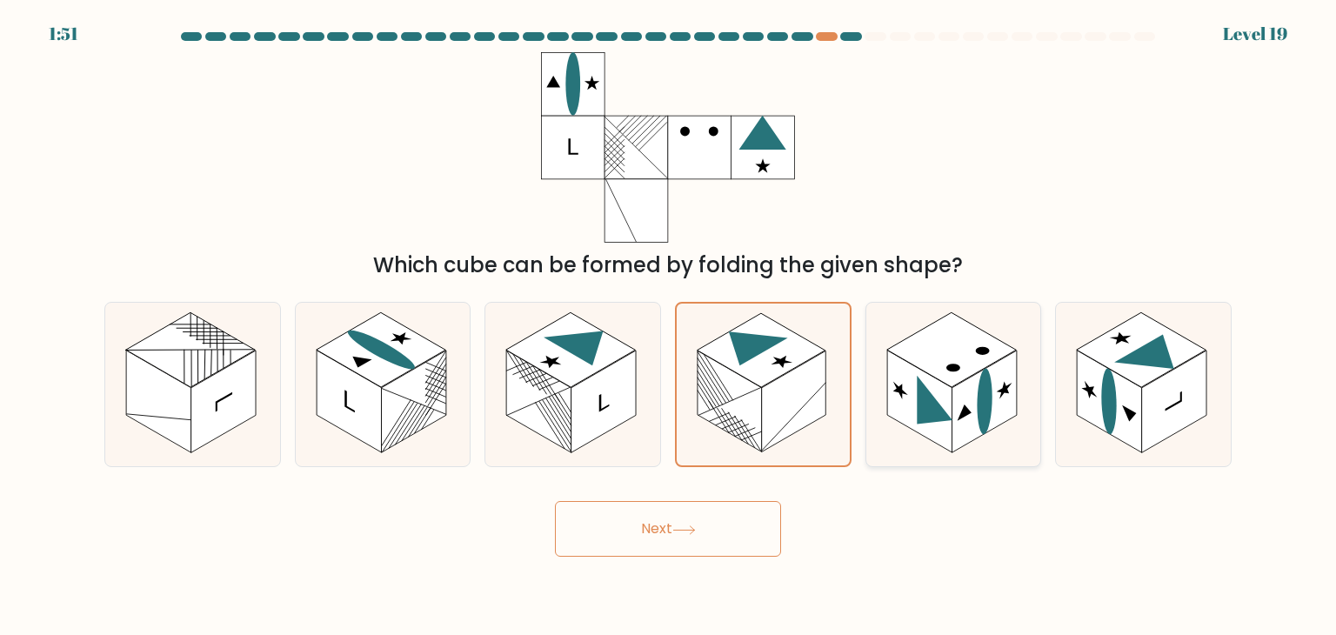
click at [873, 383] on icon at bounding box center [953, 385] width 175 height 164
click at [669, 326] on input "e." at bounding box center [668, 321] width 1 height 9
radio input "true"
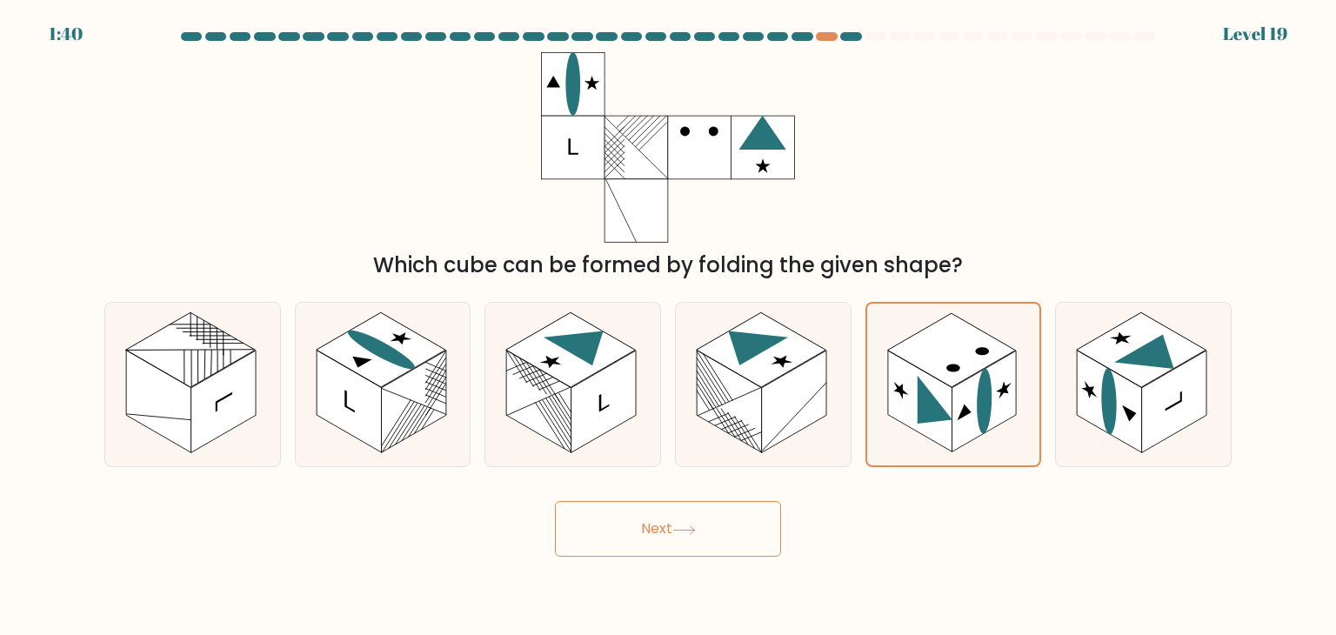
click at [690, 531] on icon at bounding box center [683, 530] width 23 height 10
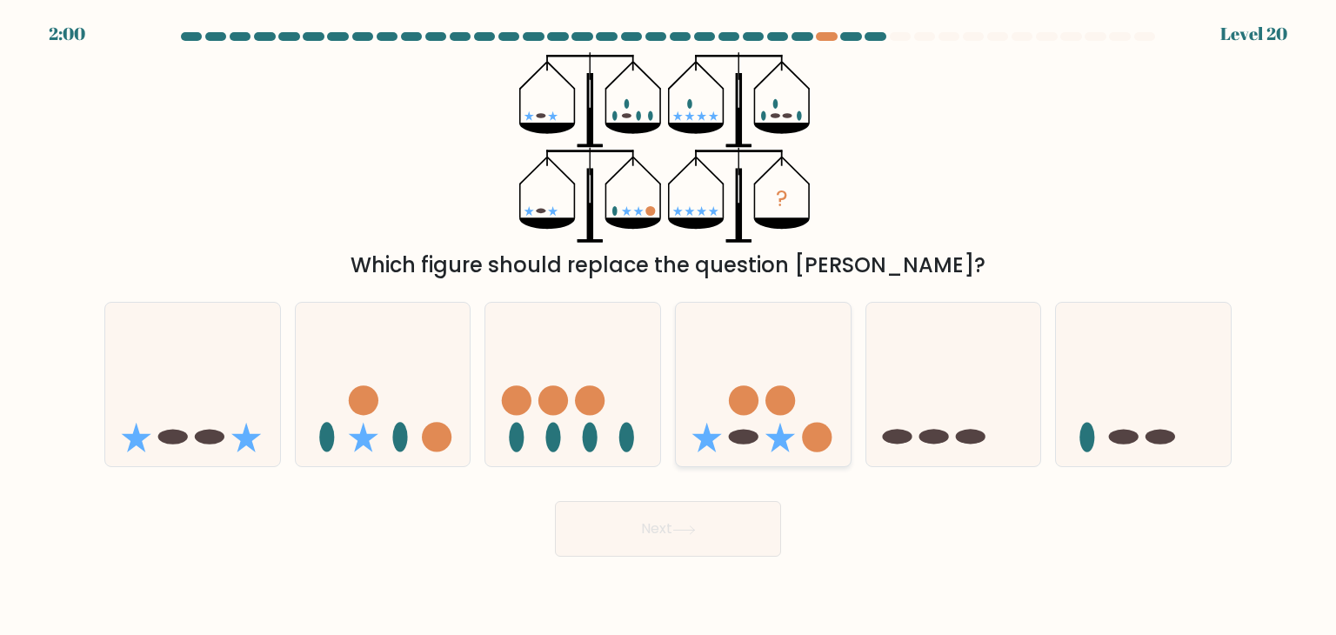
click at [783, 359] on div "a. b. c." at bounding box center [667, 377] width 1141 height 179
click at [241, 391] on icon at bounding box center [192, 384] width 175 height 144
click at [668, 326] on input "a." at bounding box center [668, 321] width 1 height 9
radio input "true"
click at [699, 540] on button "Next" at bounding box center [668, 529] width 226 height 56
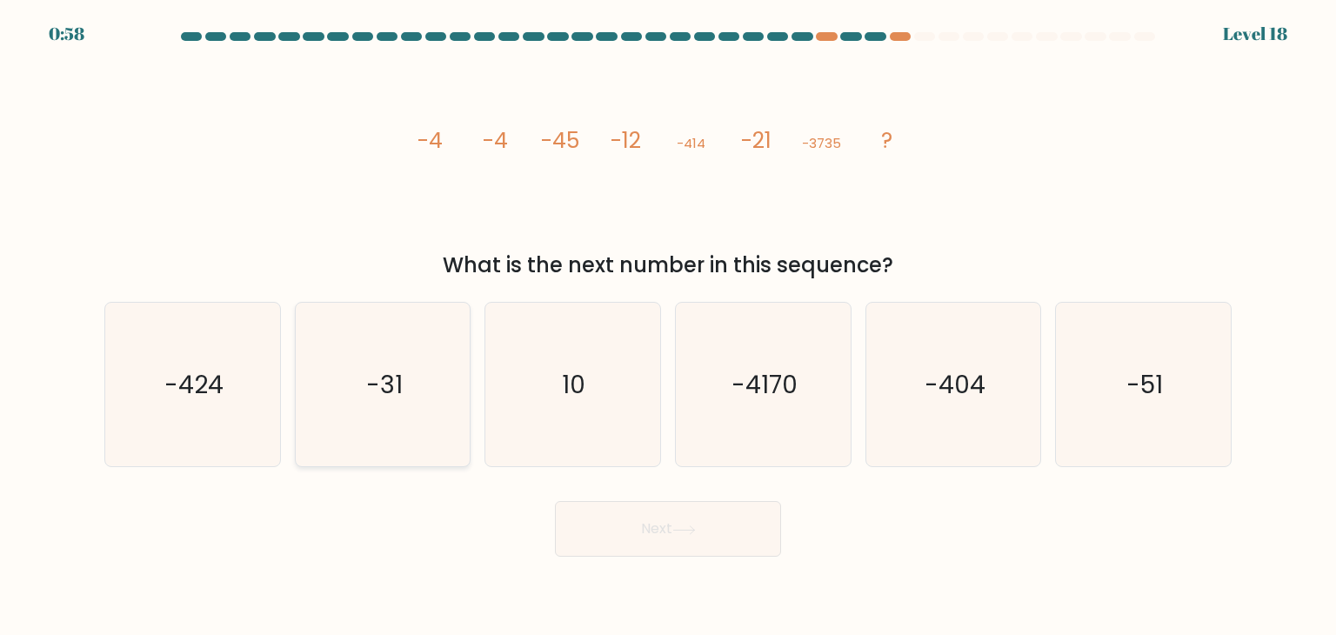
click at [345, 424] on icon "-31" at bounding box center [383, 385] width 164 height 164
click at [668, 326] on input "b. -31" at bounding box center [668, 321] width 1 height 9
radio input "true"
click at [679, 512] on button "Next" at bounding box center [668, 529] width 226 height 56
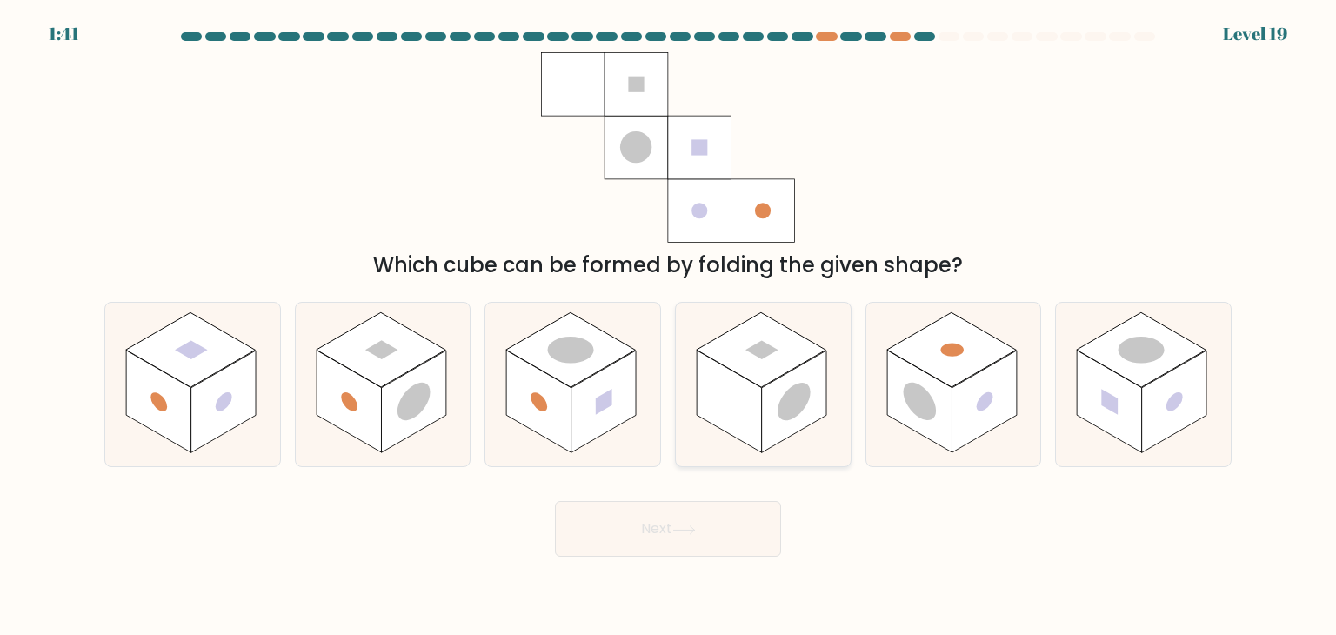
click at [758, 359] on rect at bounding box center [762, 349] width 130 height 75
click at [669, 326] on input "d." at bounding box center [668, 321] width 1 height 9
radio input "true"
drag, startPoint x: 181, startPoint y: 393, endPoint x: 191, endPoint y: 390, distance: 10.8
click at [190, 393] on rect at bounding box center [158, 401] width 65 height 103
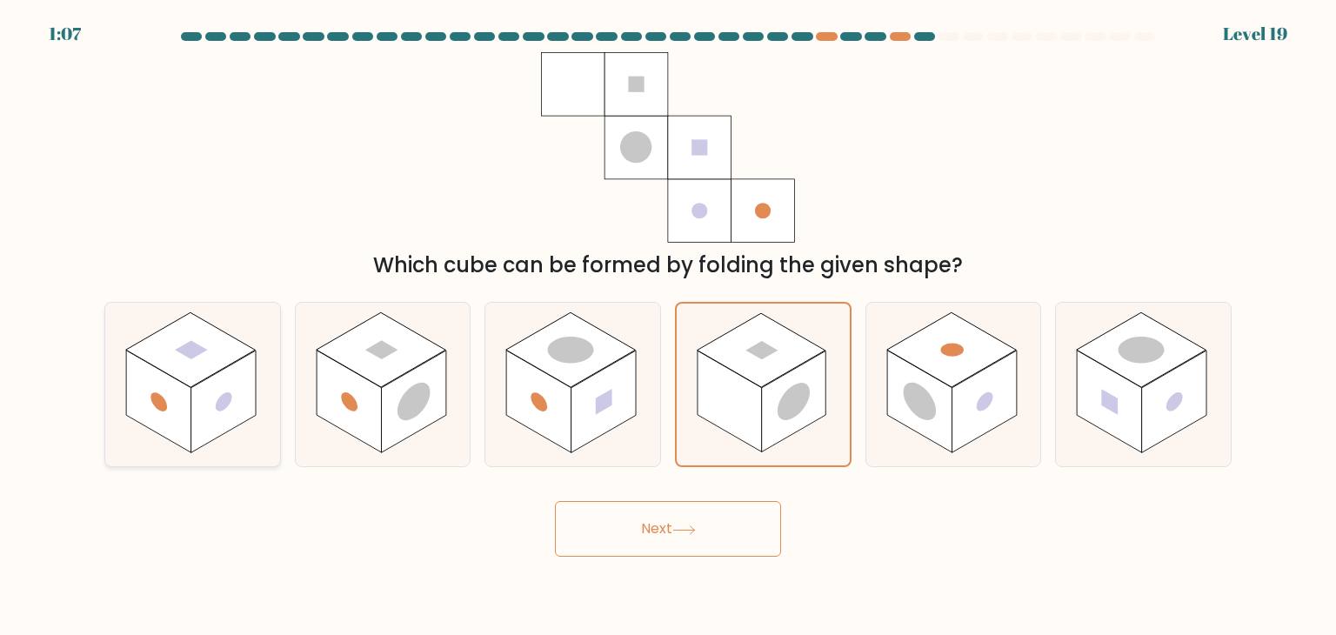
click at [668, 326] on input "a." at bounding box center [668, 321] width 1 height 9
radio input "true"
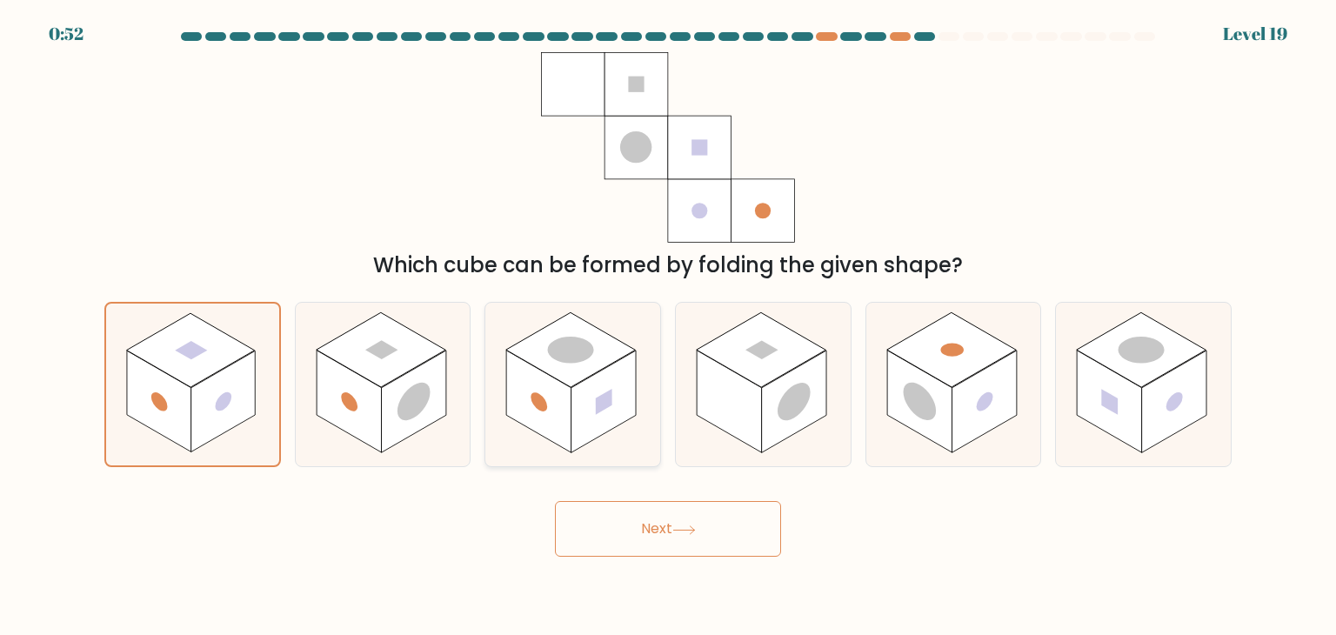
click at [604, 342] on rect at bounding box center [571, 349] width 130 height 75
click at [668, 326] on input "c." at bounding box center [668, 321] width 1 height 9
radio input "true"
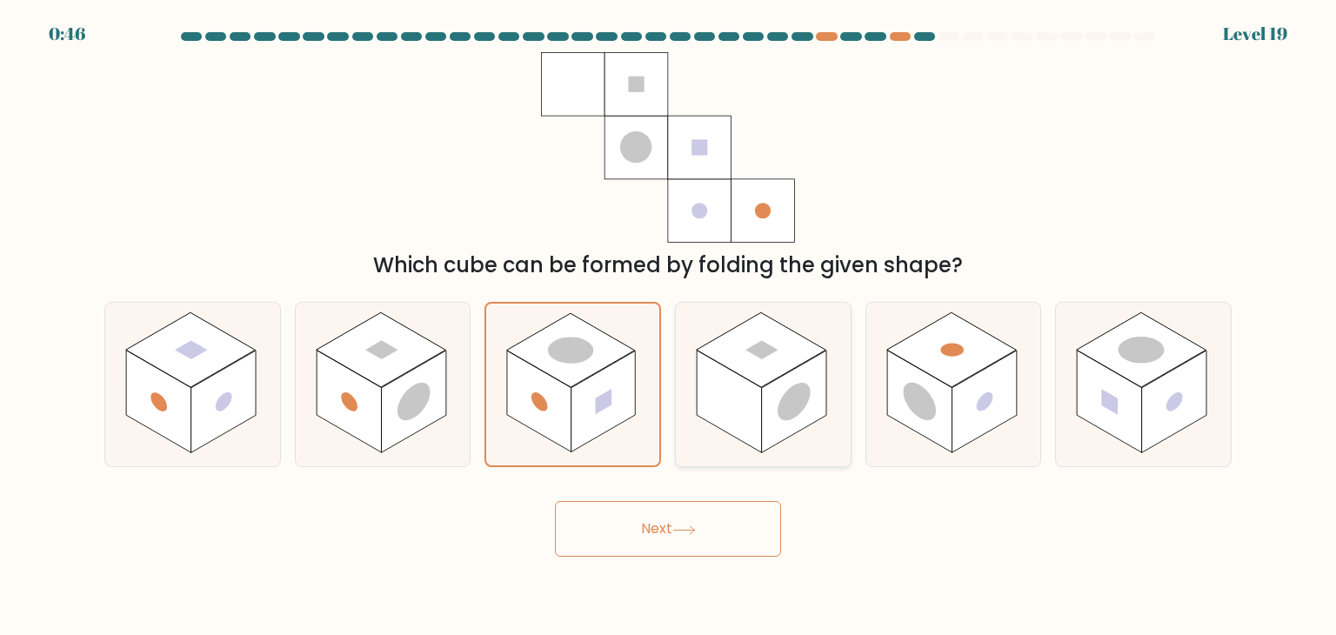
click at [797, 347] on rect at bounding box center [762, 349] width 130 height 75
click at [669, 326] on input "d." at bounding box center [668, 321] width 1 height 9
radio input "true"
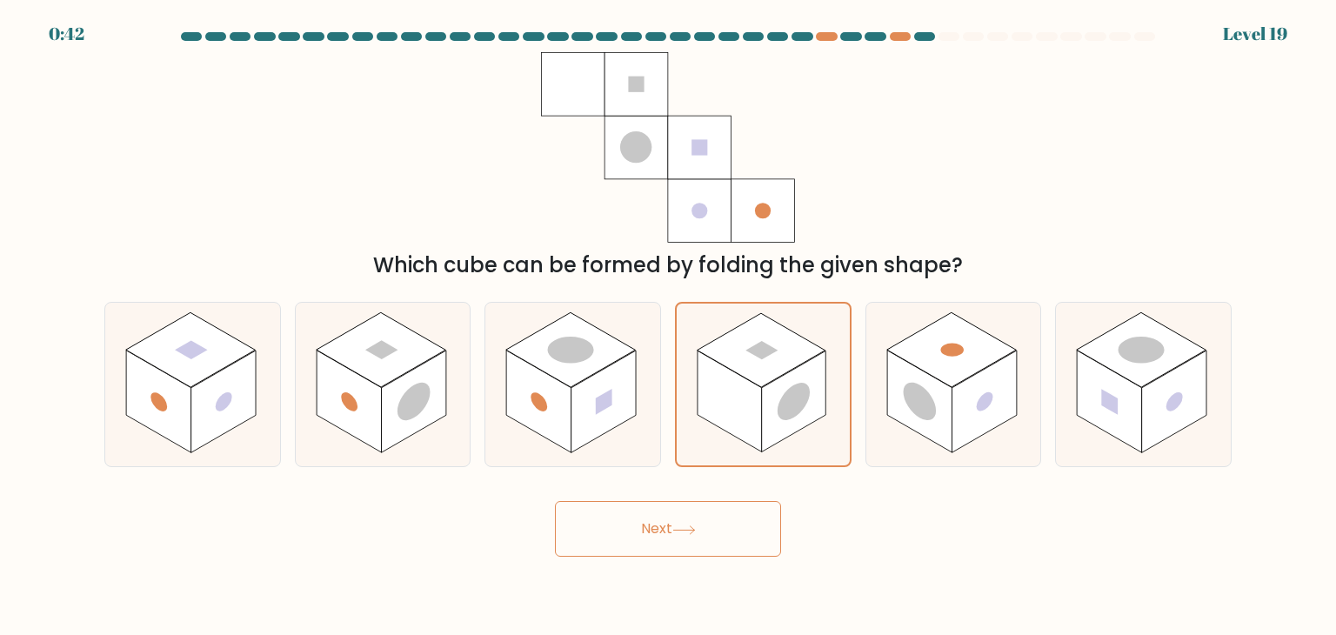
click at [700, 532] on button "Next" at bounding box center [668, 529] width 226 height 56
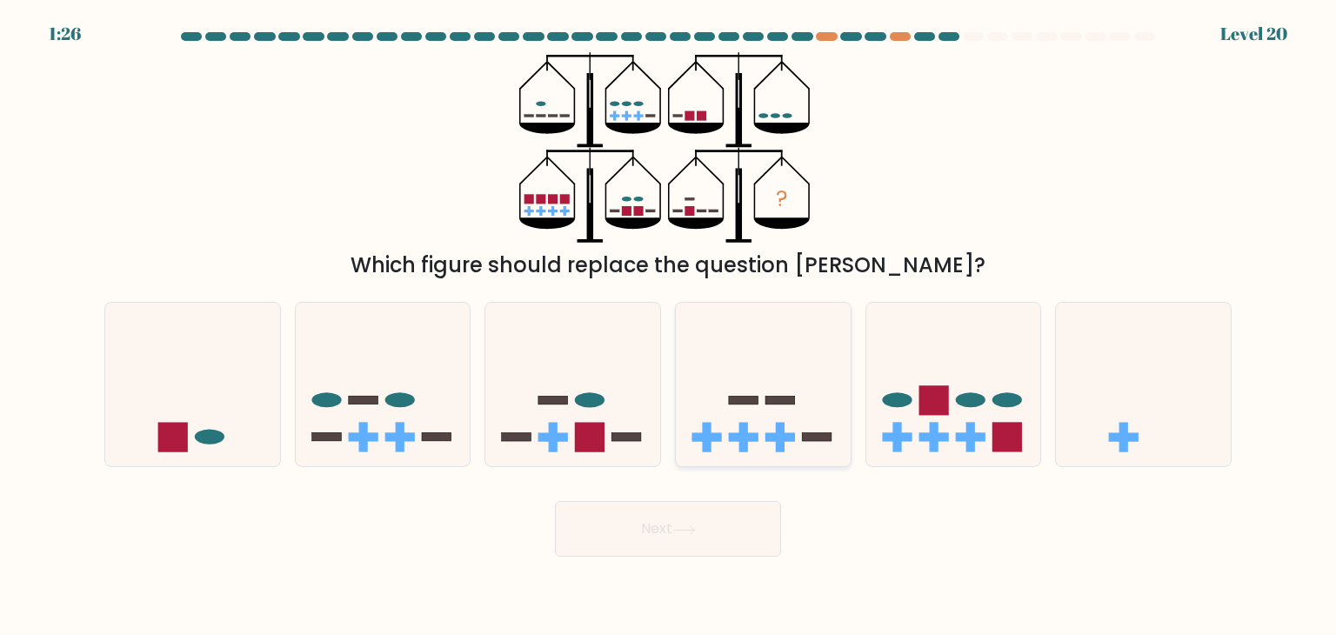
click at [790, 387] on icon at bounding box center [763, 384] width 175 height 144
click at [669, 326] on input "d." at bounding box center [668, 321] width 1 height 9
radio input "true"
click at [557, 436] on rect at bounding box center [553, 437] width 30 height 9
click at [668, 326] on input "c." at bounding box center [668, 321] width 1 height 9
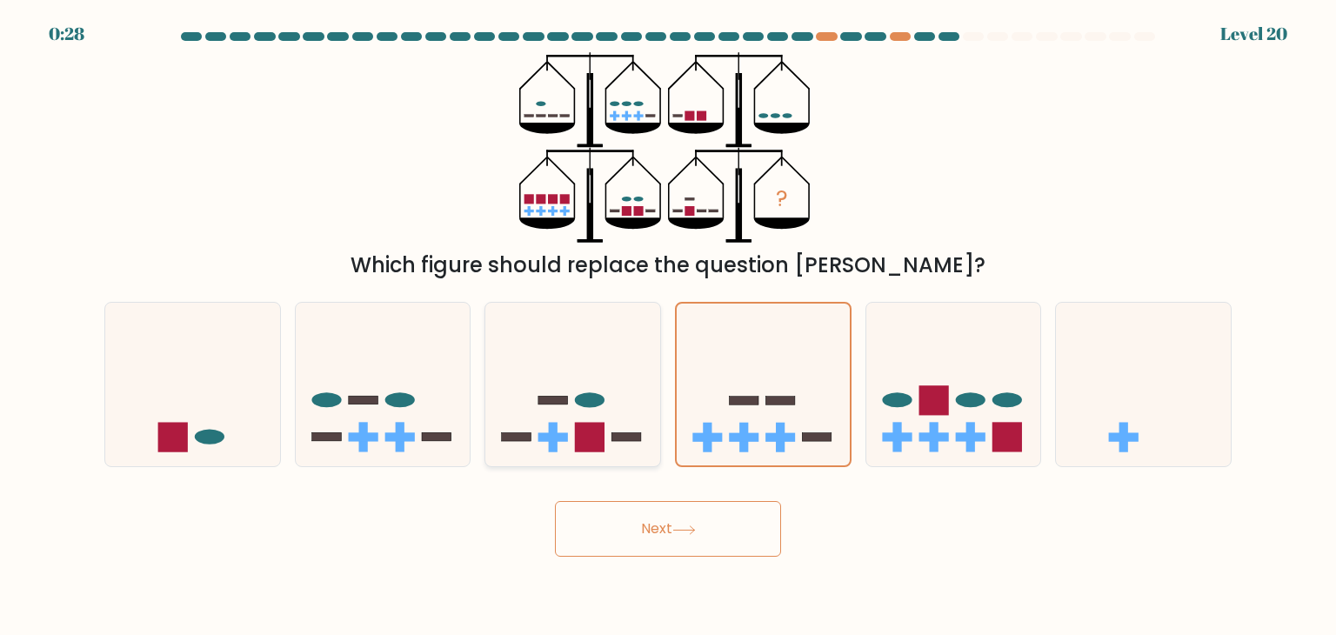
radio input "true"
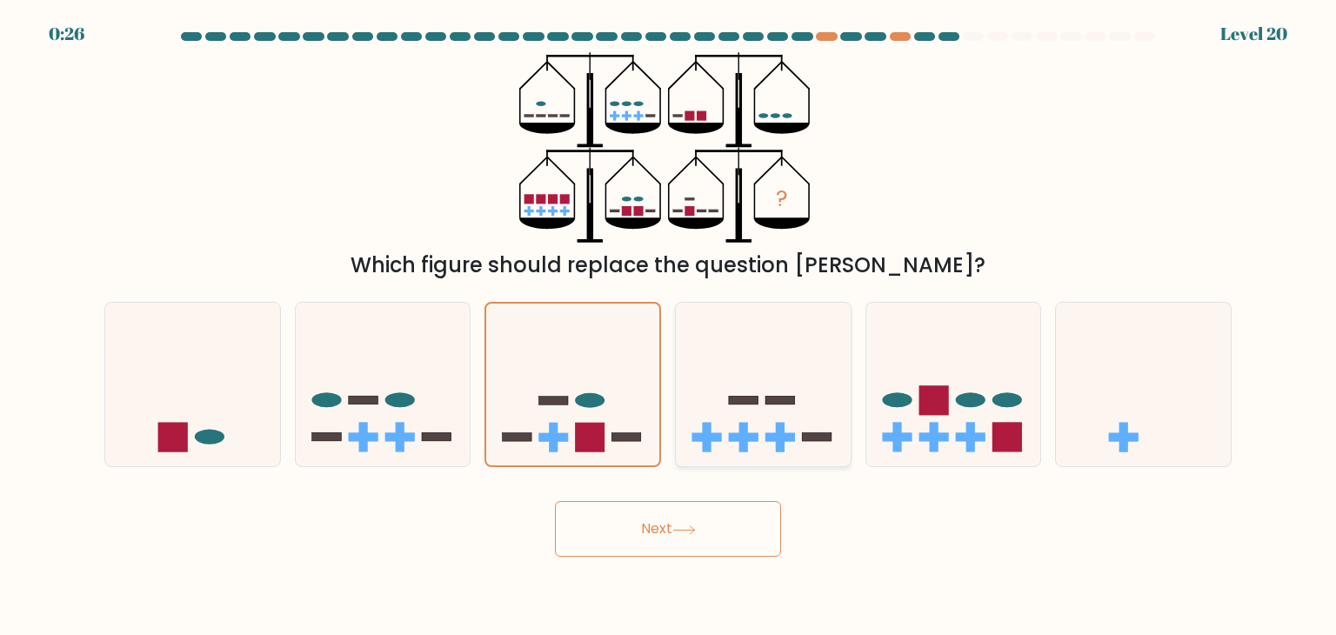
click at [759, 425] on icon at bounding box center [763, 384] width 175 height 144
click at [669, 326] on input "d." at bounding box center [668, 321] width 1 height 9
radio input "true"
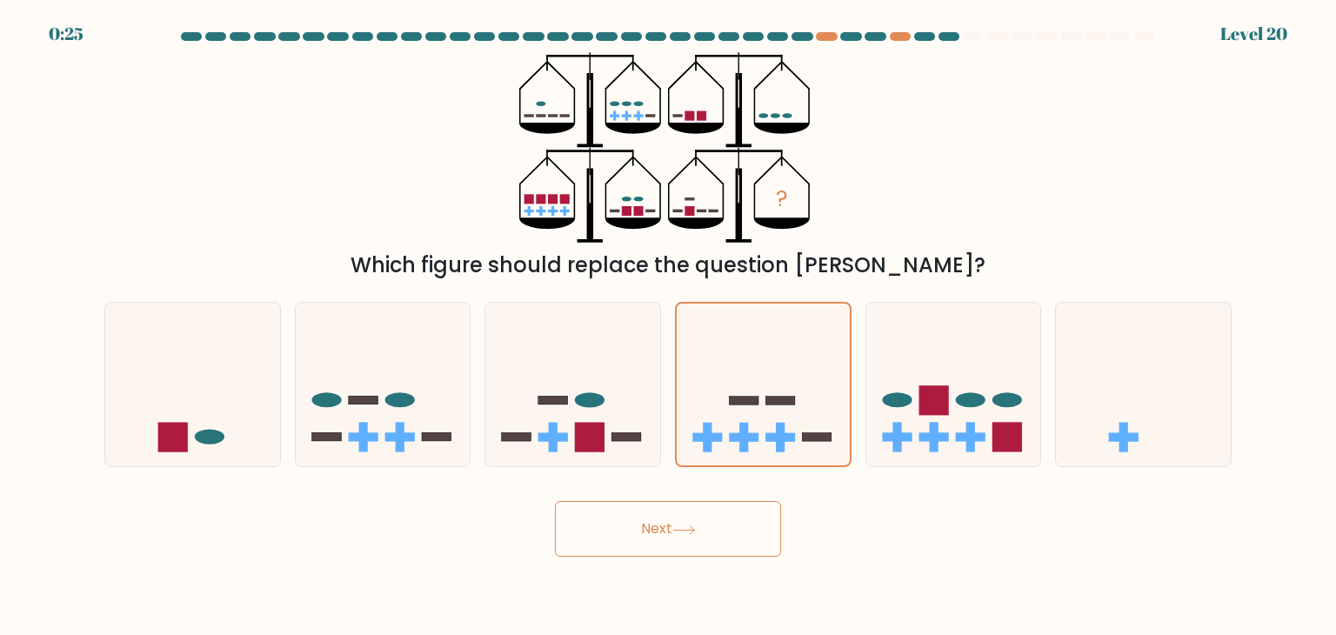
click at [594, 470] on form at bounding box center [668, 294] width 1336 height 524
click at [710, 537] on button "Next" at bounding box center [668, 529] width 226 height 56
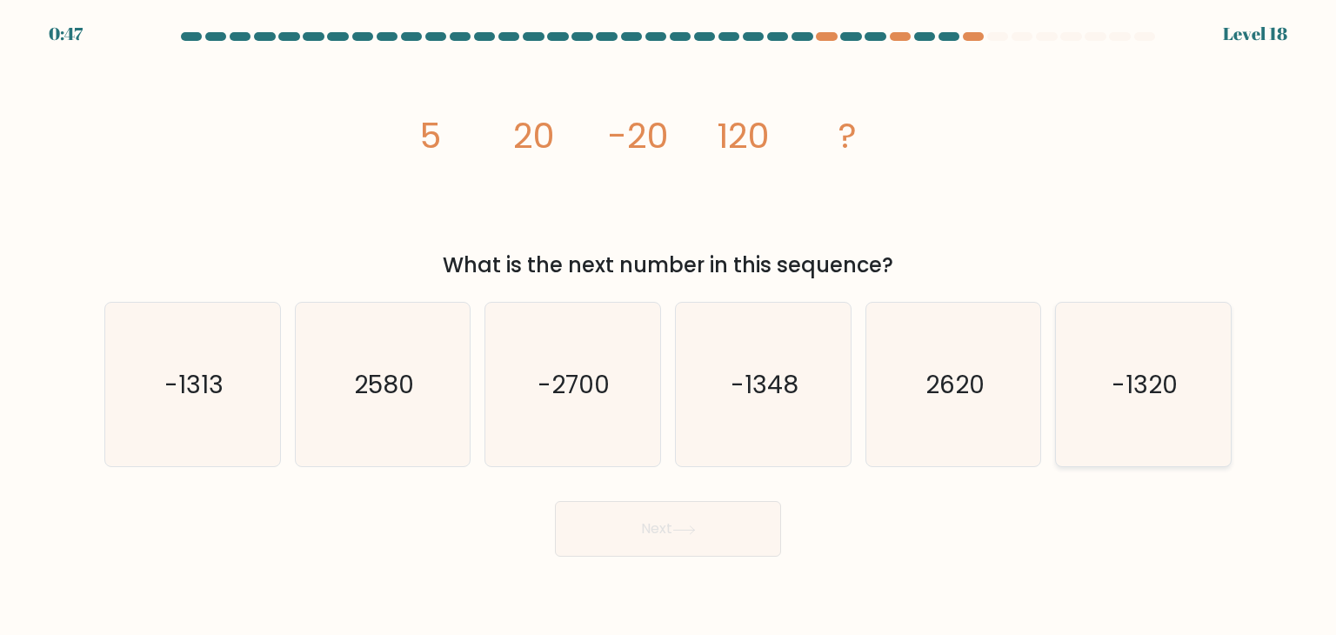
click at [1112, 417] on icon "-1320" at bounding box center [1143, 385] width 164 height 164
click at [669, 326] on input "f. -1320" at bounding box center [668, 321] width 1 height 9
radio input "true"
click at [692, 558] on body "0:46 Level 18" at bounding box center [668, 317] width 1336 height 635
click at [761, 530] on button "Next" at bounding box center [668, 529] width 226 height 56
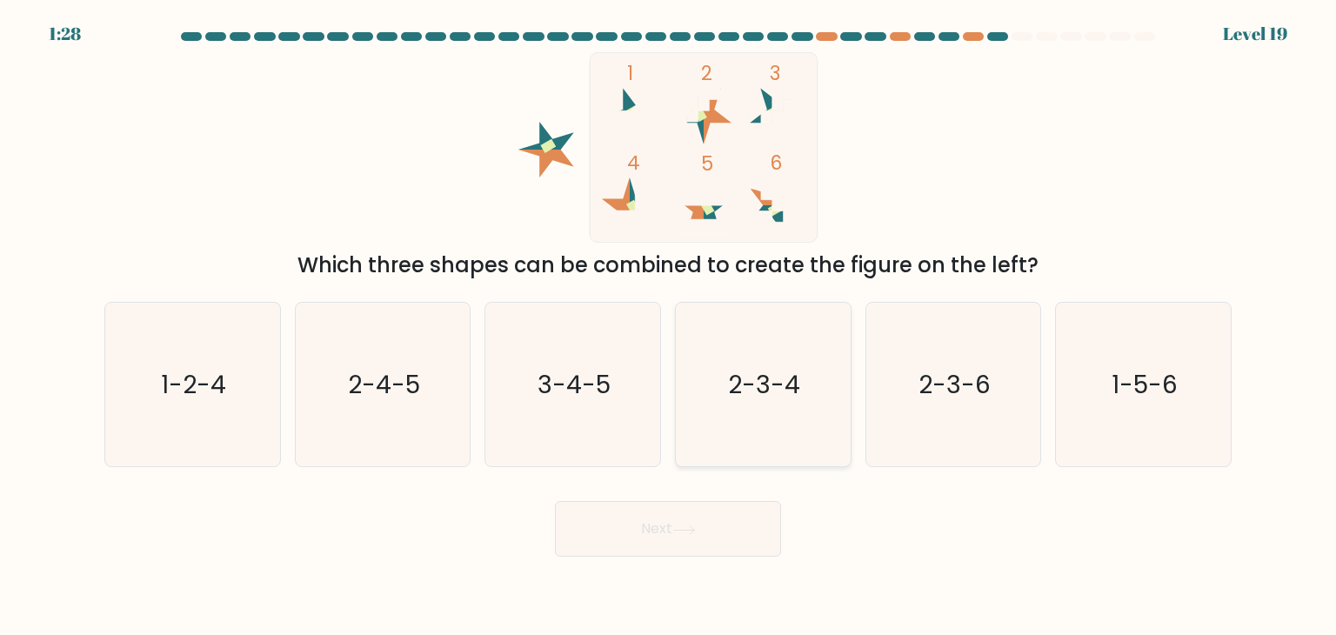
click at [777, 446] on icon "2-3-4" at bounding box center [763, 385] width 164 height 164
click at [669, 326] on input "d. 2-3-4" at bounding box center [668, 321] width 1 height 9
radio input "true"
click at [1134, 399] on text "1-5-6" at bounding box center [1144, 384] width 66 height 35
click at [669, 326] on input "f. 1-5-6" at bounding box center [668, 321] width 1 height 9
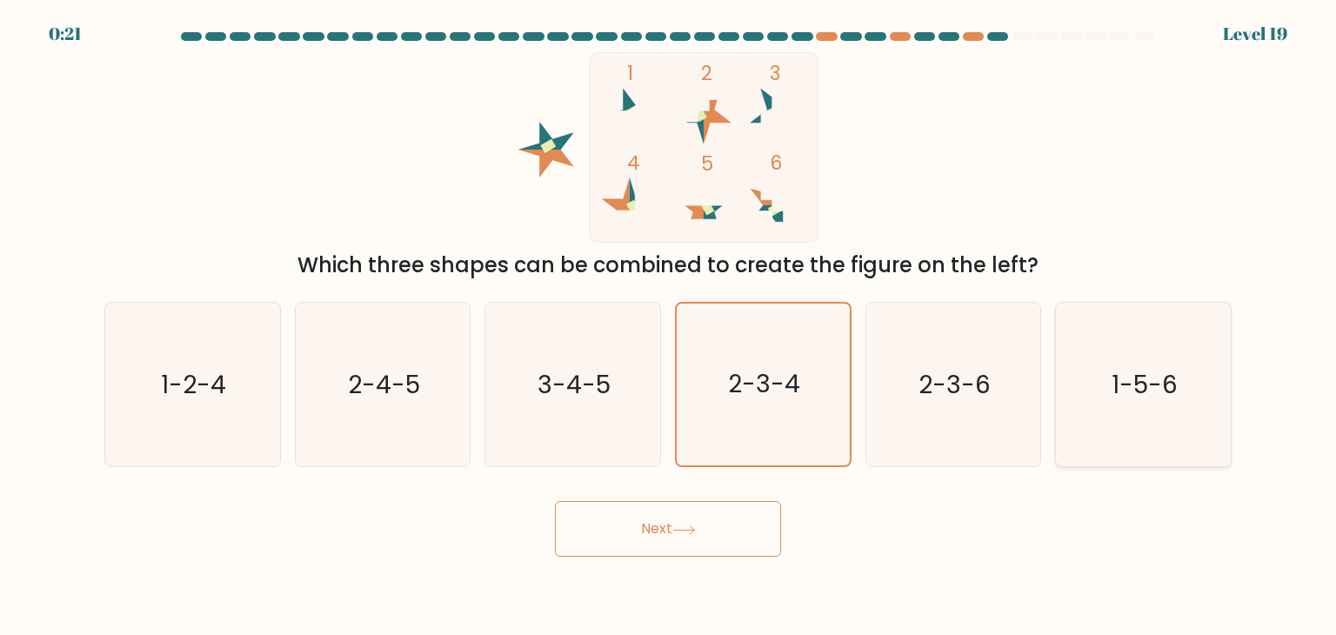
radio input "true"
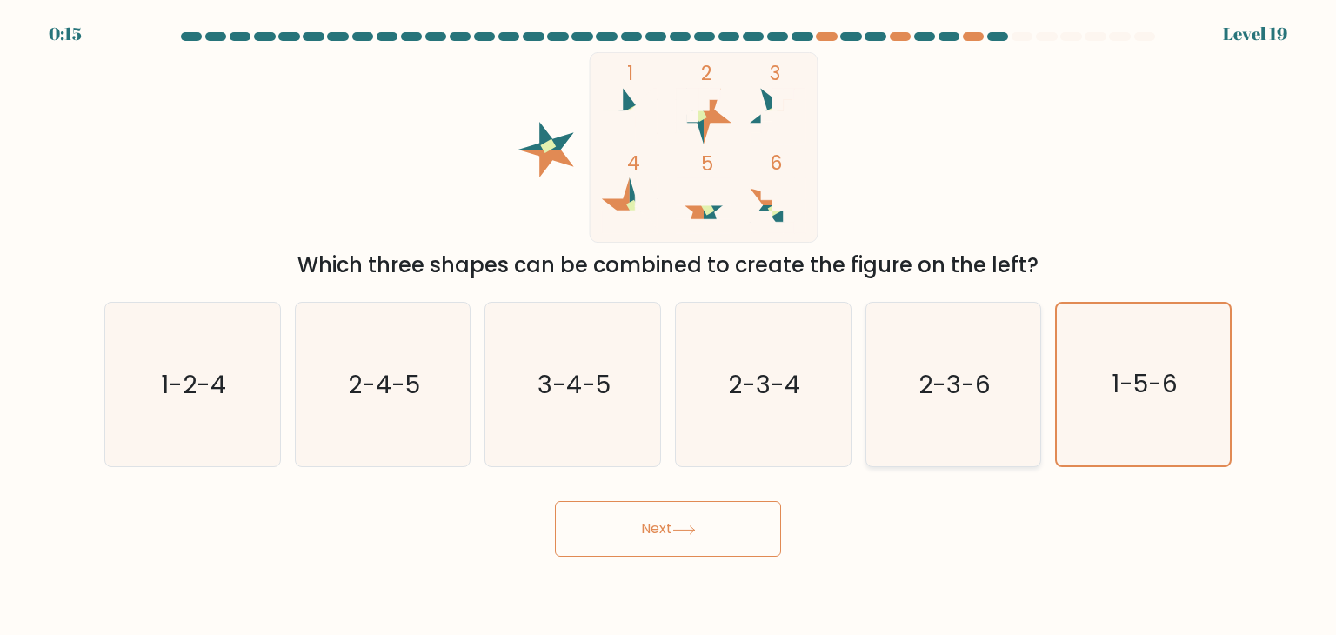
drag, startPoint x: 961, startPoint y: 423, endPoint x: 822, endPoint y: 504, distance: 160.9
click at [960, 423] on icon "2-3-6" at bounding box center [953, 385] width 164 height 164
click at [669, 326] on input "e. 2-3-6" at bounding box center [668, 321] width 1 height 9
radio input "true"
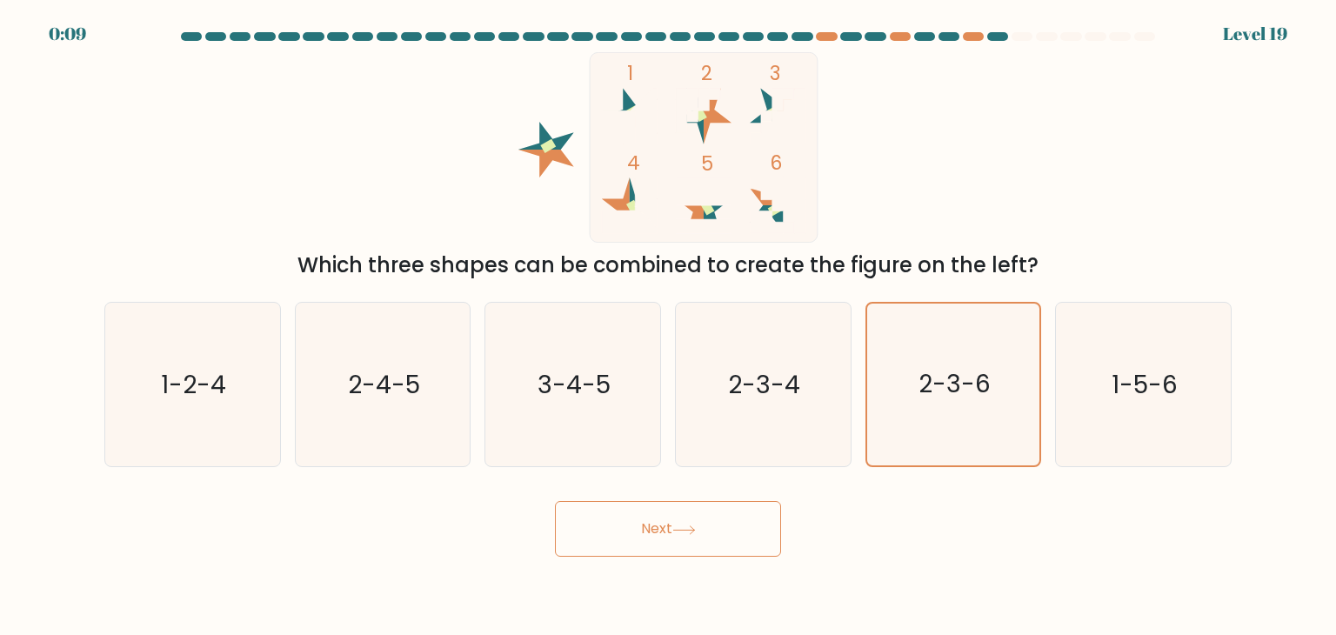
click at [765, 541] on button "Next" at bounding box center [668, 529] width 226 height 56
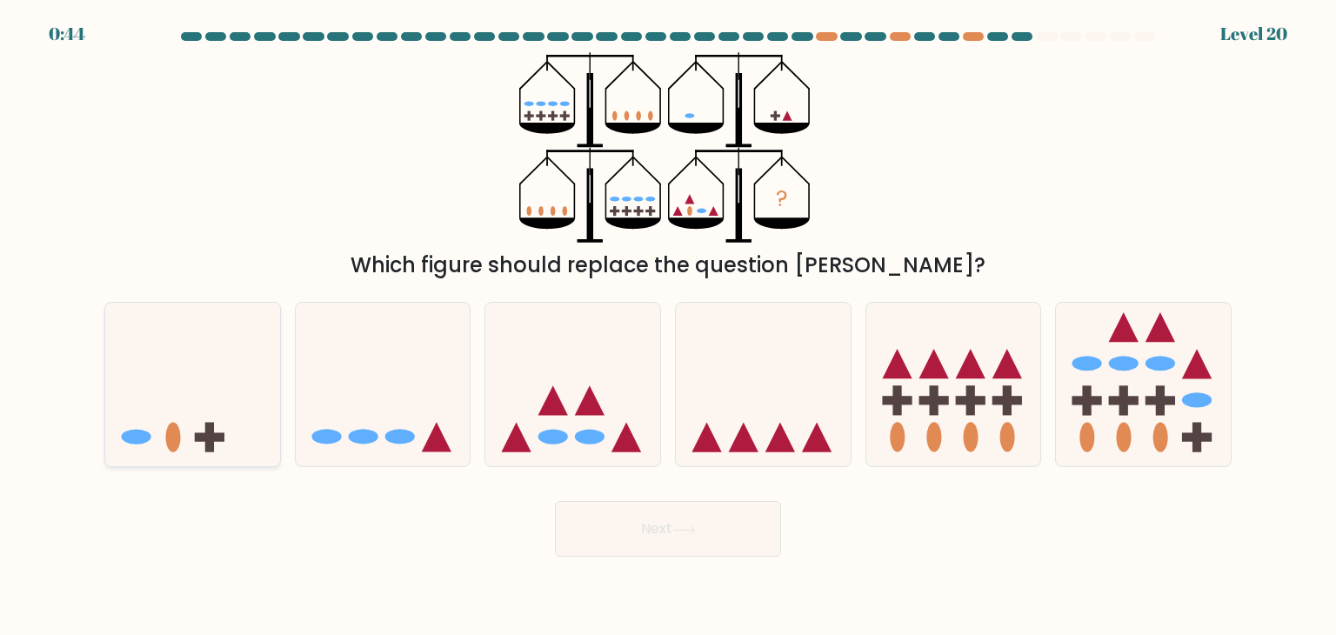
click at [247, 436] on icon at bounding box center [192, 384] width 175 height 144
click at [668, 326] on input "a." at bounding box center [668, 321] width 1 height 9
radio input "true"
click at [426, 441] on icon at bounding box center [383, 384] width 175 height 144
click at [668, 326] on input "b." at bounding box center [668, 321] width 1 height 9
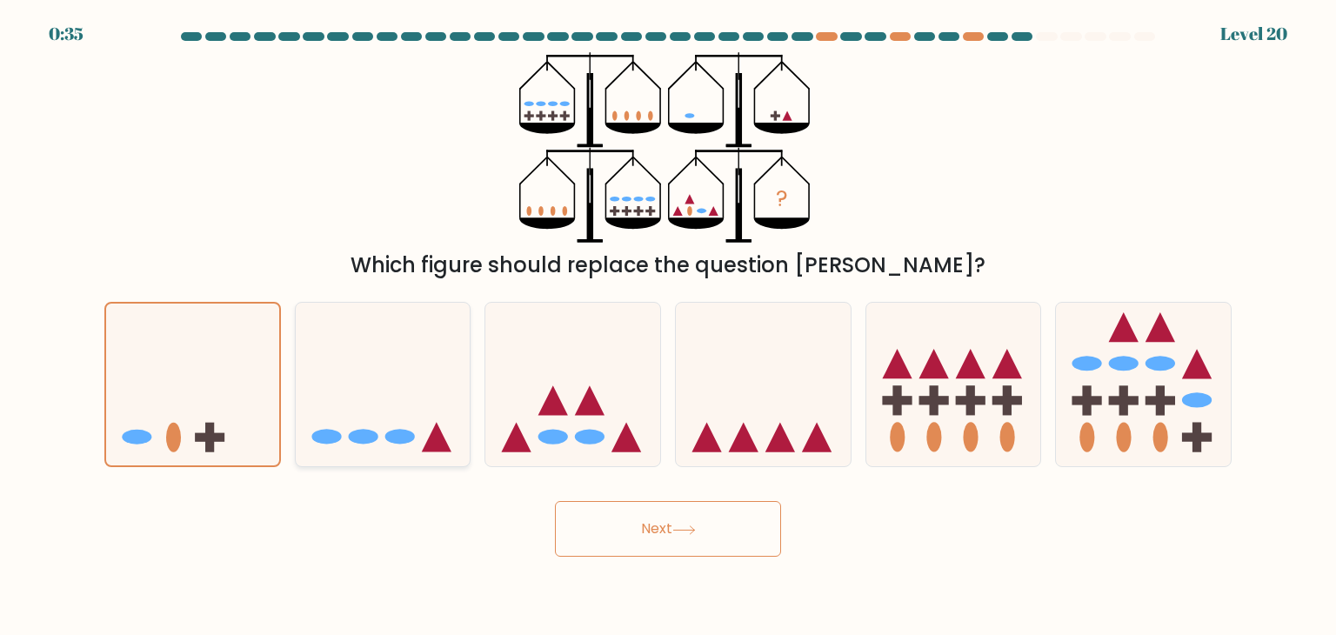
radio input "true"
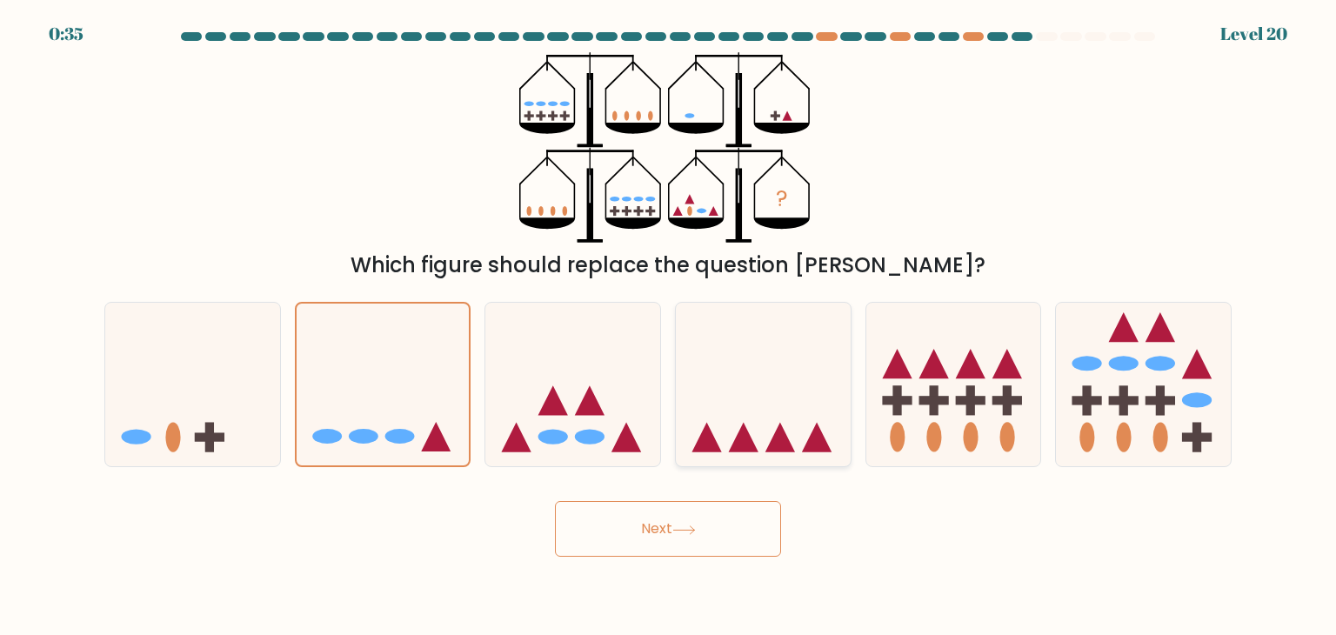
click at [743, 414] on icon at bounding box center [763, 384] width 175 height 144
click at [669, 326] on input "d." at bounding box center [668, 321] width 1 height 9
radio input "true"
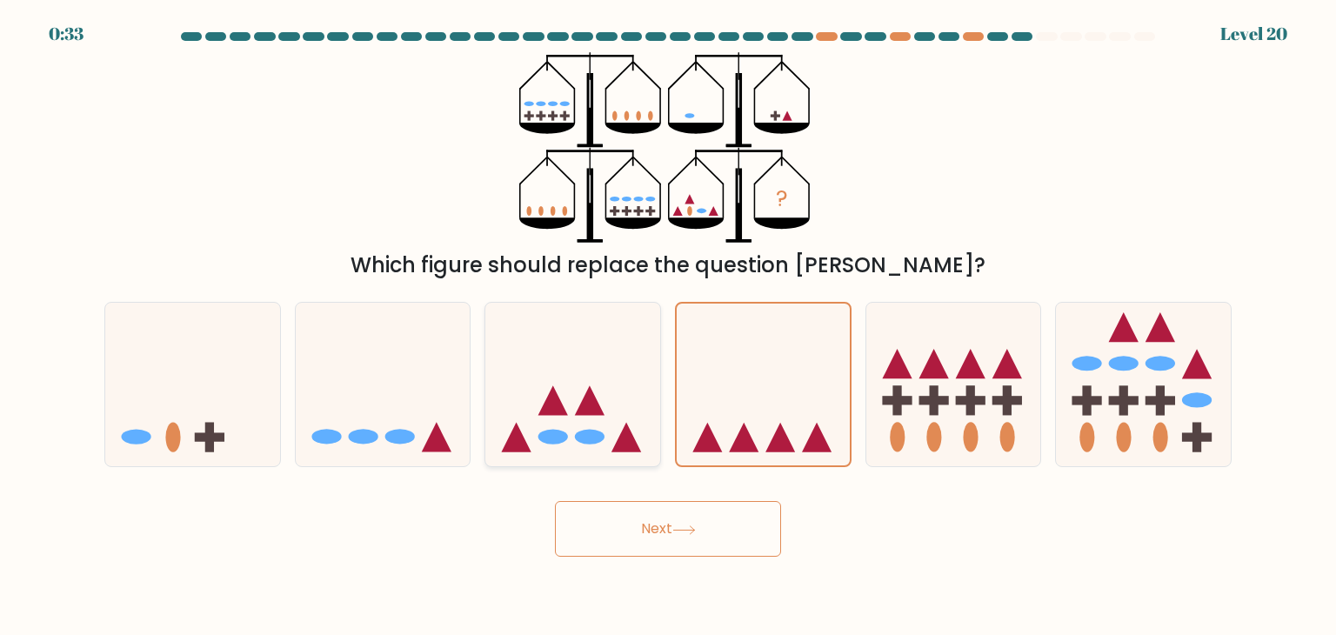
click at [611, 418] on icon at bounding box center [572, 384] width 175 height 144
click at [668, 326] on input "c." at bounding box center [668, 321] width 1 height 9
radio input "true"
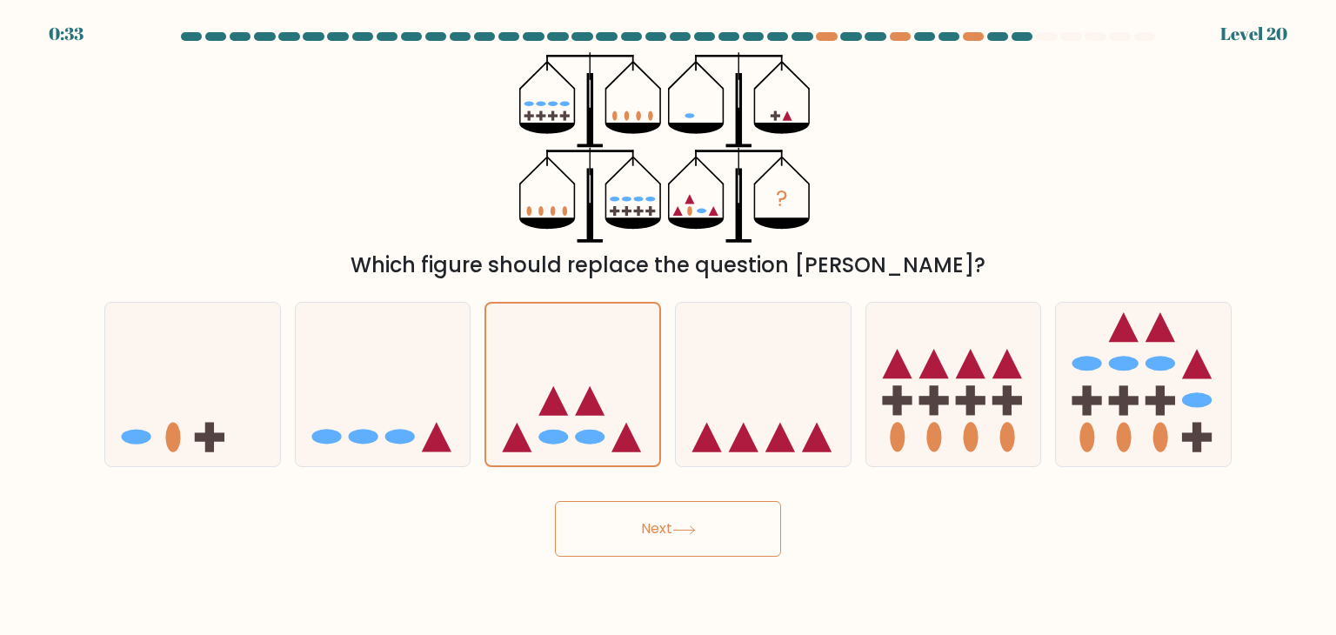
click at [627, 511] on button "Next" at bounding box center [668, 529] width 226 height 56
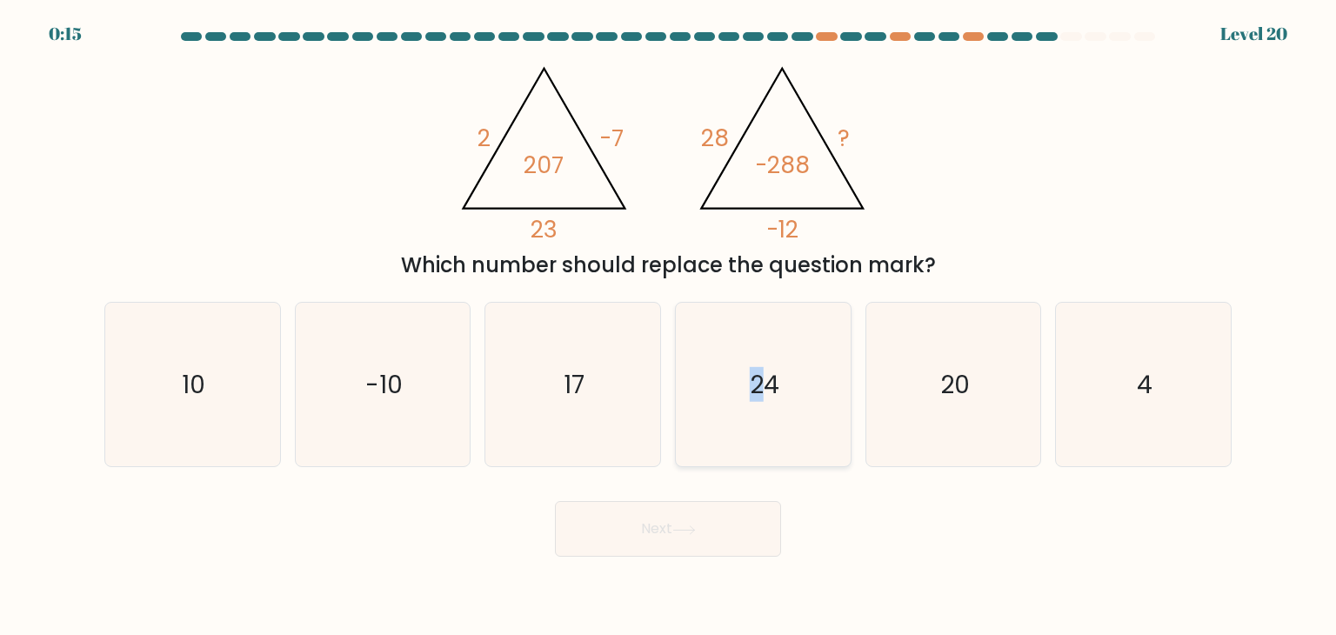
drag, startPoint x: 764, startPoint y: 313, endPoint x: 761, endPoint y: 302, distance: 11.6
click at [764, 307] on icon "24" at bounding box center [763, 385] width 164 height 164
click at [762, 359] on icon "24" at bounding box center [763, 385] width 164 height 164
click at [669, 326] on input "d. 24" at bounding box center [668, 321] width 1 height 9
radio input "true"
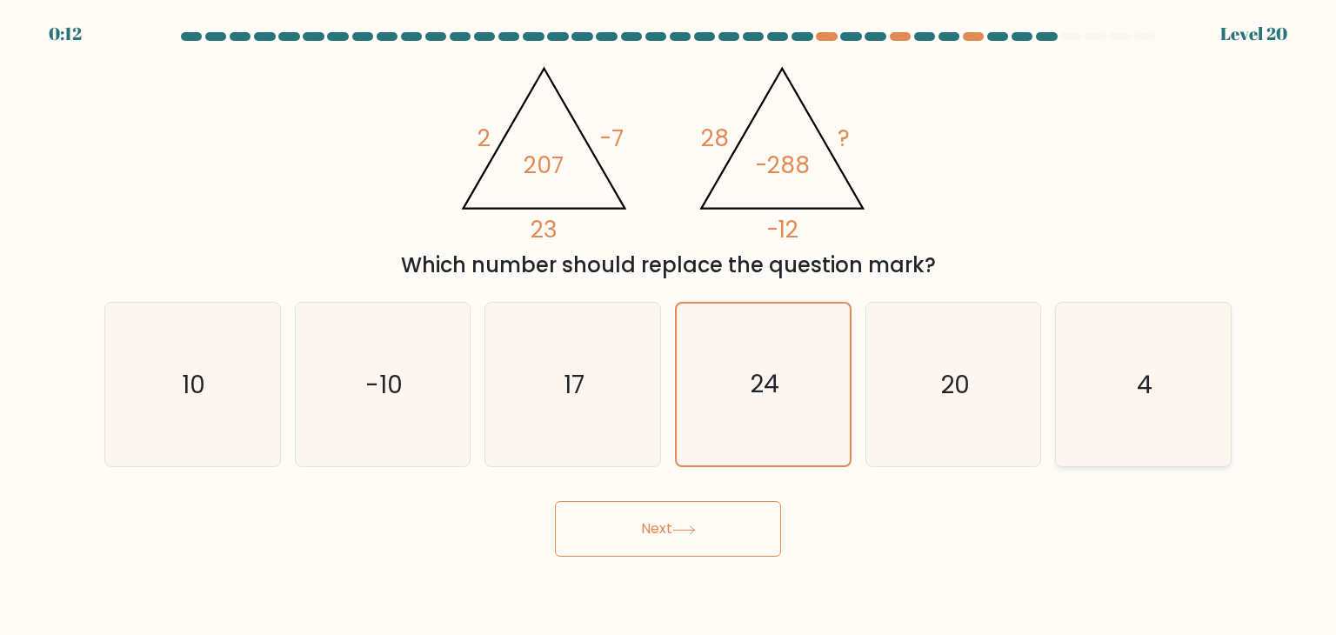
click at [1076, 424] on icon "4" at bounding box center [1143, 385] width 164 height 164
click at [669, 326] on input "f. 4" at bounding box center [668, 321] width 1 height 9
radio input "true"
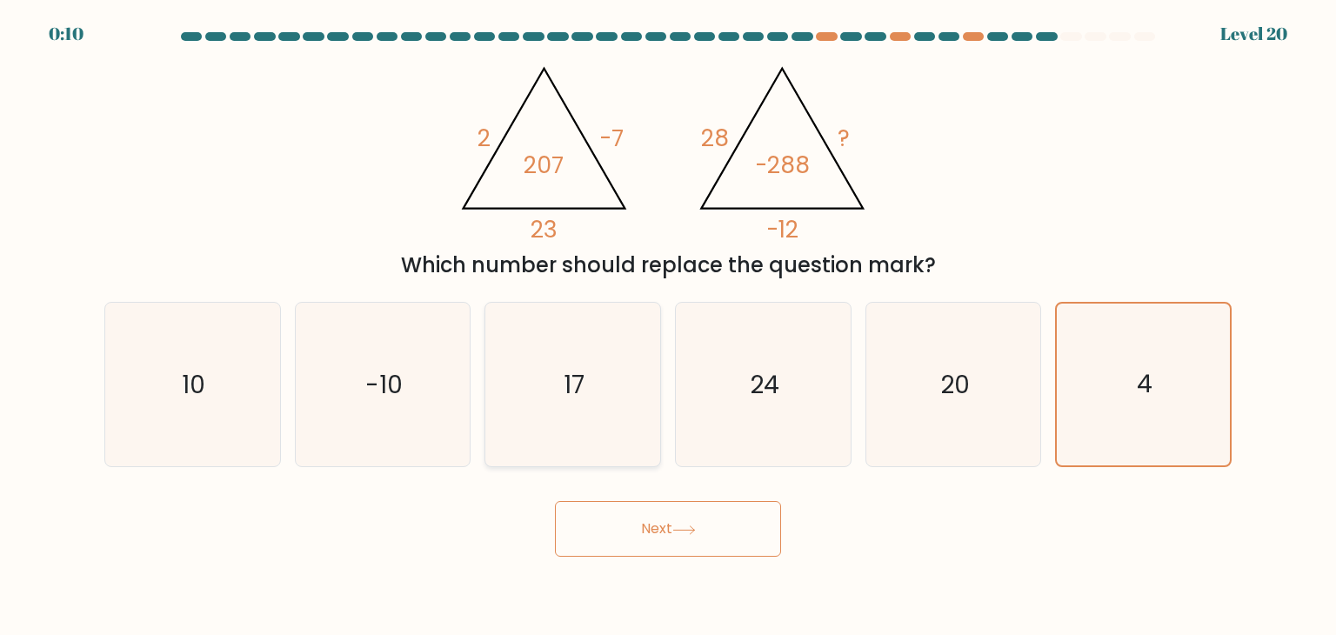
click at [571, 438] on icon "17" at bounding box center [573, 385] width 164 height 164
click at [668, 326] on input "c. 17" at bounding box center [668, 321] width 1 height 9
radio input "true"
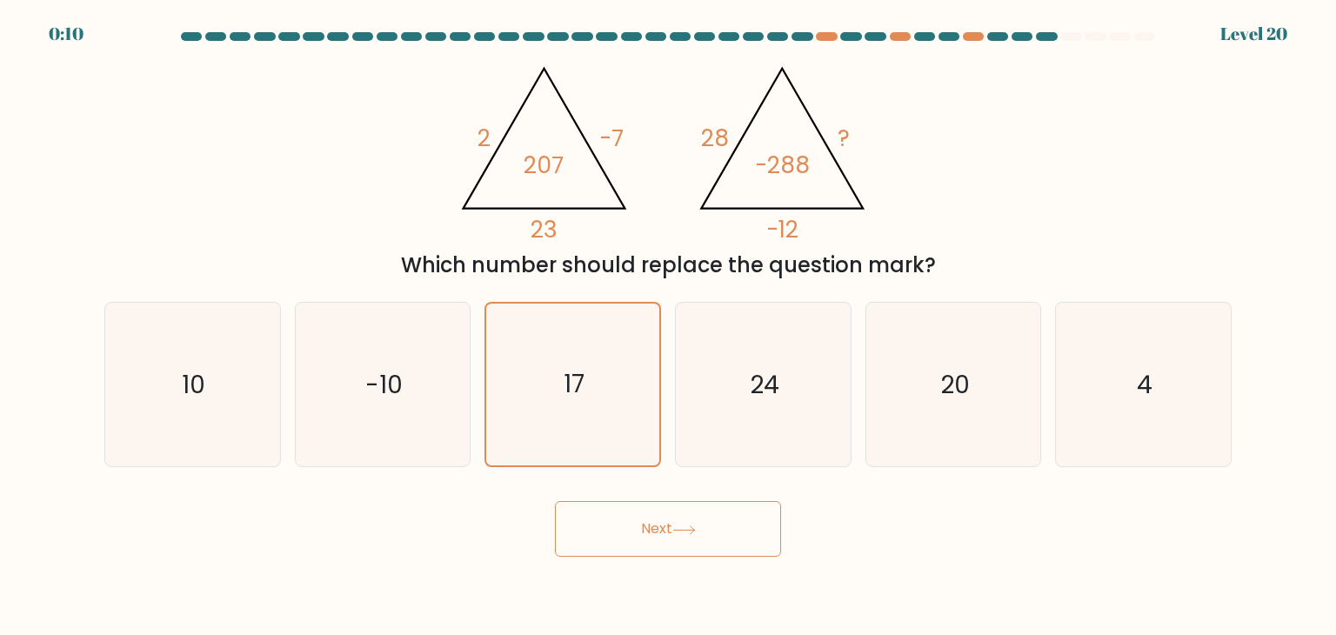
click at [600, 520] on button "Next" at bounding box center [668, 529] width 226 height 56
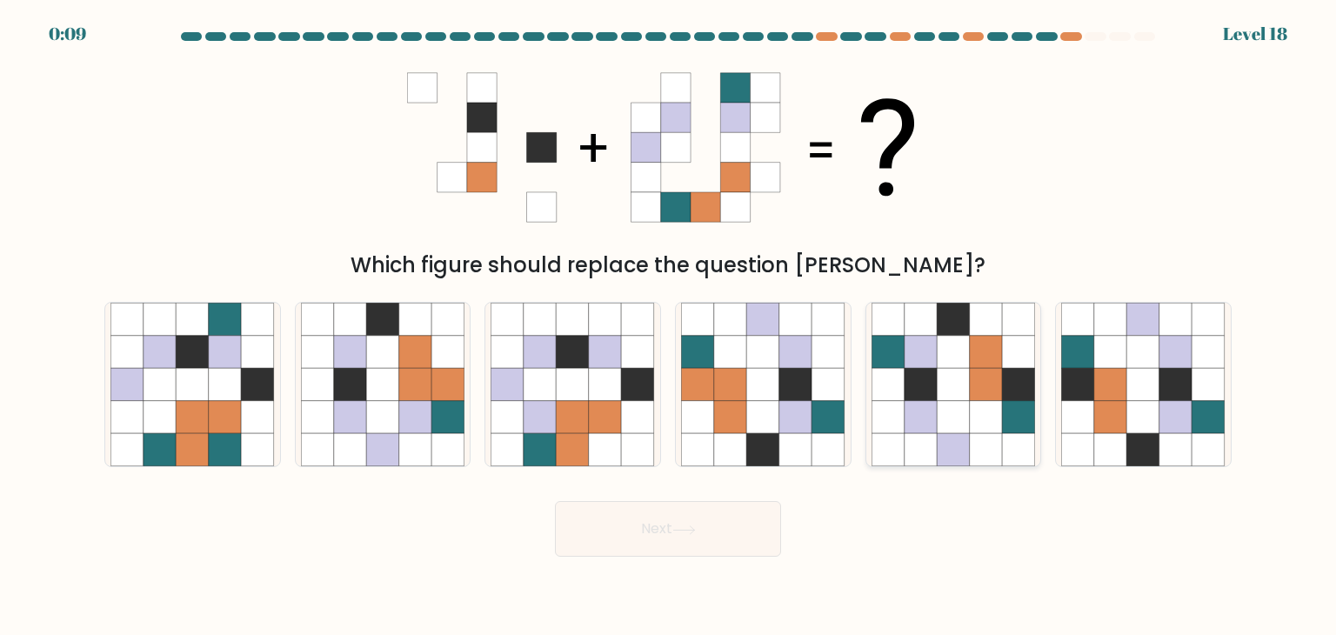
click at [964, 435] on icon at bounding box center [953, 450] width 33 height 33
click at [669, 326] on input "e." at bounding box center [668, 321] width 1 height 9
radio input "true"
click at [1137, 446] on icon at bounding box center [1143, 450] width 33 height 33
click at [669, 326] on input "f." at bounding box center [668, 321] width 1 height 9
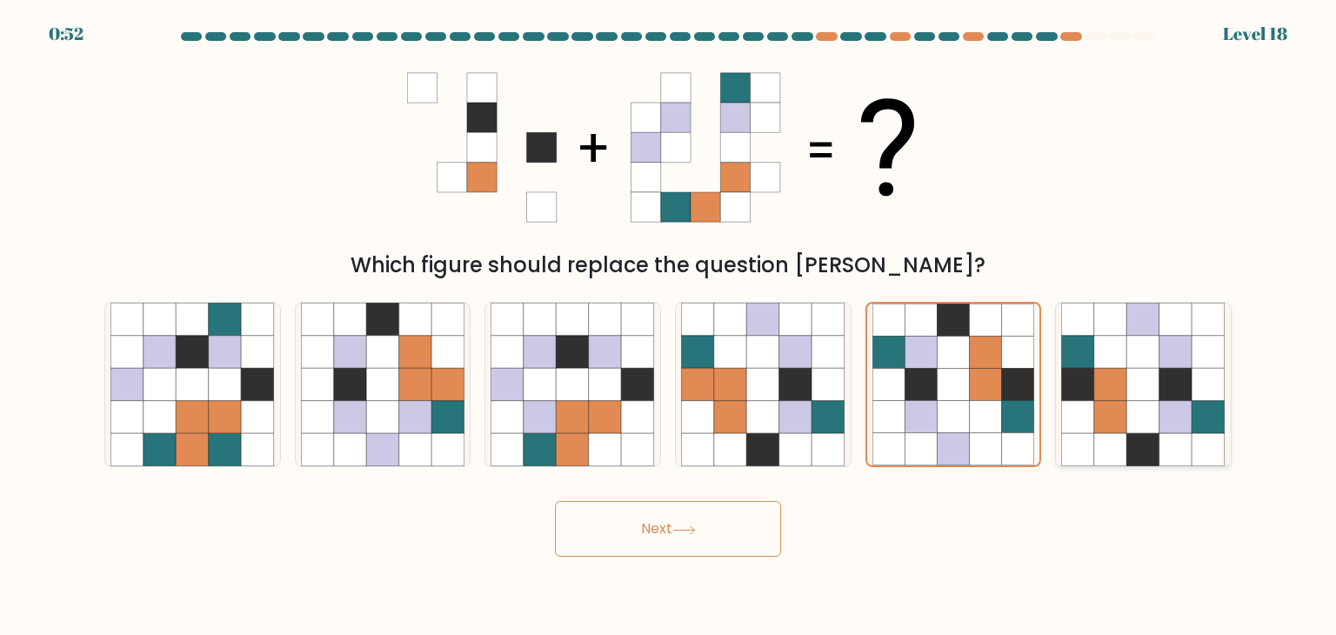
radio input "true"
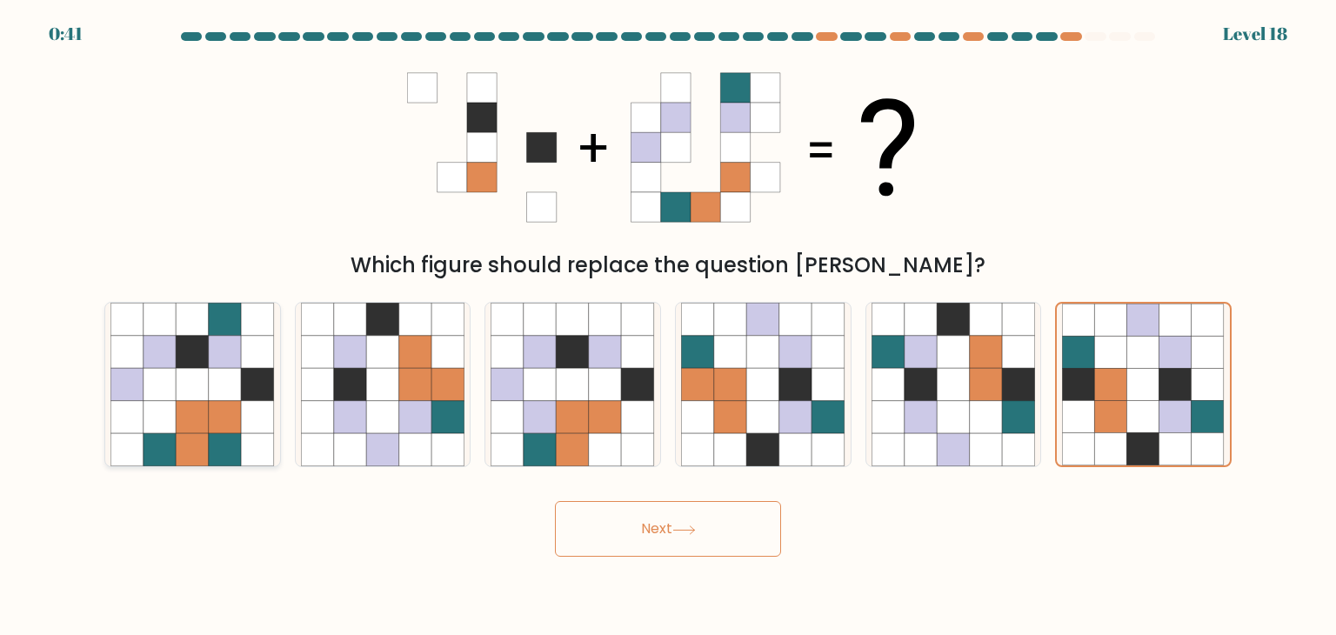
click at [221, 410] on icon at bounding box center [225, 417] width 33 height 33
click at [668, 326] on input "a." at bounding box center [668, 321] width 1 height 9
radio input "true"
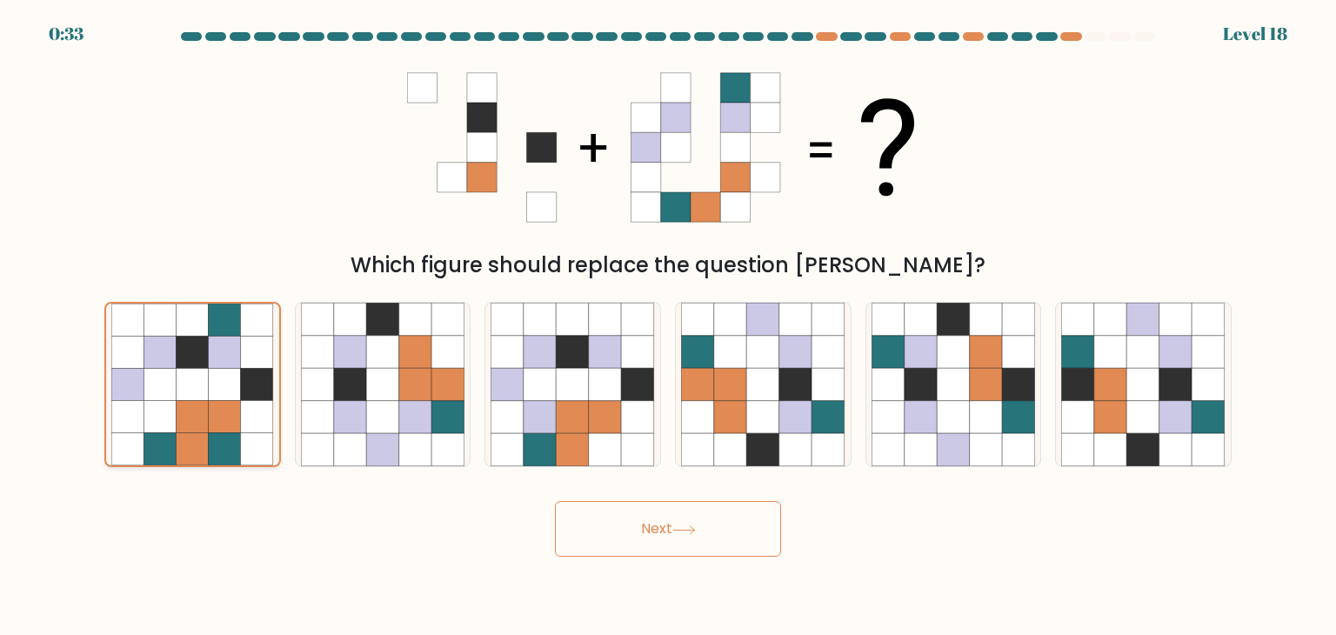
click at [136, 418] on icon at bounding box center [127, 417] width 32 height 32
click at [668, 326] on input "a." at bounding box center [668, 321] width 1 height 9
click at [644, 528] on button "Next" at bounding box center [668, 529] width 226 height 56
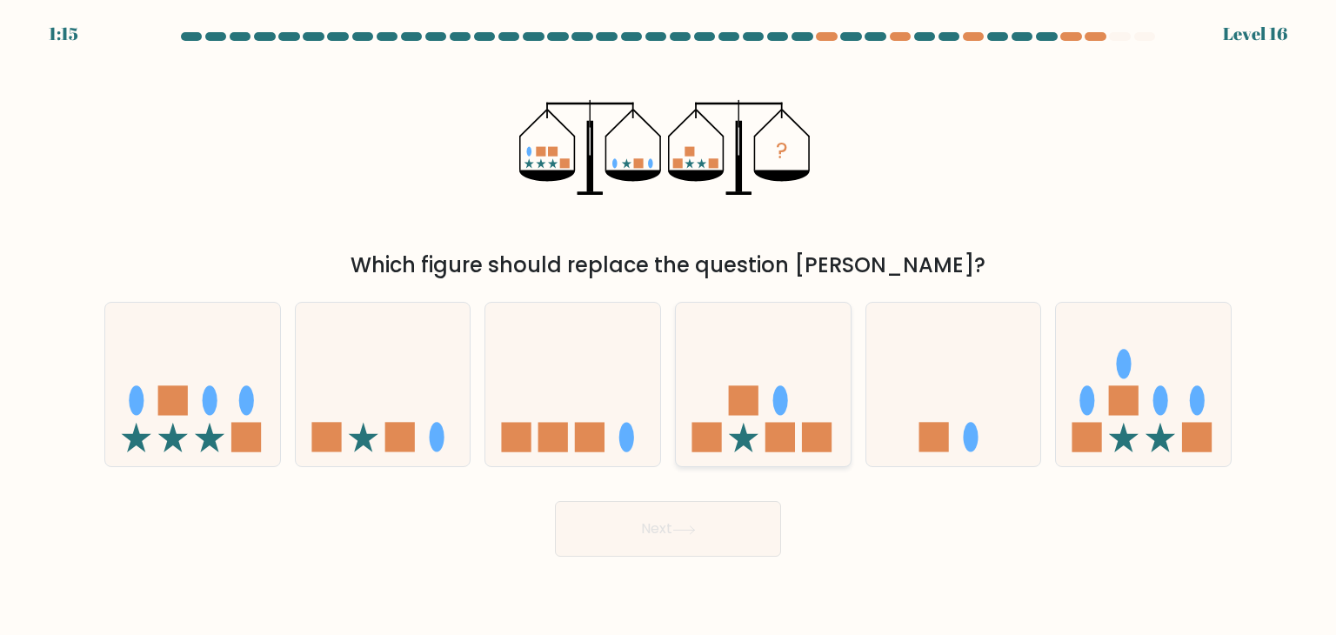
click at [687, 450] on icon at bounding box center [763, 384] width 175 height 144
click at [669, 326] on input "d." at bounding box center [668, 321] width 1 height 9
radio input "true"
click at [605, 453] on icon at bounding box center [572, 384] width 175 height 144
click at [668, 326] on input "c." at bounding box center [668, 321] width 1 height 9
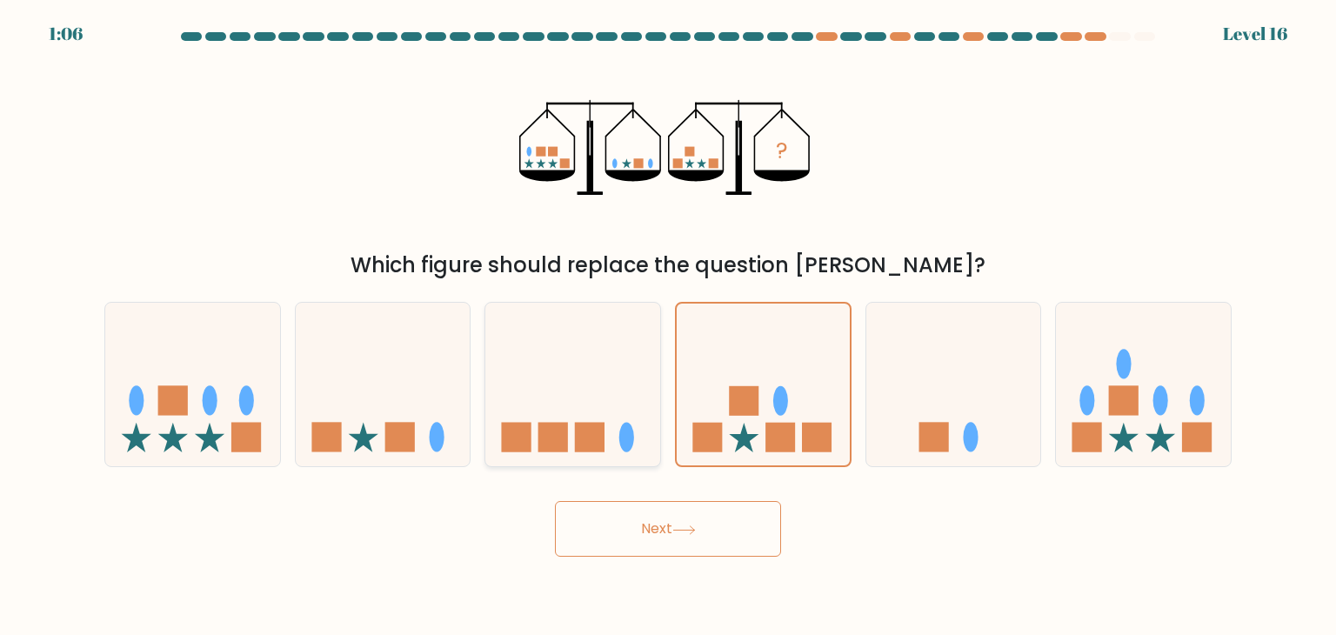
radio input "true"
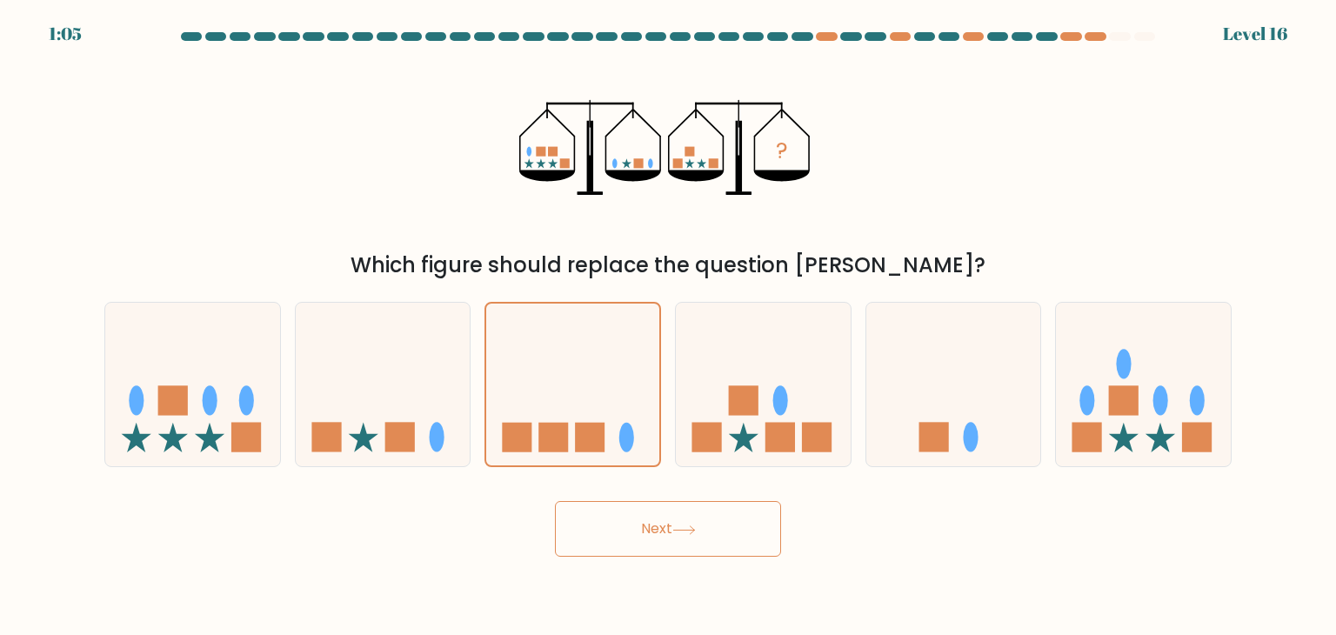
click at [657, 512] on button "Next" at bounding box center [668, 529] width 226 height 56
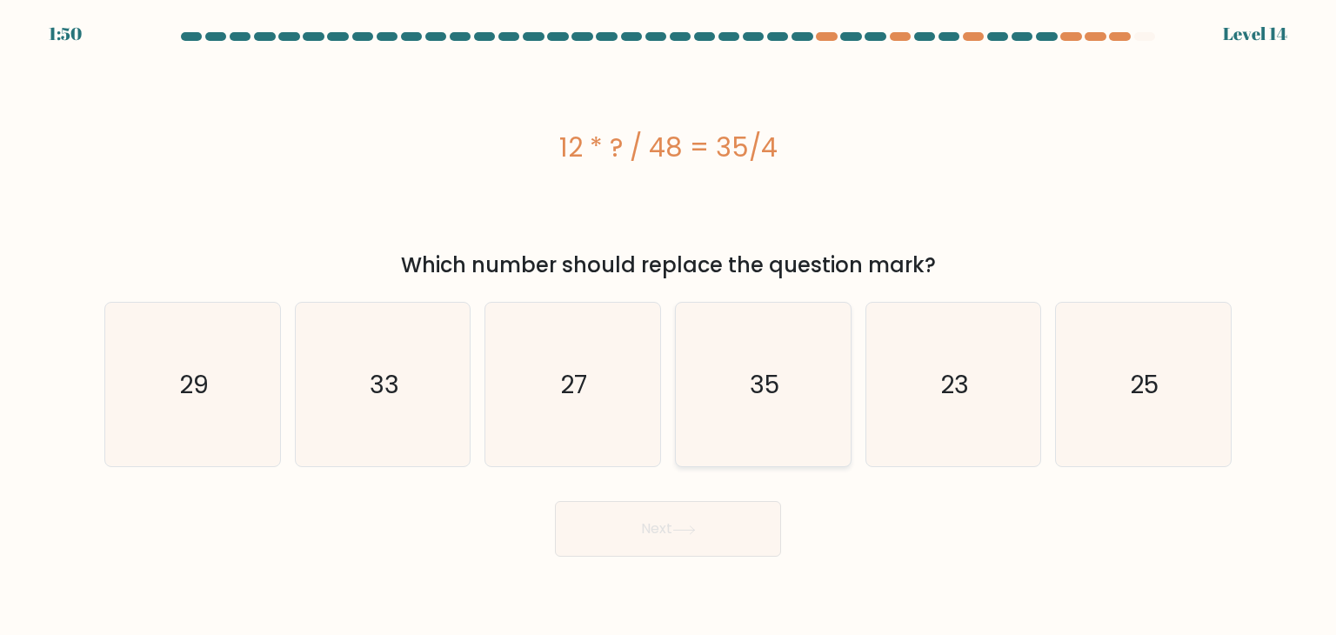
click at [734, 433] on icon "35" at bounding box center [763, 385] width 164 height 164
click at [669, 326] on input "d. 35" at bounding box center [668, 321] width 1 height 9
radio input "true"
click at [924, 427] on icon "23" at bounding box center [953, 385] width 164 height 164
click at [669, 326] on input "e. 23" at bounding box center [668, 321] width 1 height 9
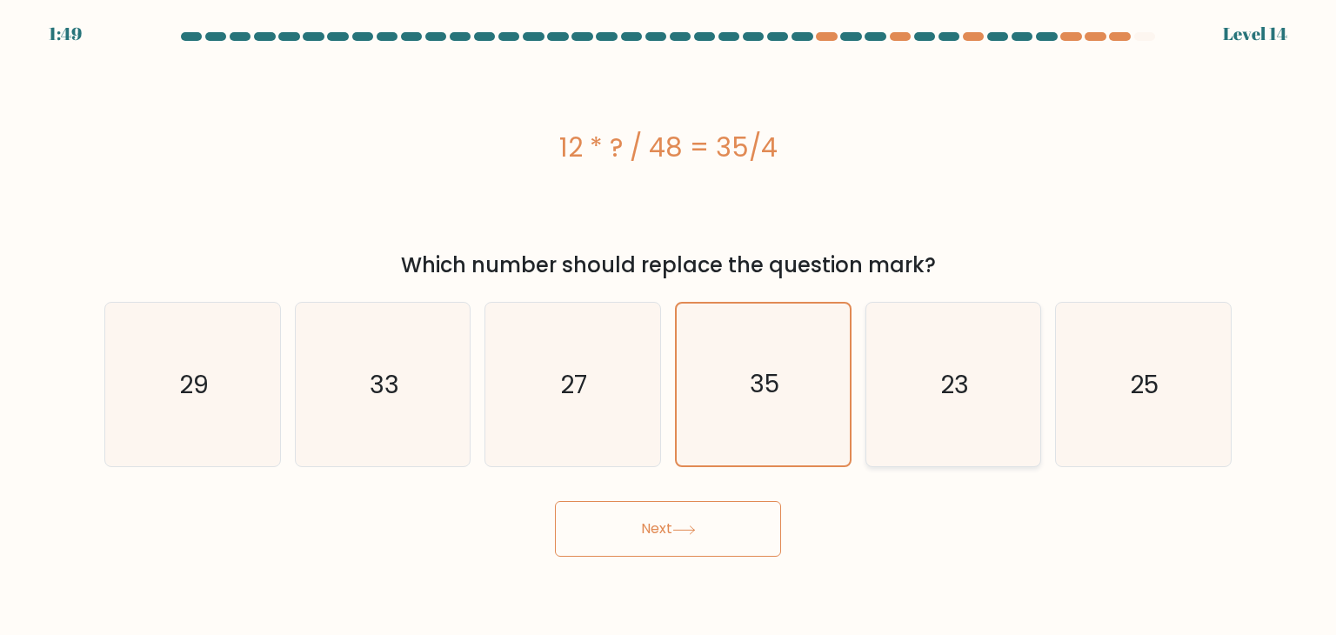
radio input "true"
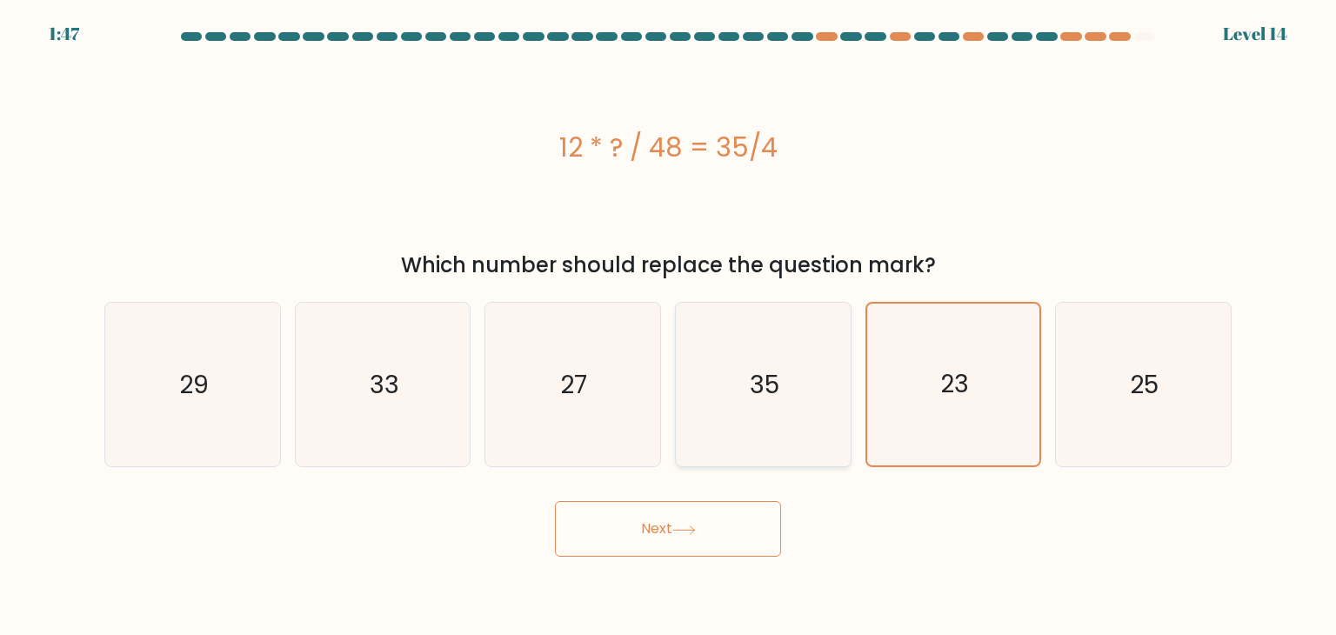
click at [736, 404] on icon "35" at bounding box center [763, 385] width 164 height 164
click at [669, 326] on input "d. 35" at bounding box center [668, 321] width 1 height 9
radio input "true"
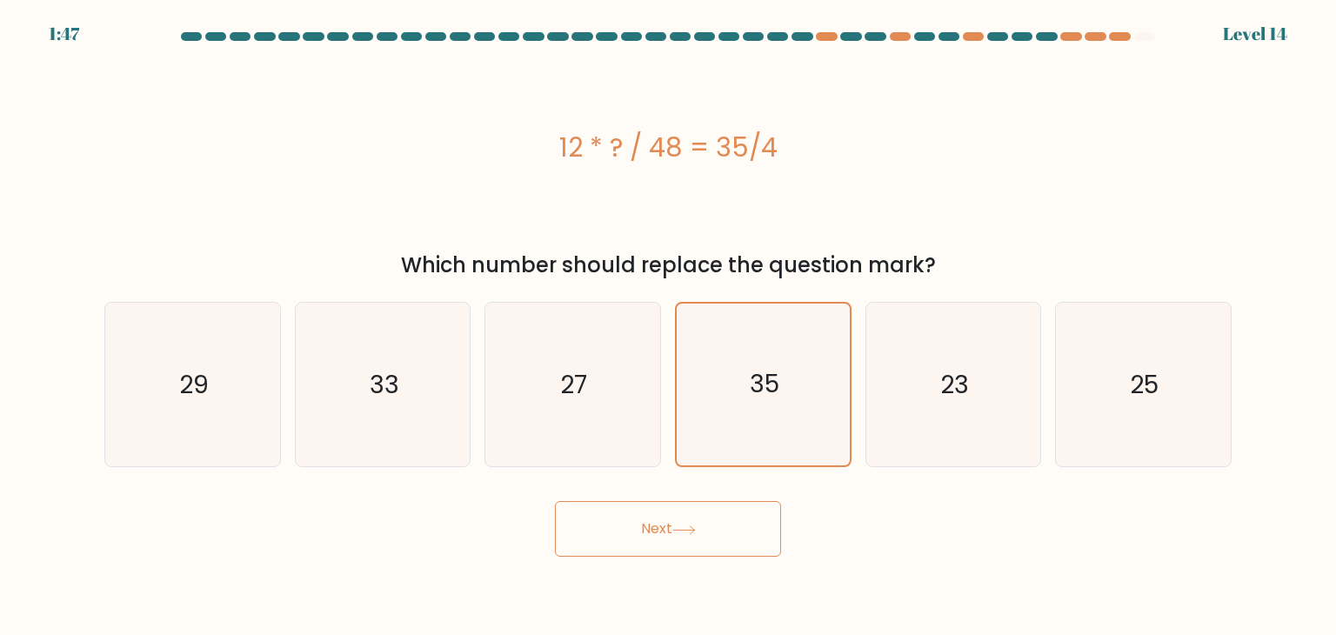
click at [668, 551] on button "Next" at bounding box center [668, 529] width 226 height 56
